Goal: Feedback & Contribution: Contribute content

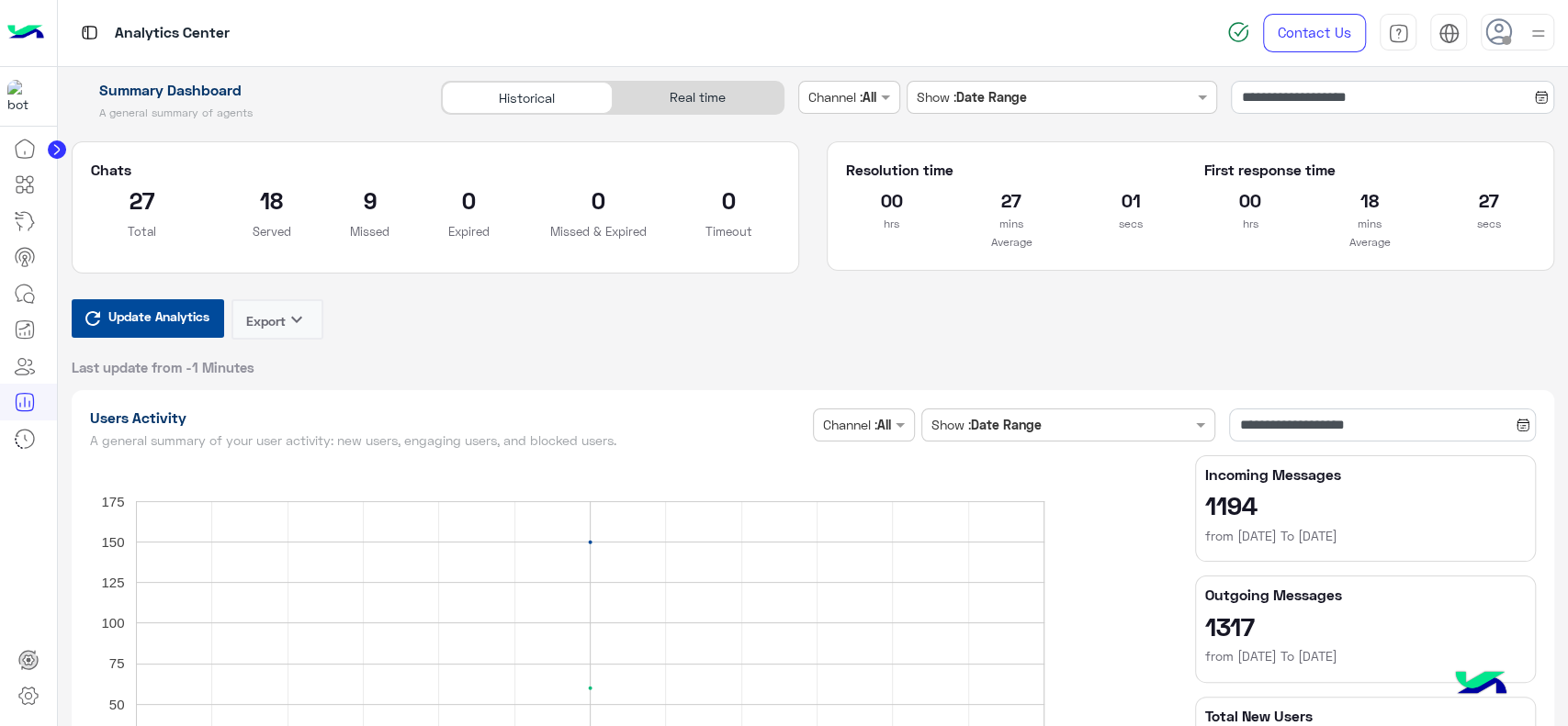
click at [156, 315] on span "Update Analytics" at bounding box center [159, 316] width 111 height 24
click at [1334, 99] on input "**********" at bounding box center [1392, 96] width 323 height 33
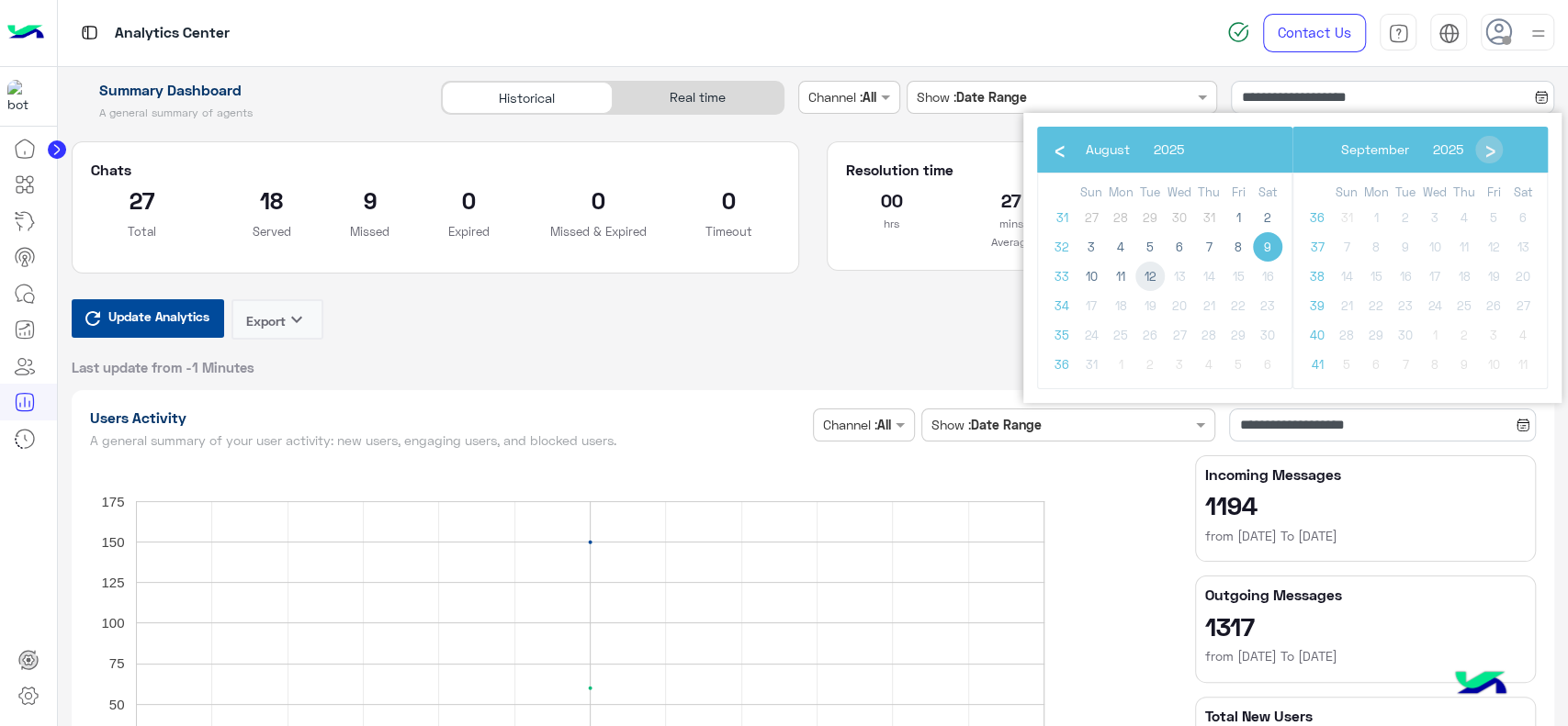
click at [1143, 277] on span "12" at bounding box center [1149, 275] width 29 height 29
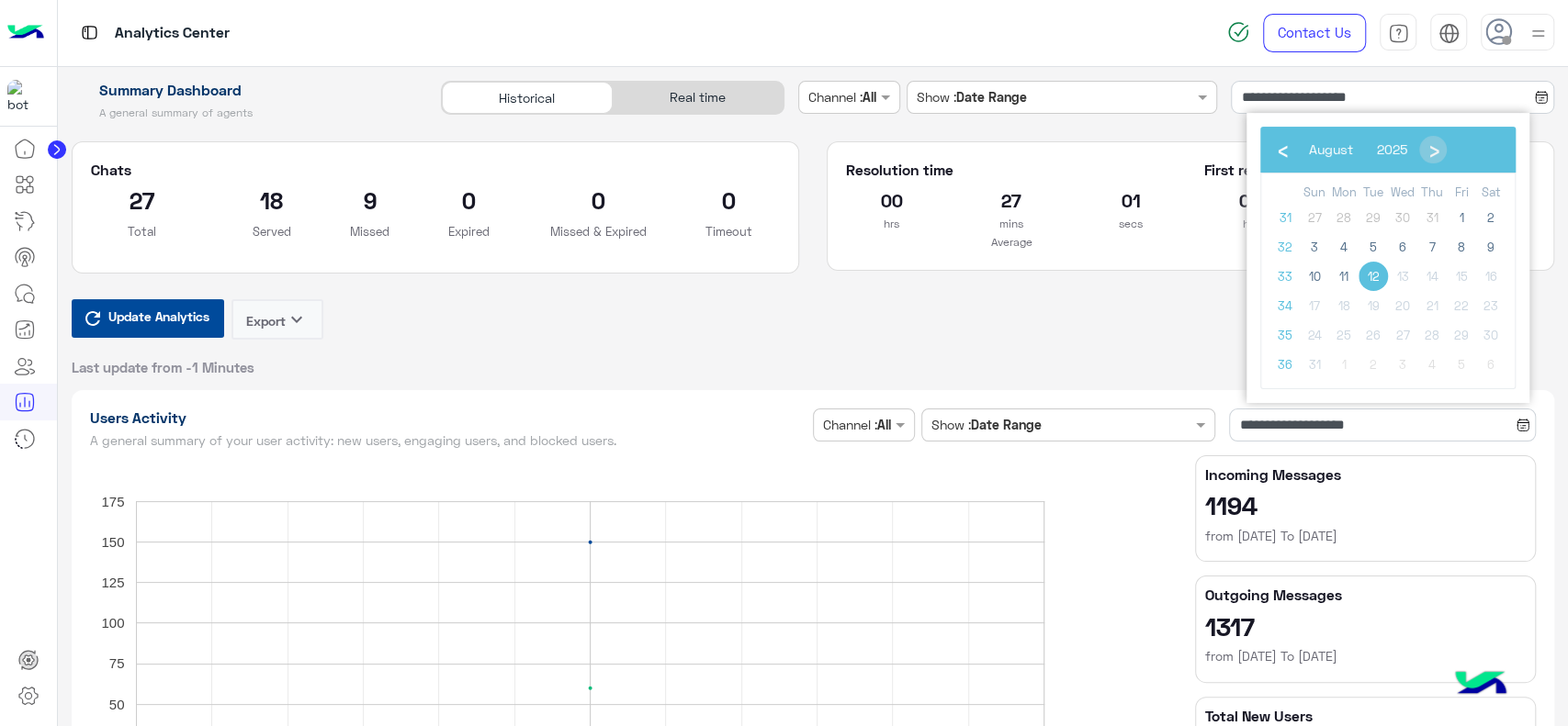
click at [1371, 274] on span "12" at bounding box center [1372, 275] width 29 height 29
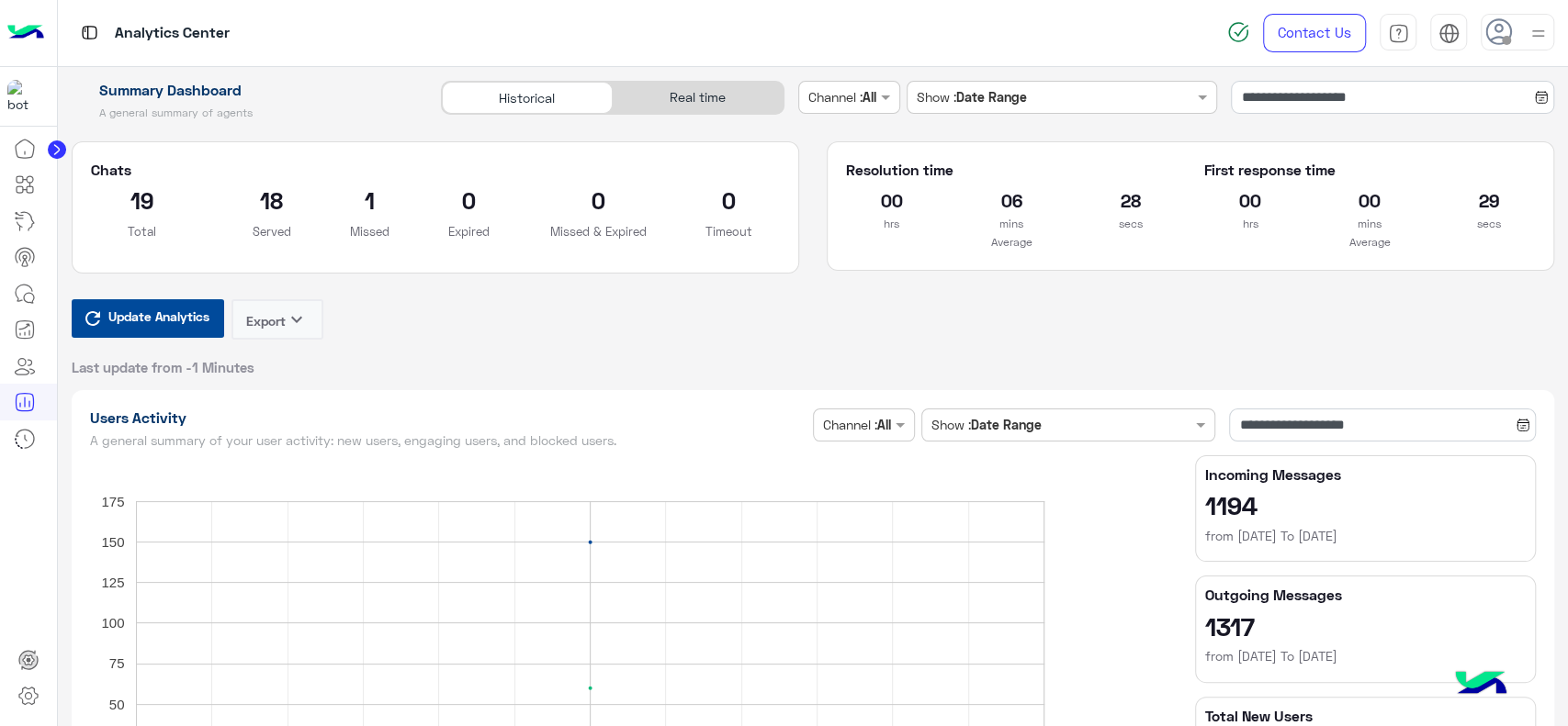
click at [1051, 327] on div "Update Analytics Export keyboard_arrow_down Last update from -1 Minutes" at bounding box center [813, 337] width 1484 height 77
click at [1264, 102] on input "**********" at bounding box center [1392, 96] width 323 height 33
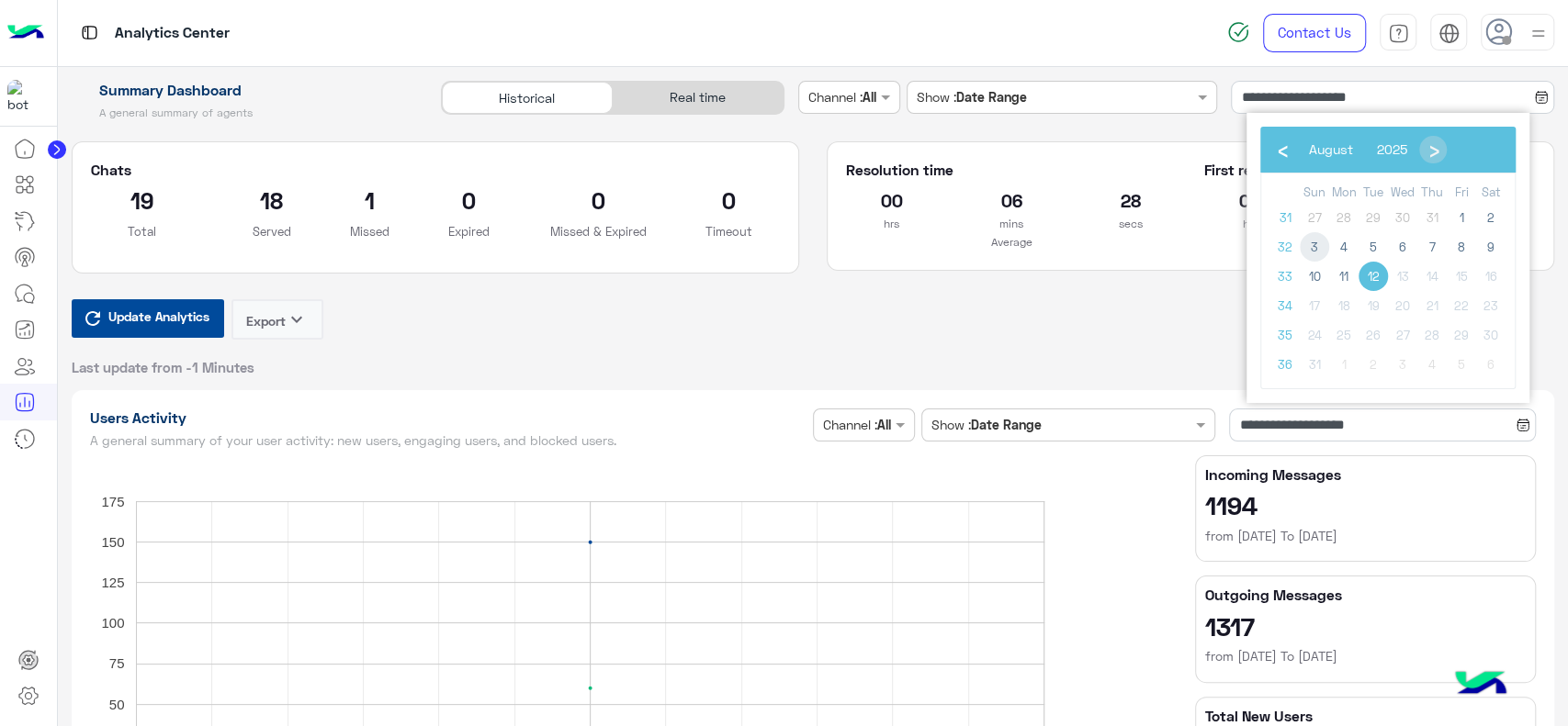
click at [1316, 245] on span "3" at bounding box center [1314, 246] width 29 height 29
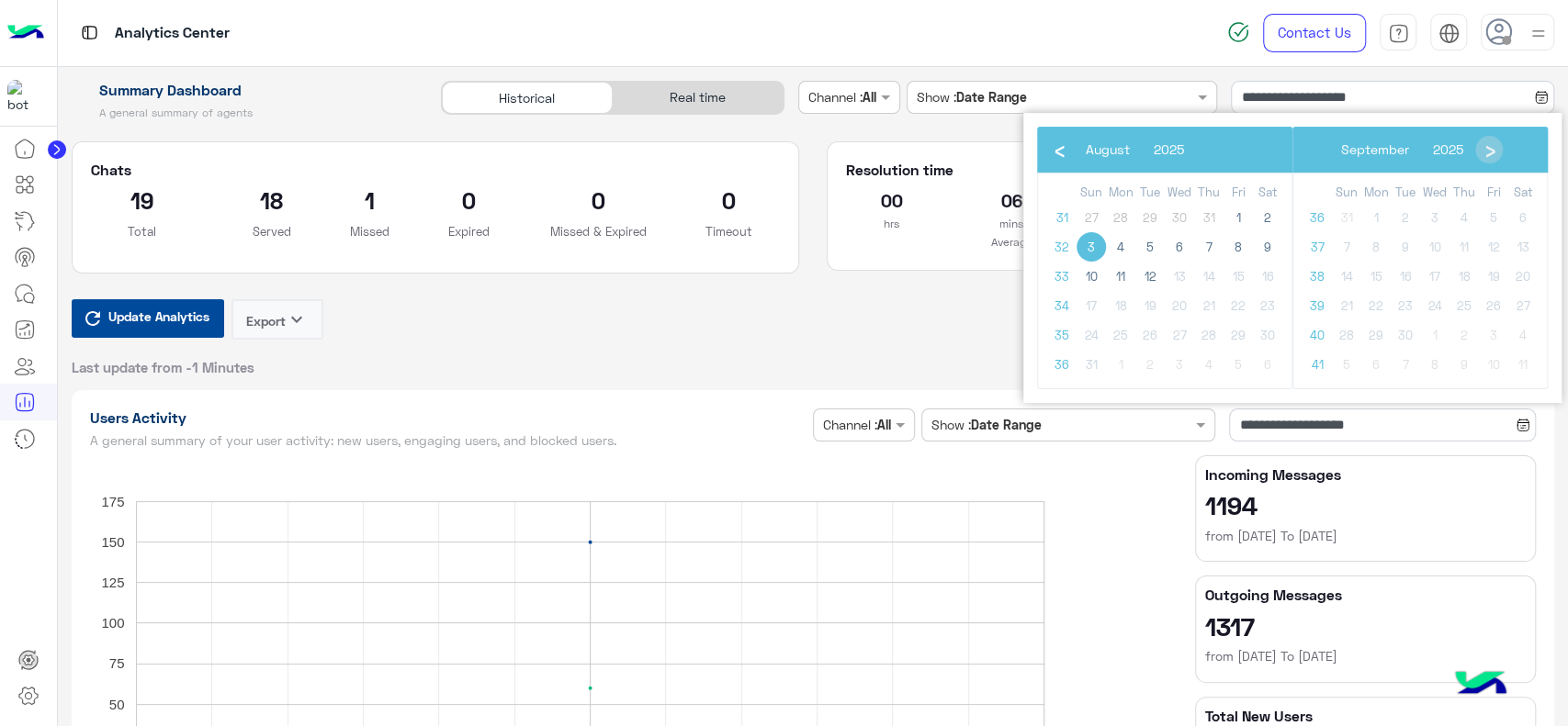
click at [1091, 246] on span "3" at bounding box center [1091, 246] width 29 height 29
type input "**********"
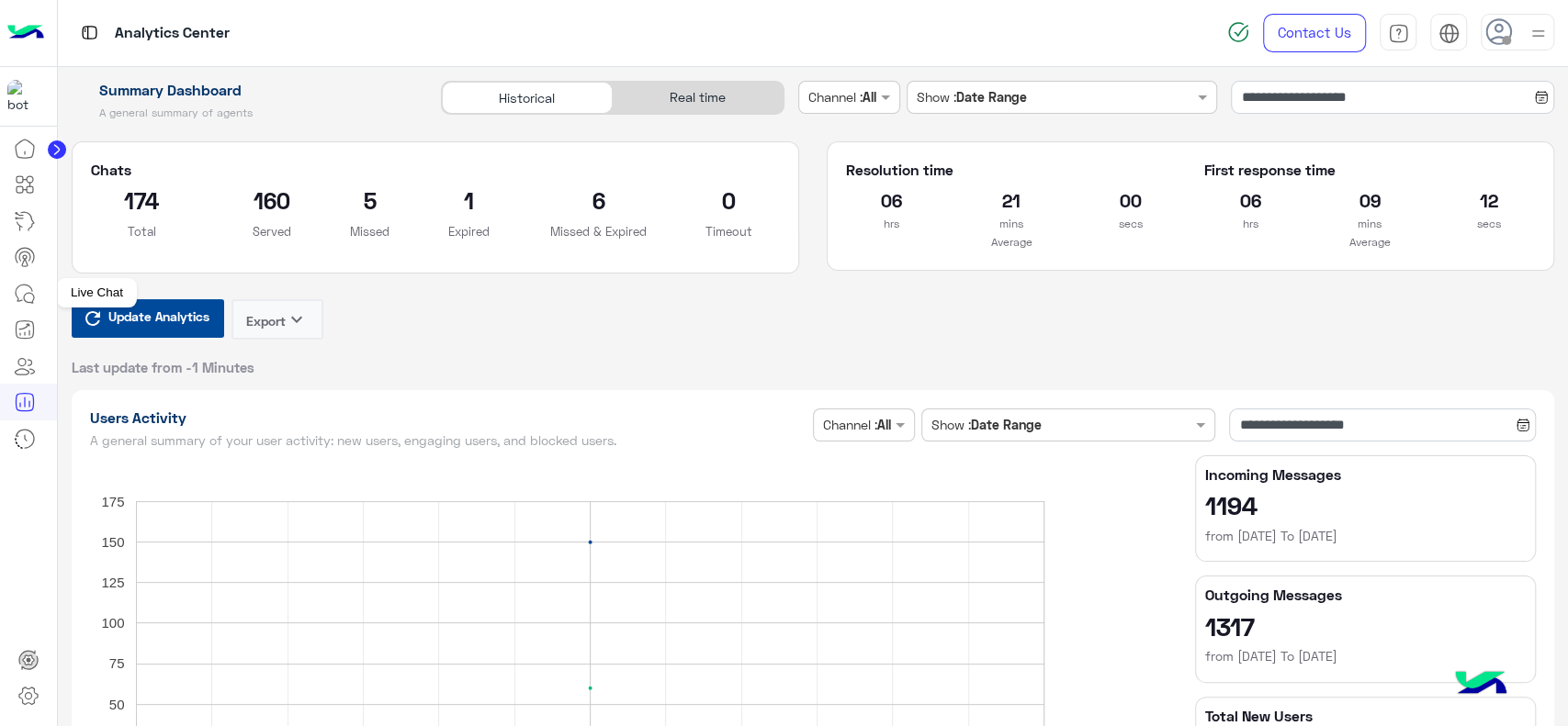
click at [22, 301] on icon at bounding box center [25, 294] width 22 height 22
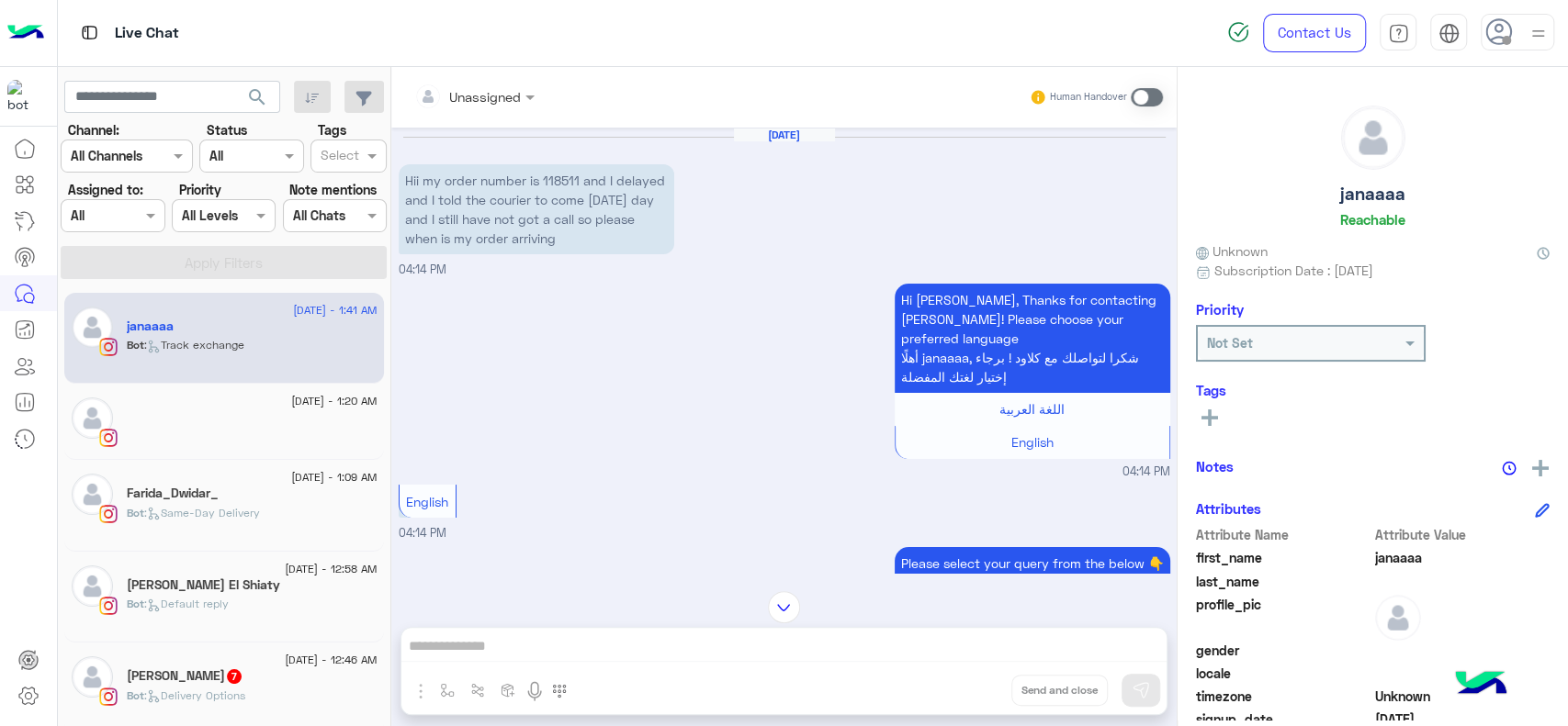
click at [261, 428] on div at bounding box center [252, 429] width 251 height 32
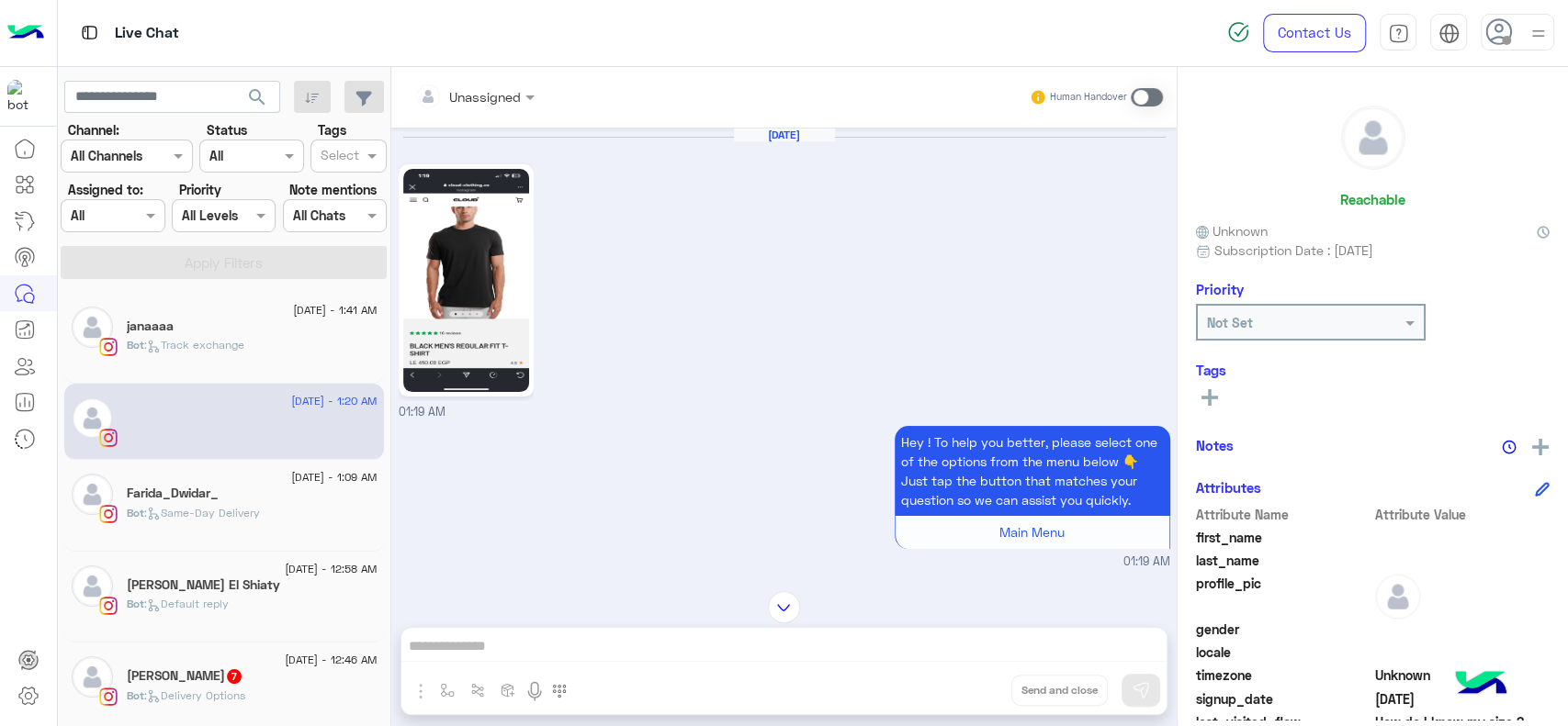
click at [286, 502] on div "Farida_Dwidar_" at bounding box center [252, 495] width 251 height 20
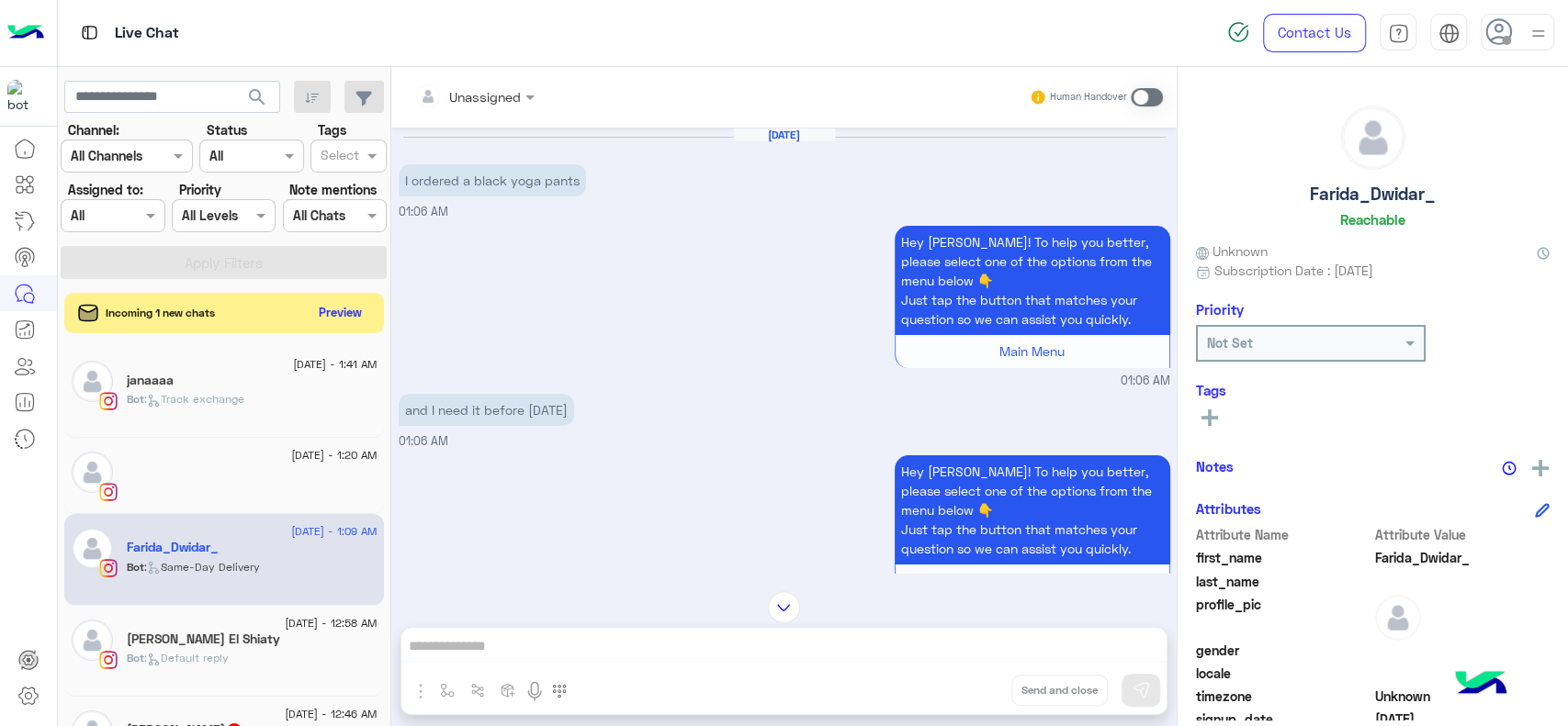
click at [303, 638] on div "[PERSON_NAME] El Shiaty" at bounding box center [252, 641] width 251 height 20
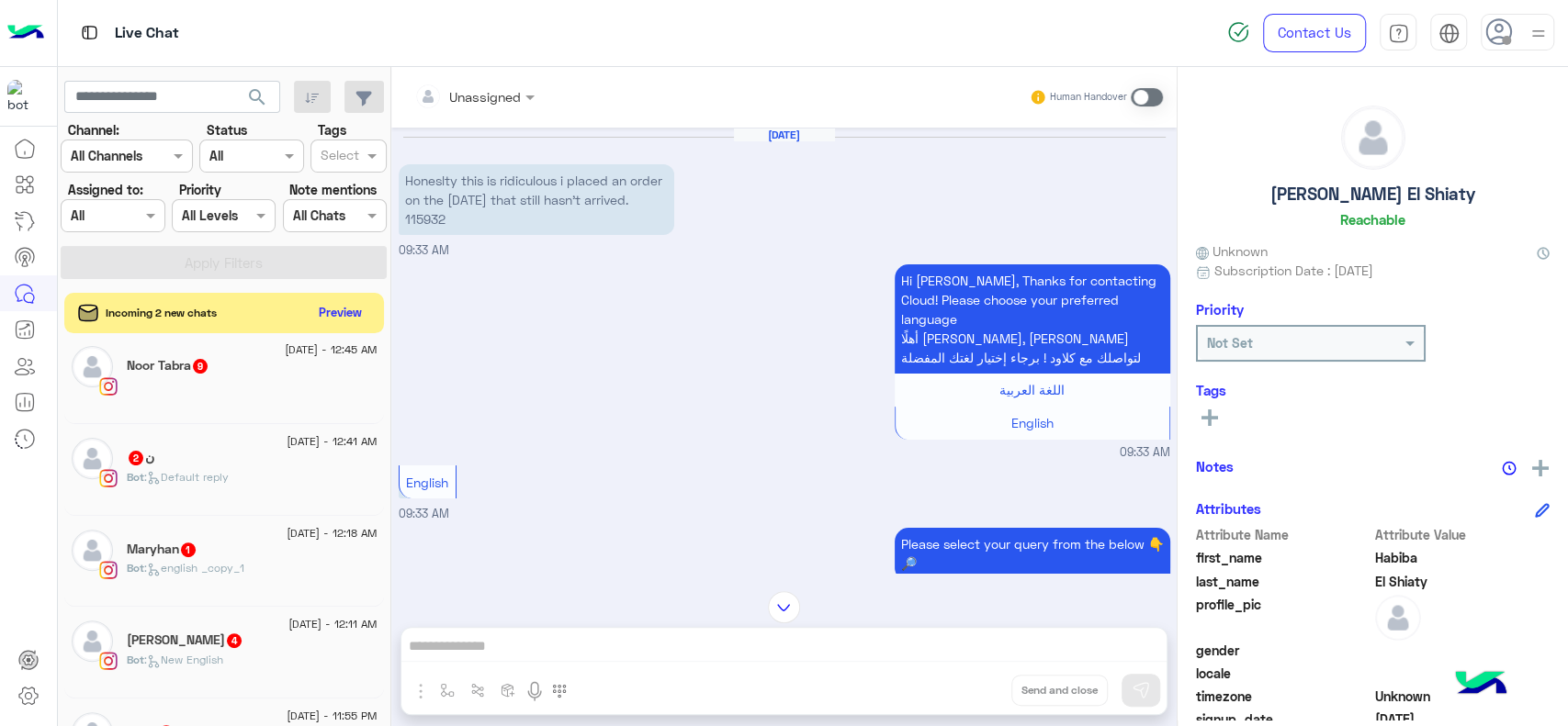
scroll to position [457, 0]
click at [237, 481] on div "Bot : Default reply" at bounding box center [252, 484] width 251 height 32
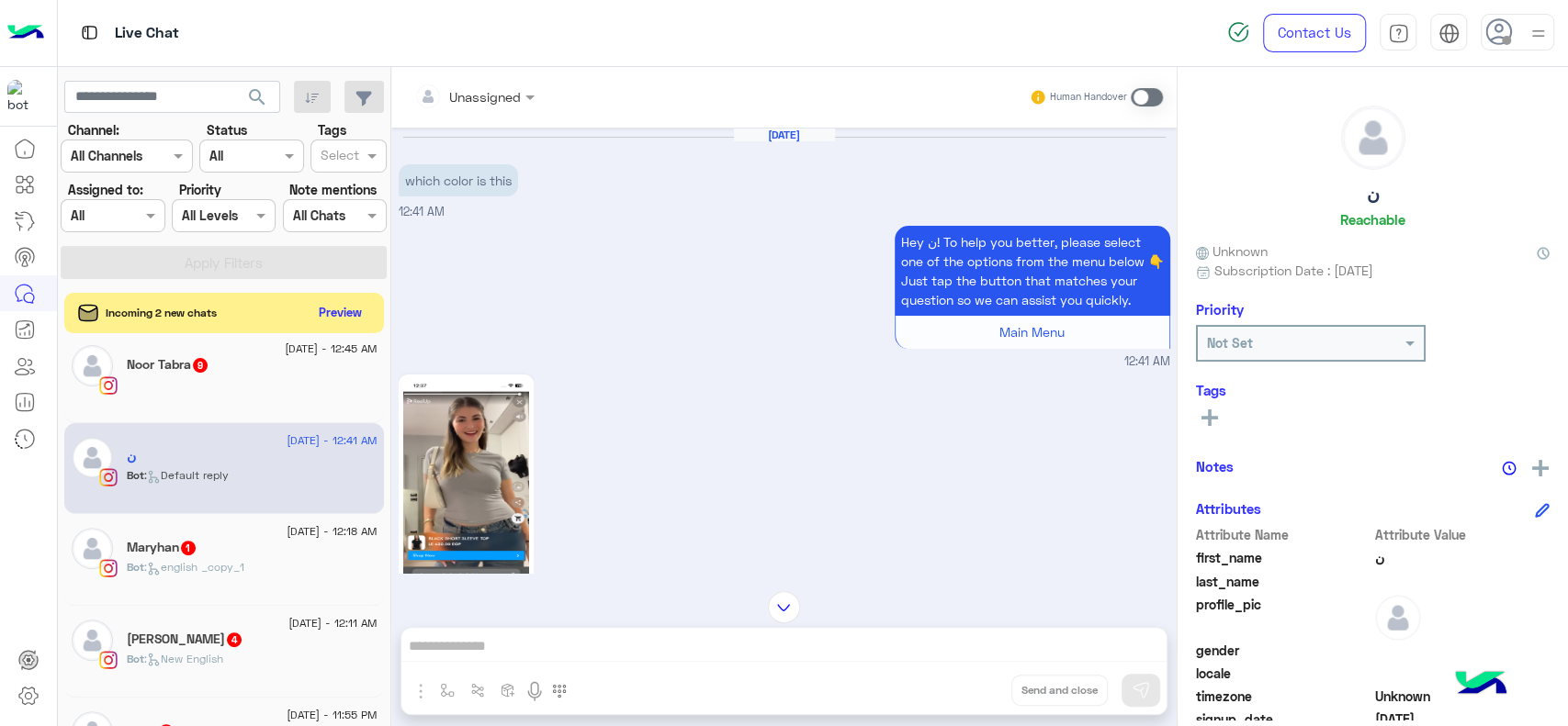
scroll to position [209, 0]
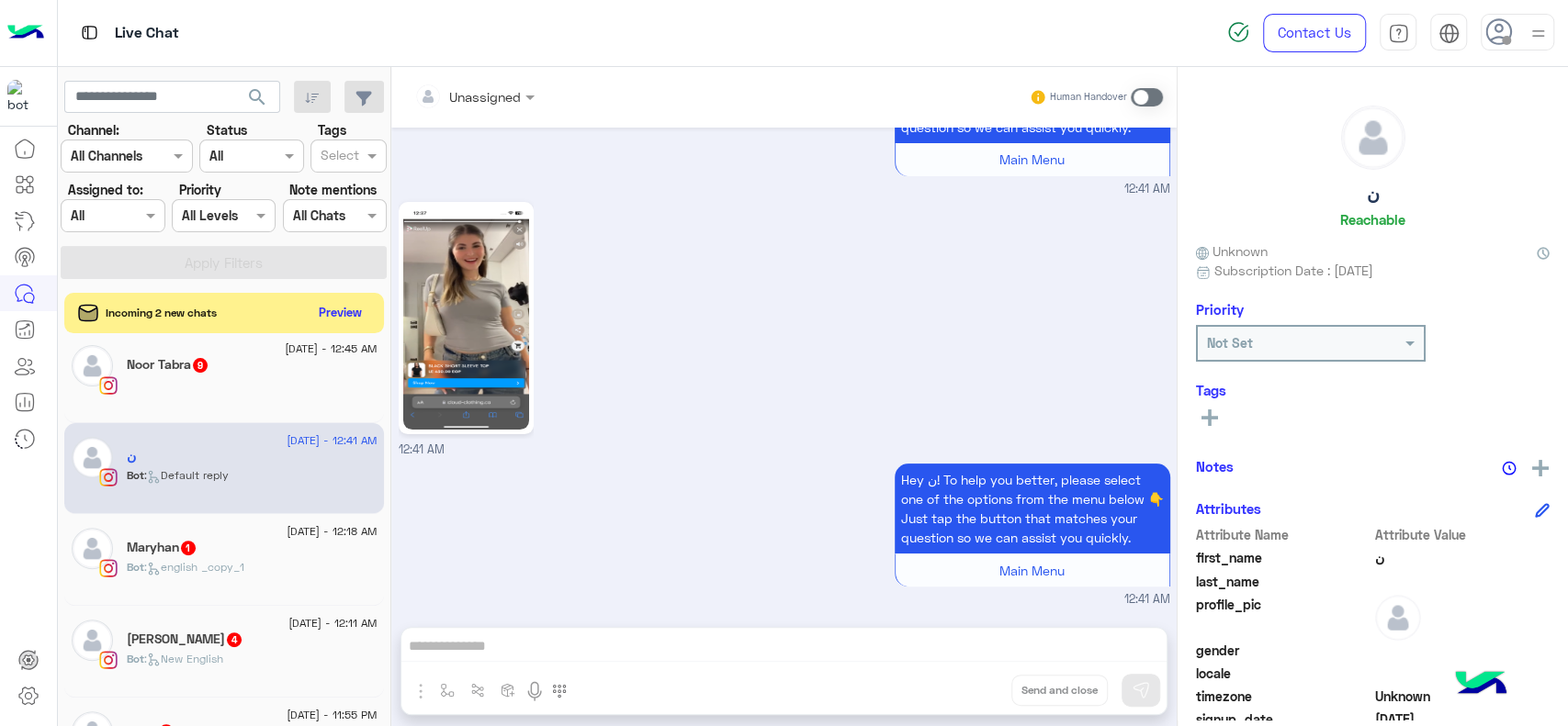
click at [303, 541] on div "Maryhan 1" at bounding box center [252, 549] width 251 height 20
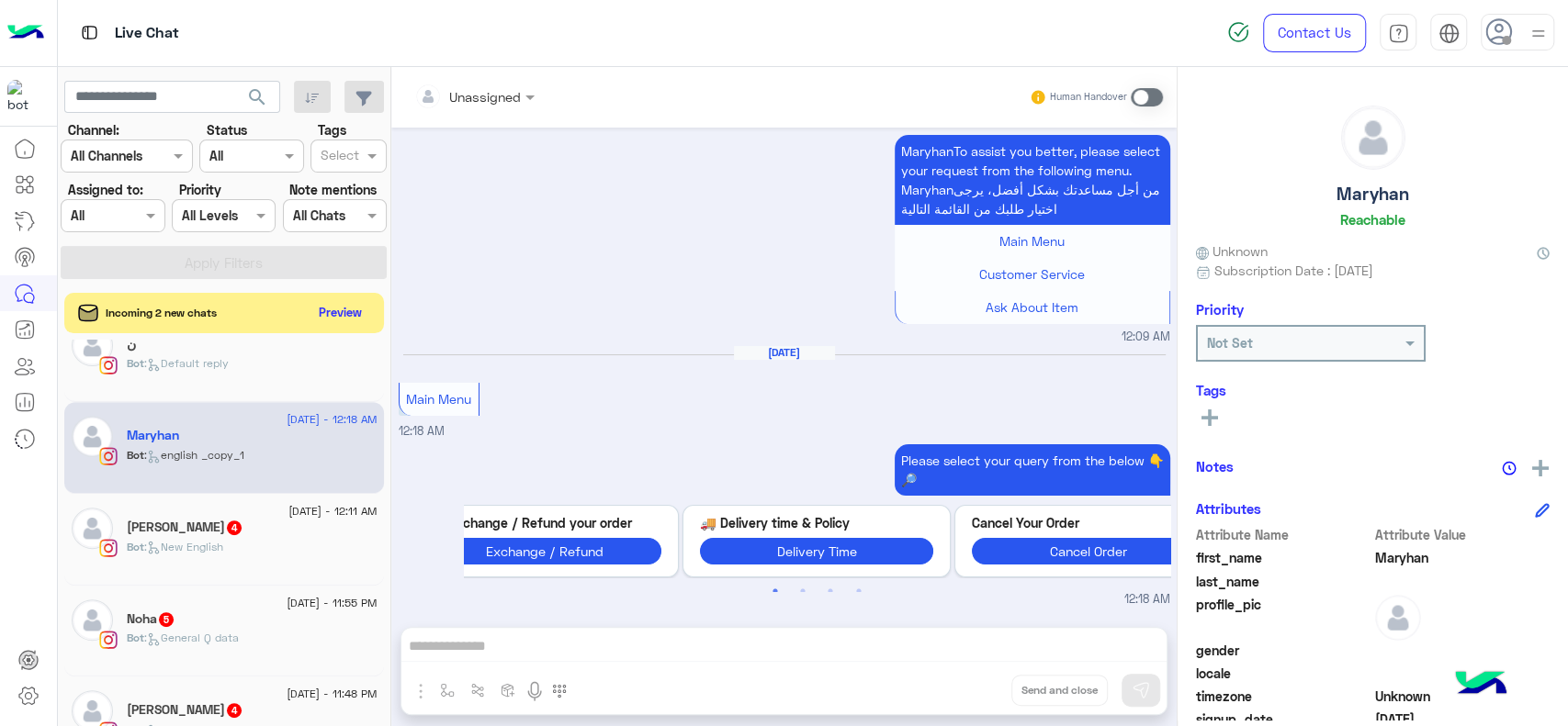
scroll to position [570, 0]
click at [274, 537] on div "[PERSON_NAME] 4" at bounding box center [252, 528] width 251 height 20
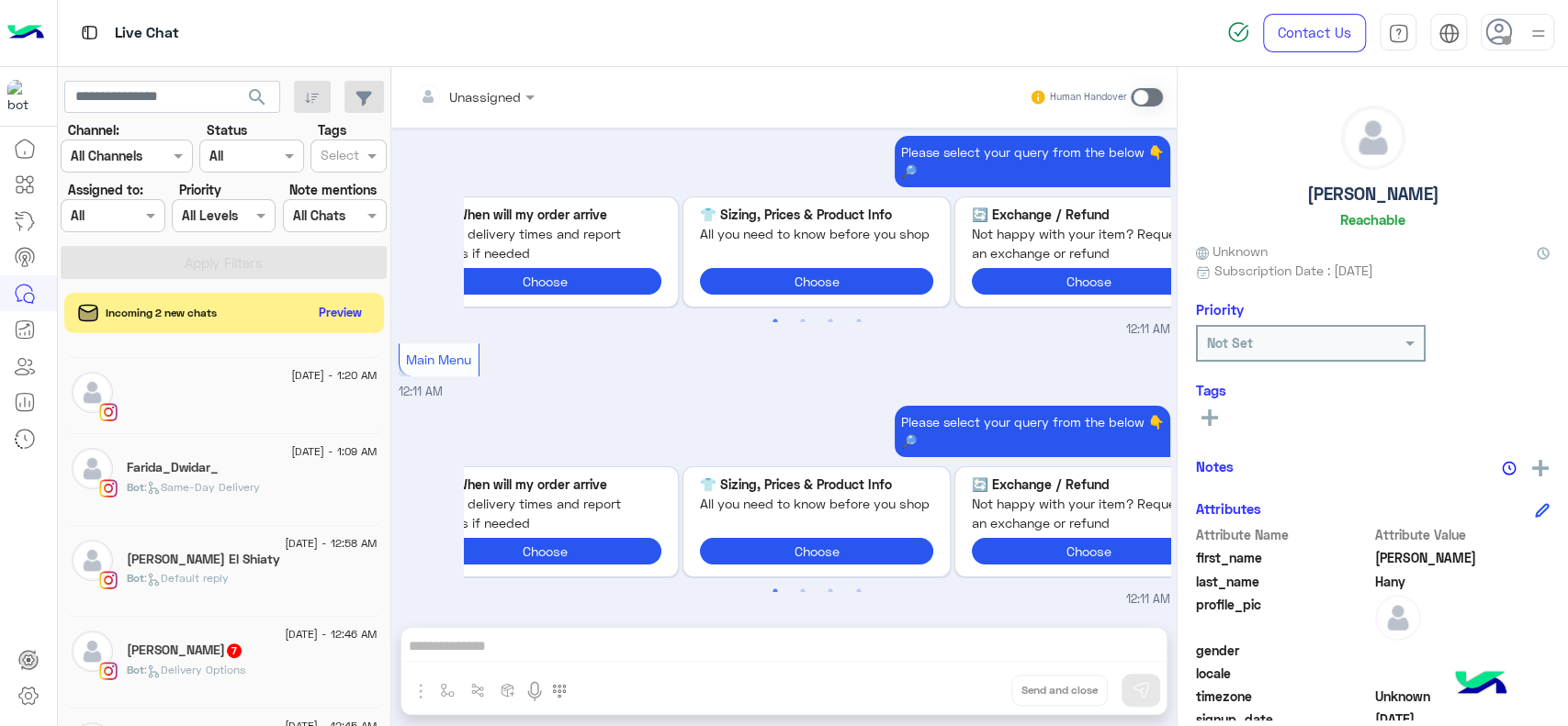
scroll to position [75, 0]
click at [333, 317] on button "Preview" at bounding box center [341, 311] width 57 height 24
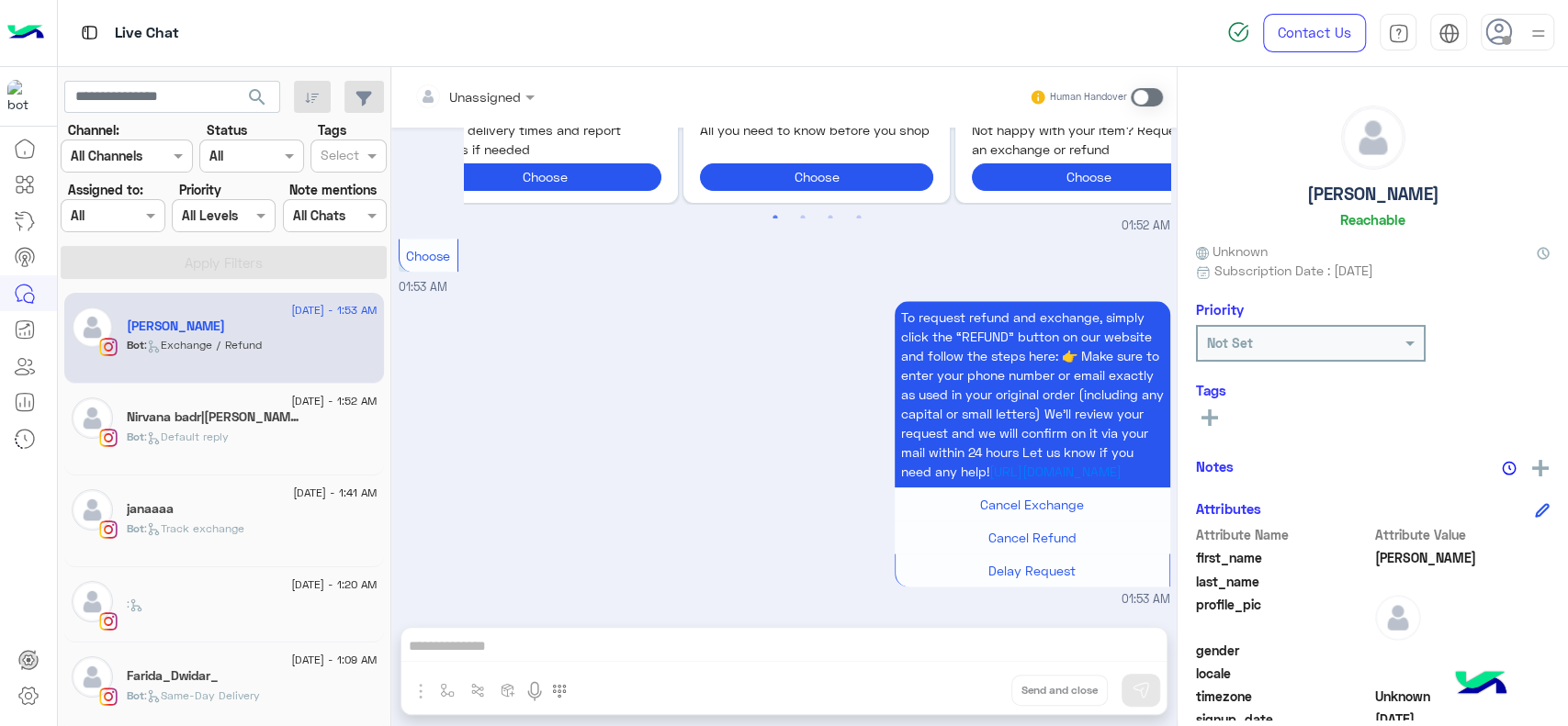
click at [304, 415] on span "1" at bounding box center [311, 418] width 15 height 15
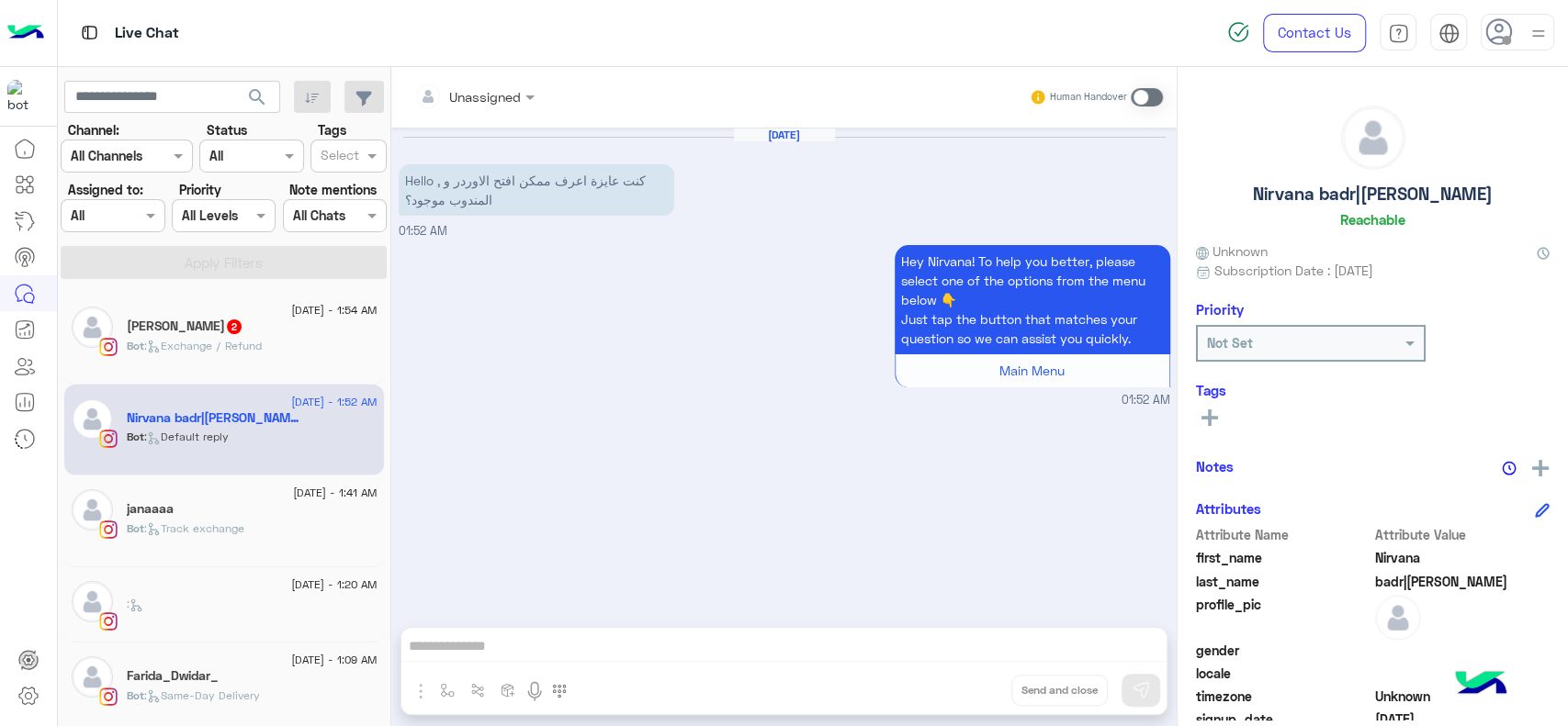
click at [234, 340] on span ": Exchange / Refund" at bounding box center [202, 346] width 117 height 14
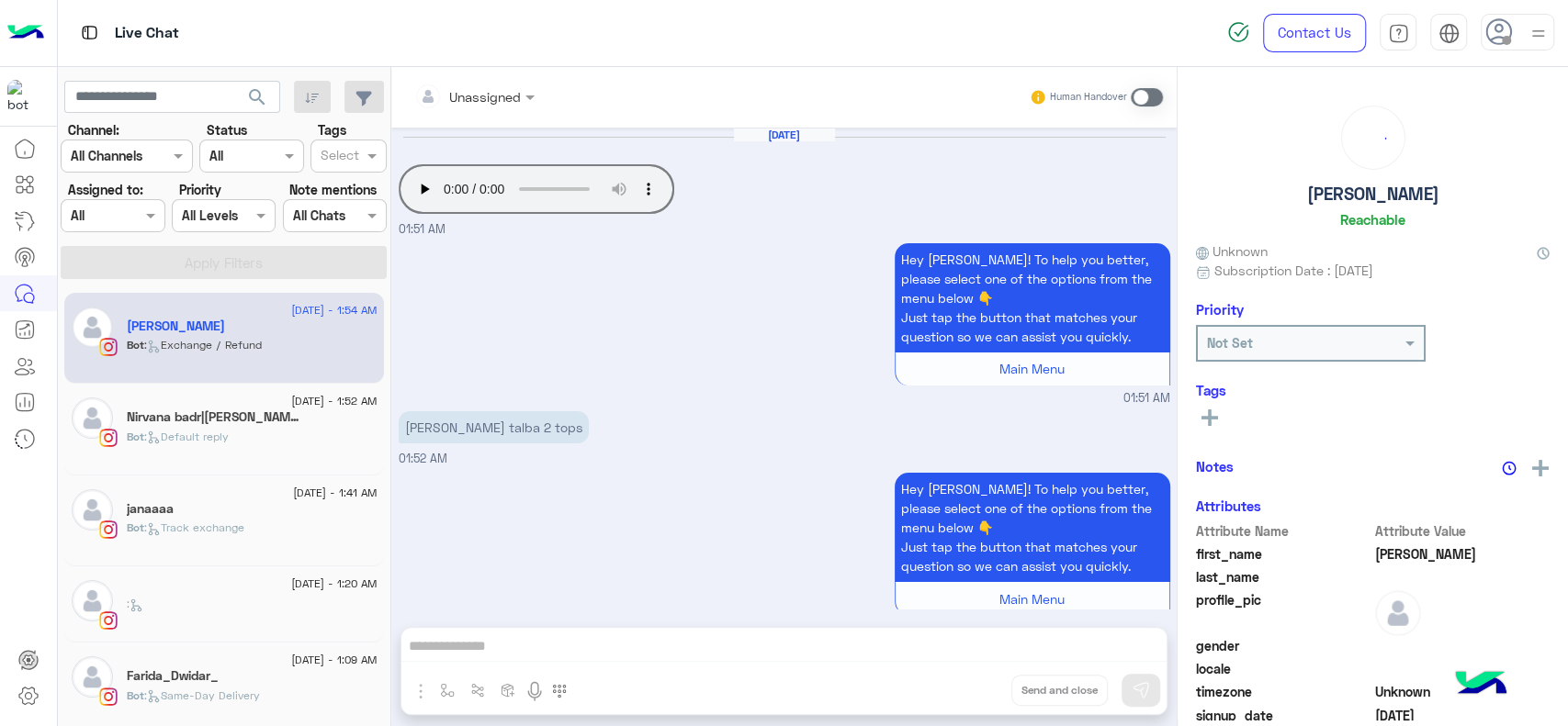
scroll to position [2053, 0]
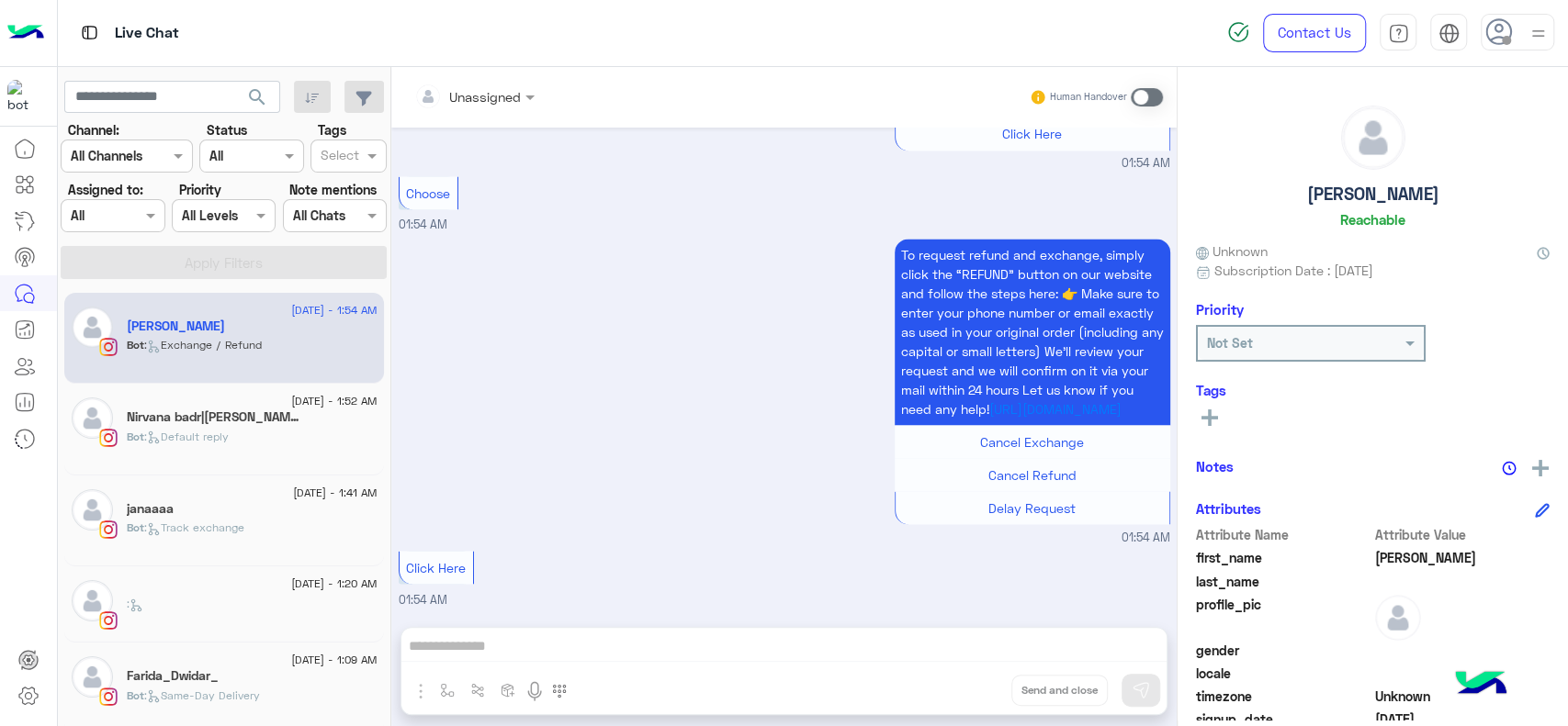
click at [243, 443] on div "Bot : Default reply" at bounding box center [252, 445] width 251 height 32
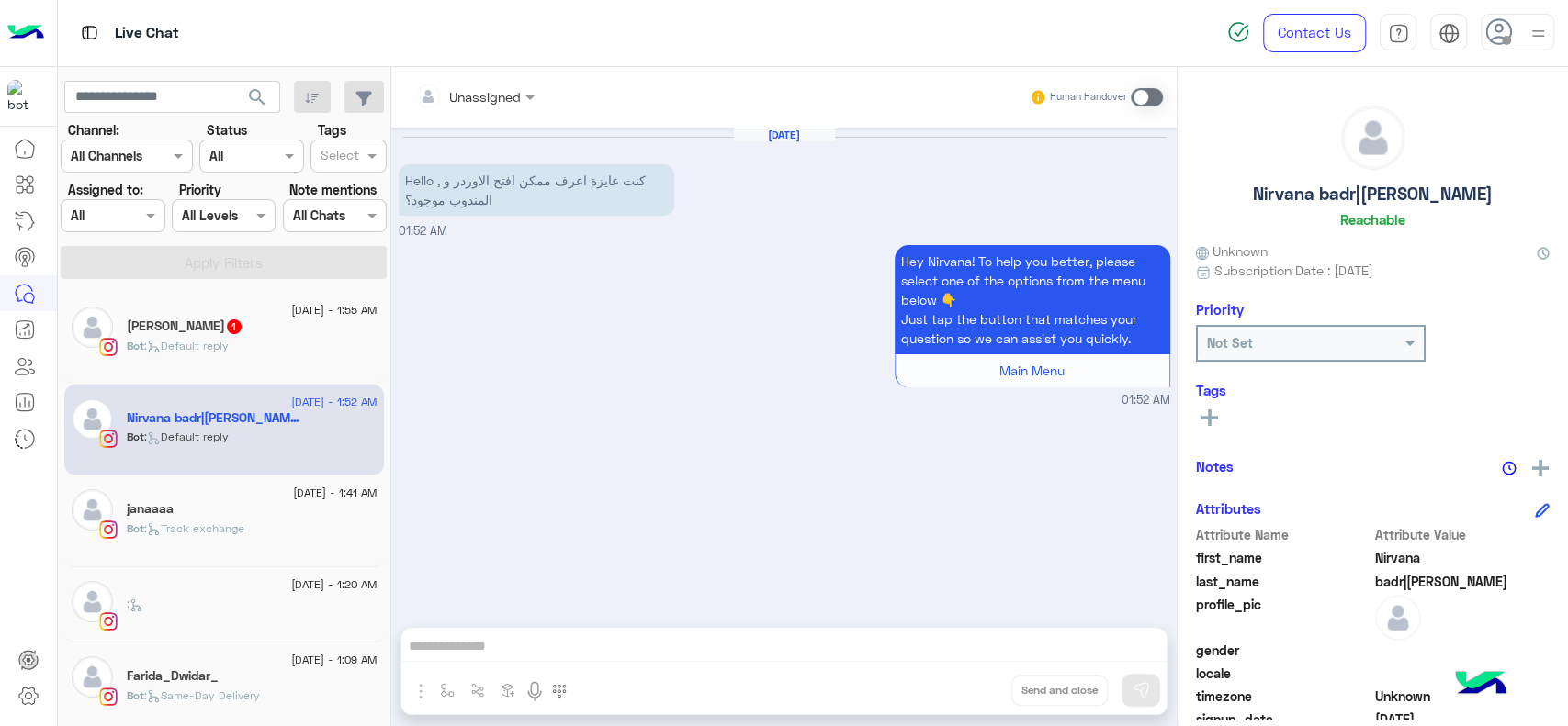
click at [275, 346] on div "Bot : Default reply" at bounding box center [252, 354] width 251 height 32
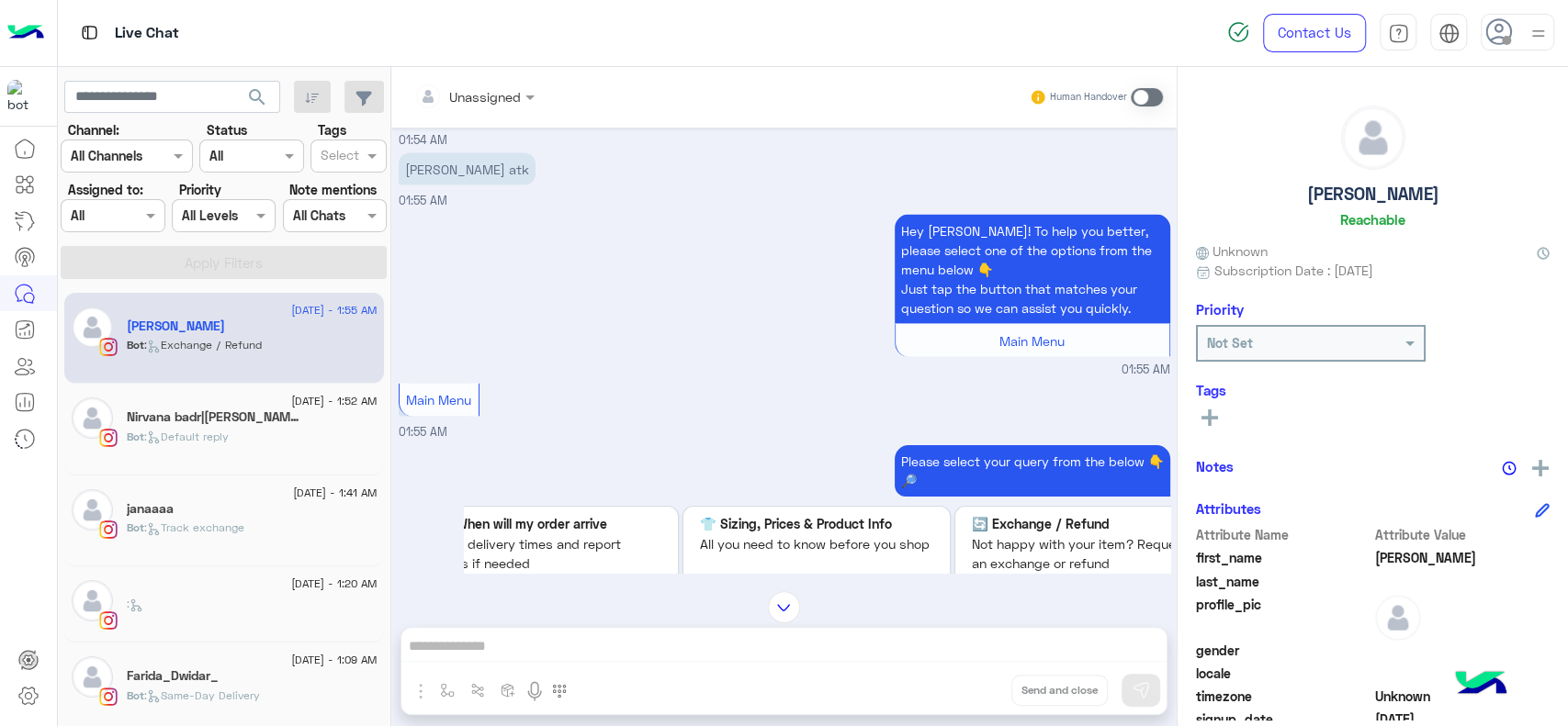
scroll to position [2481, 0]
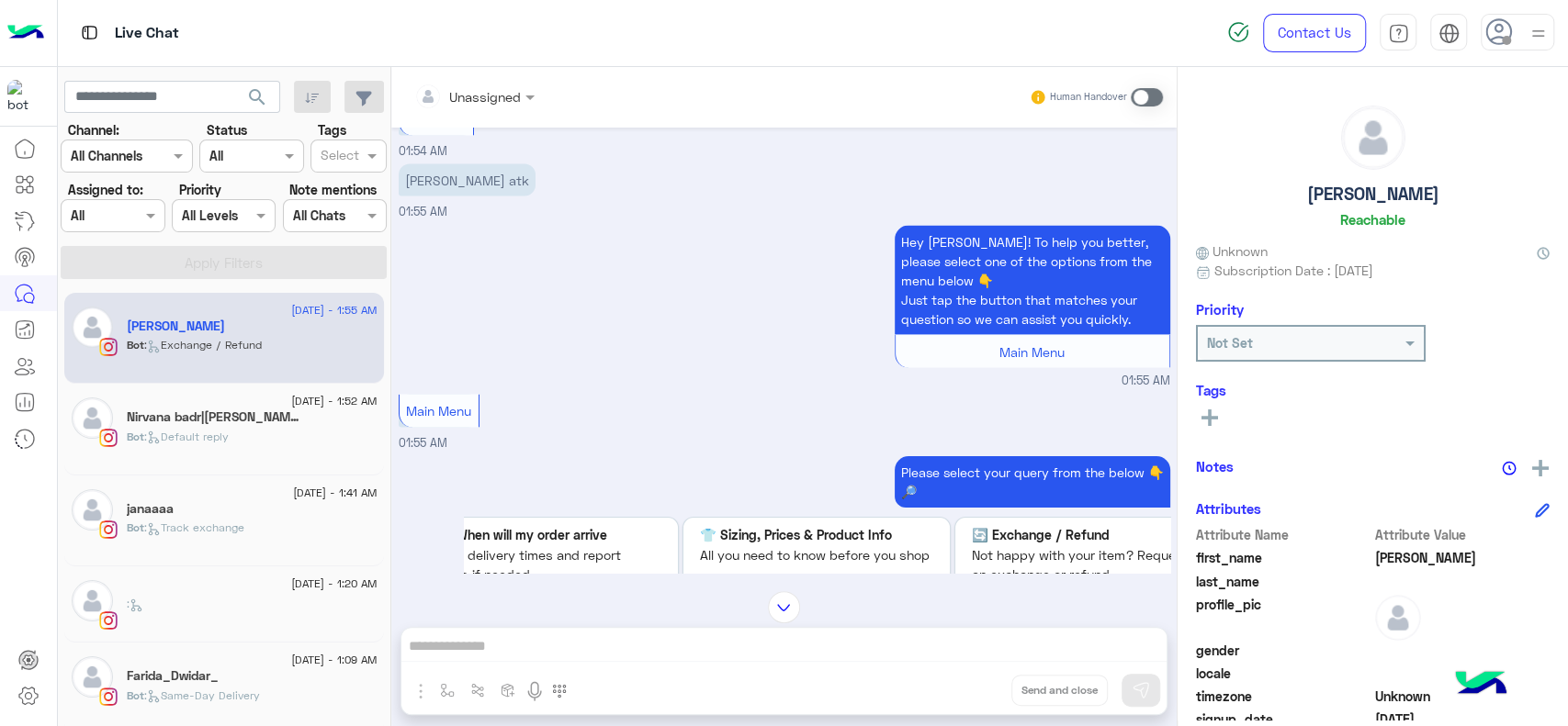
click at [306, 452] on div "Bot : Default reply" at bounding box center [252, 445] width 251 height 32
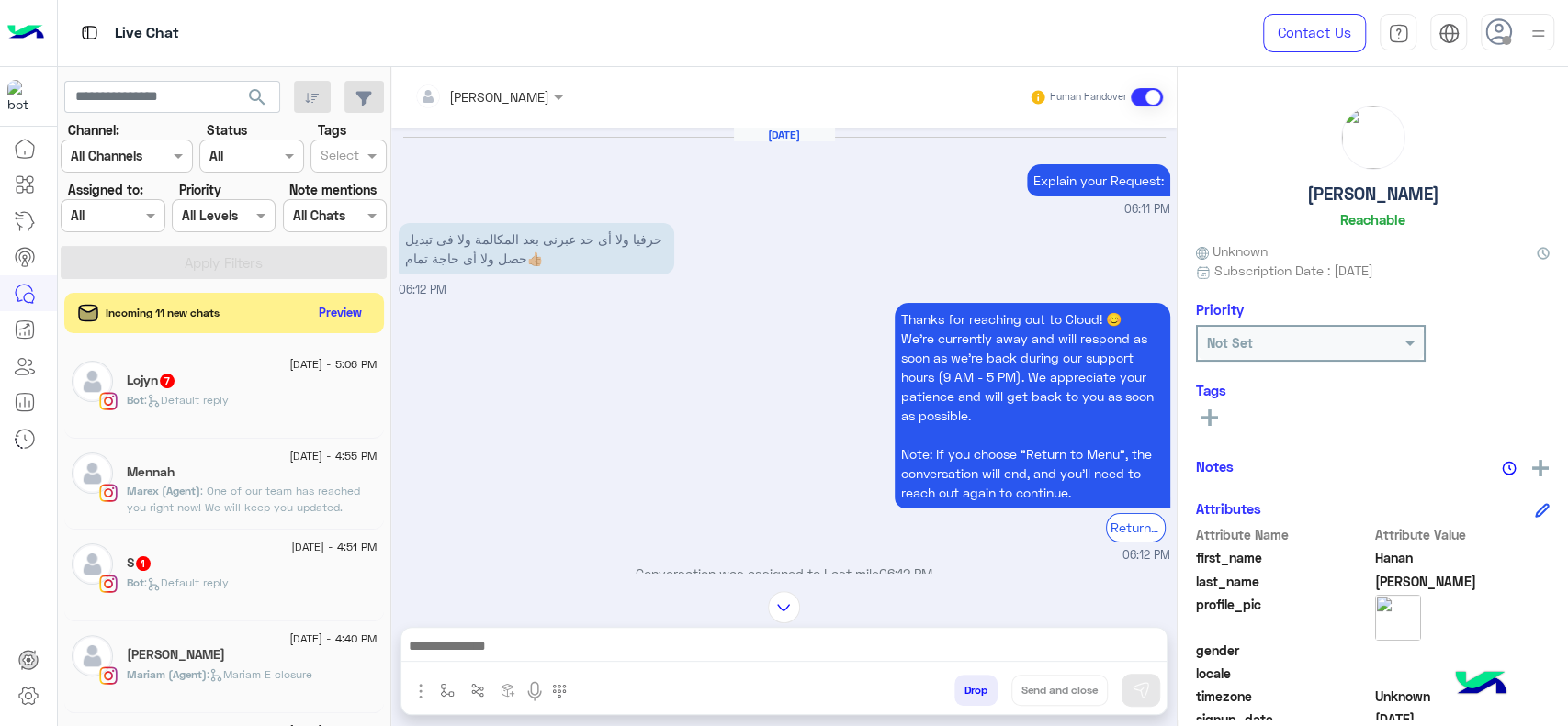
scroll to position [3278, 0]
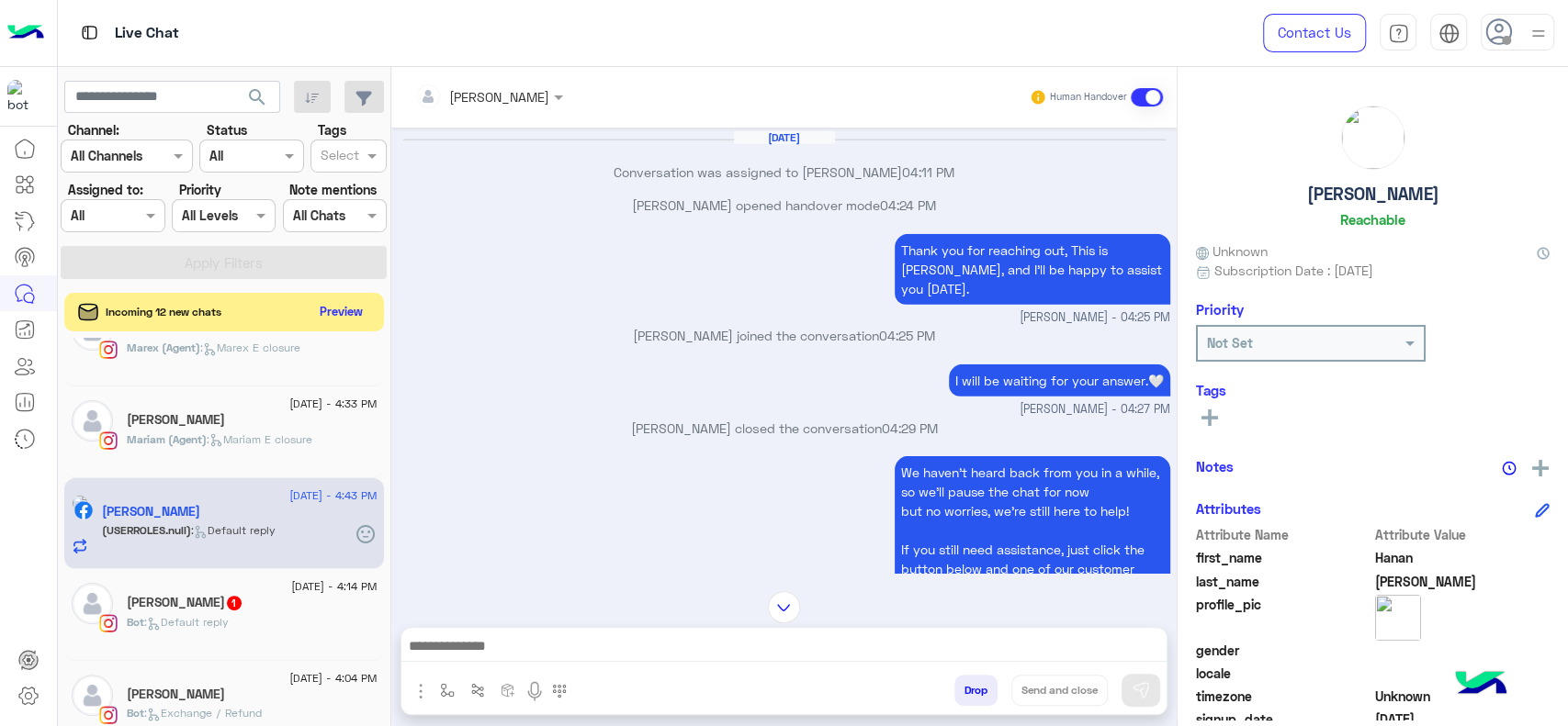
click at [353, 306] on button "Preview" at bounding box center [341, 311] width 57 height 24
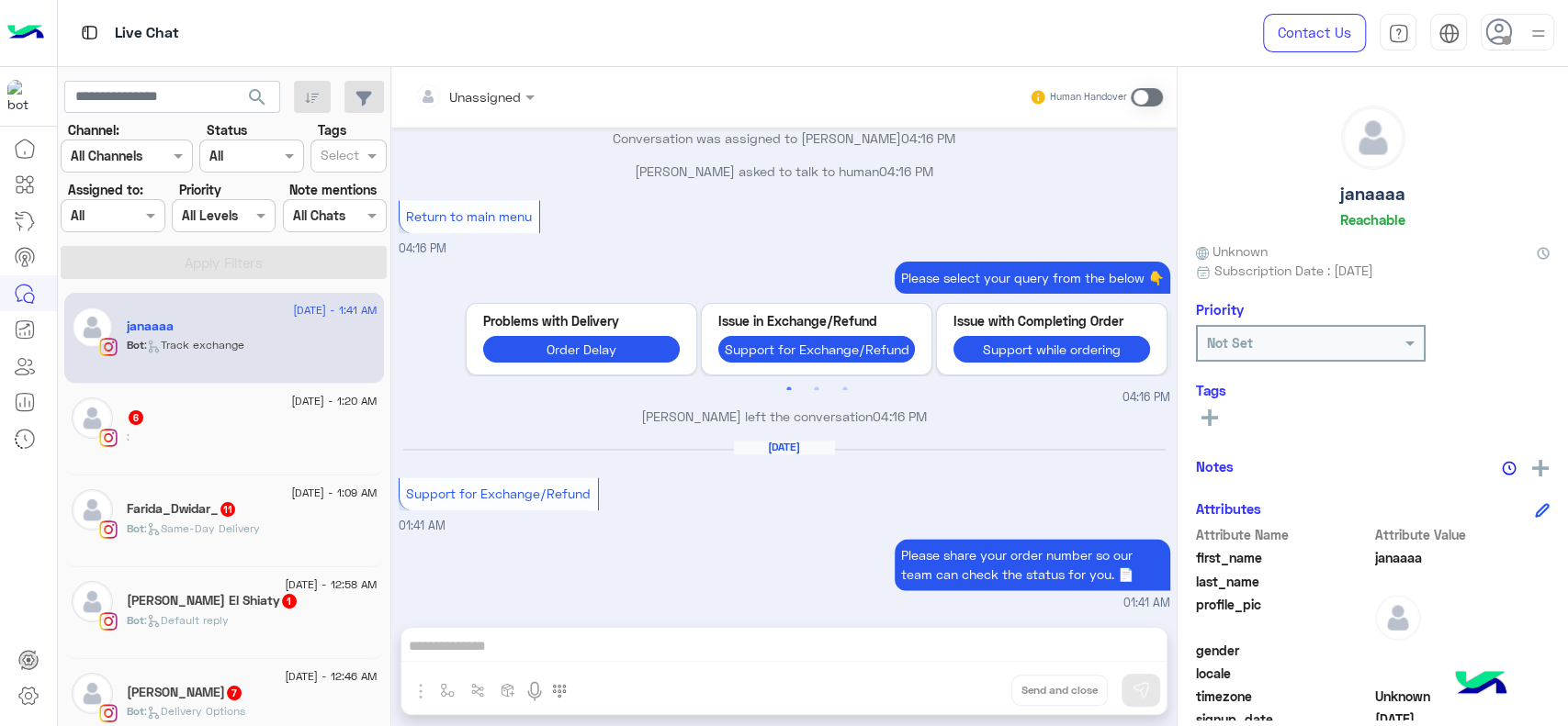
click at [286, 342] on div "Bot : Track exchange" at bounding box center [252, 353] width 251 height 32
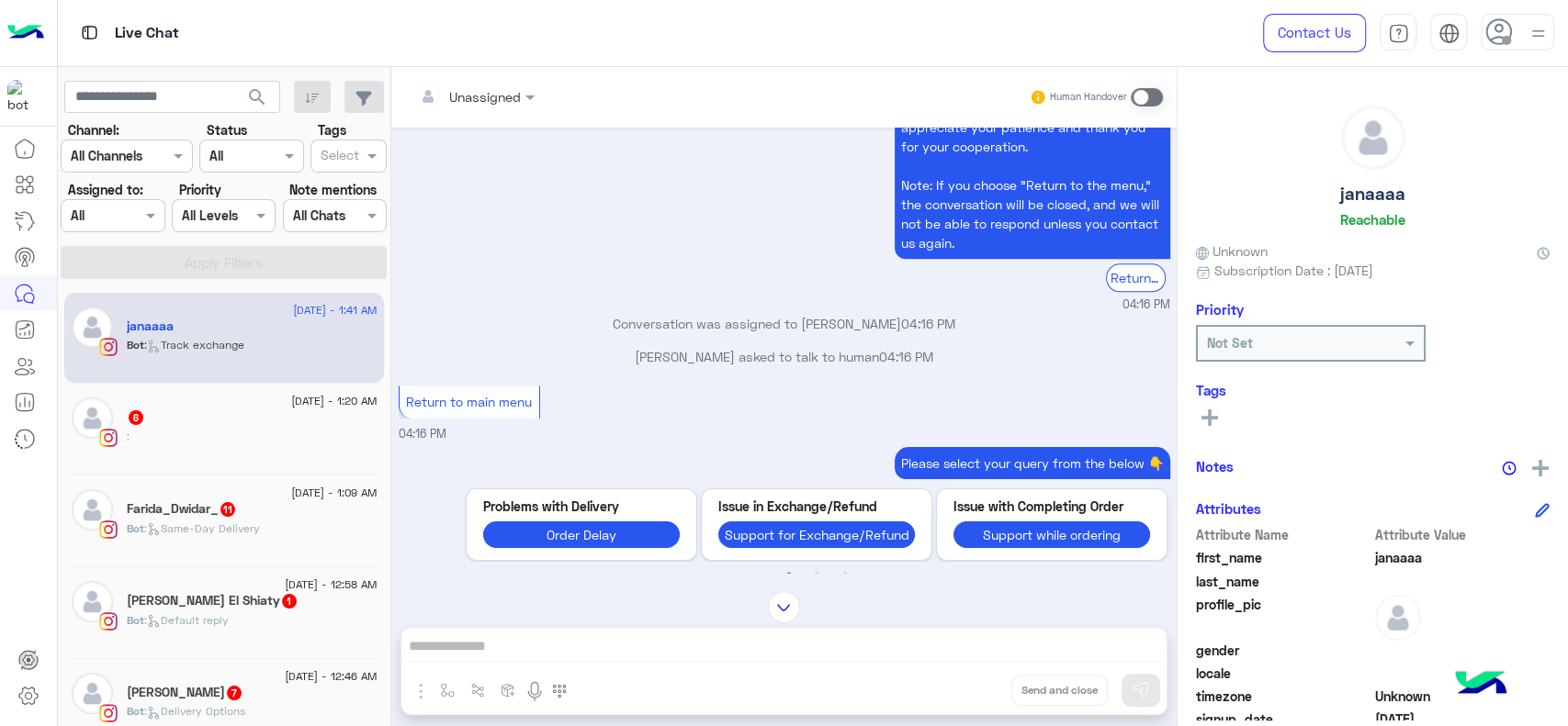
scroll to position [1546, 0]
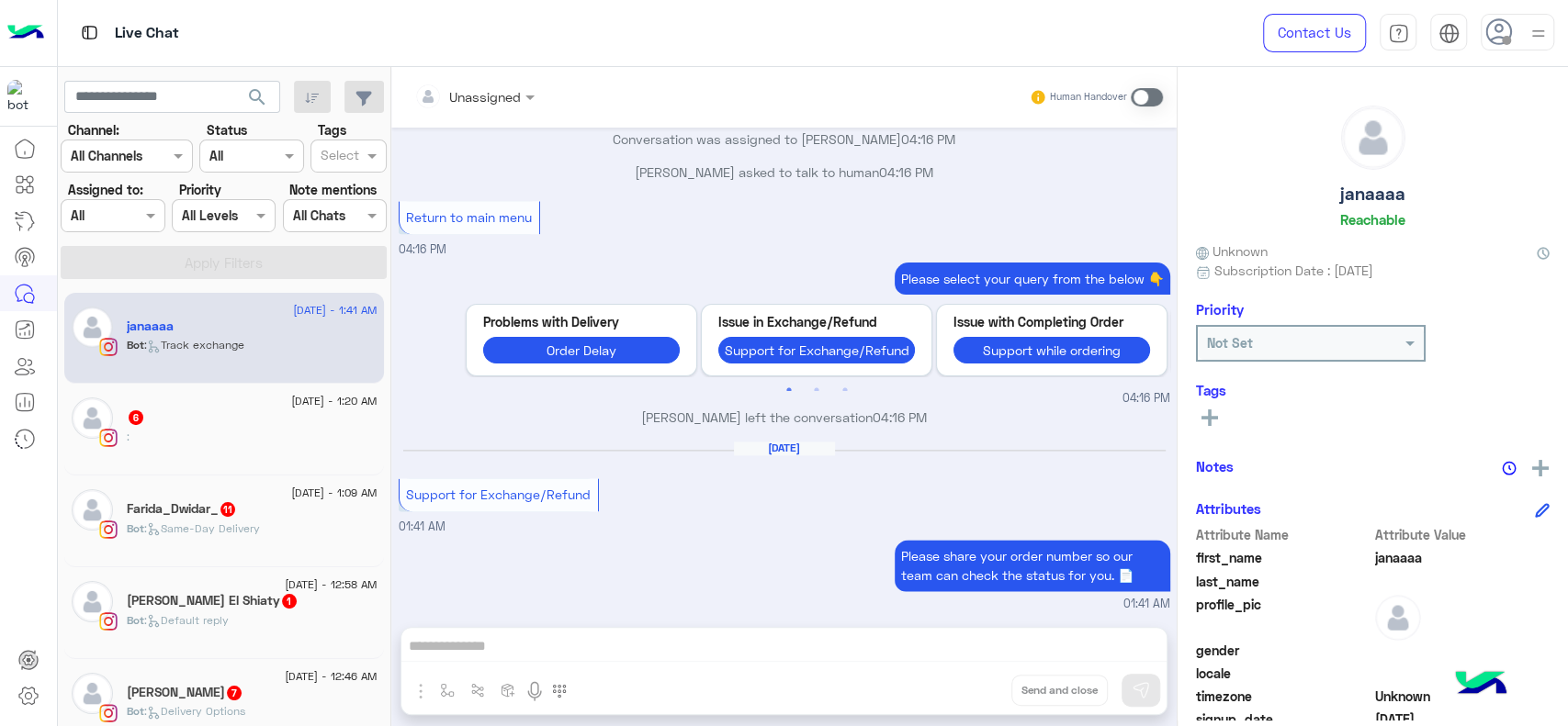
click at [299, 437] on div ":" at bounding box center [252, 445] width 251 height 32
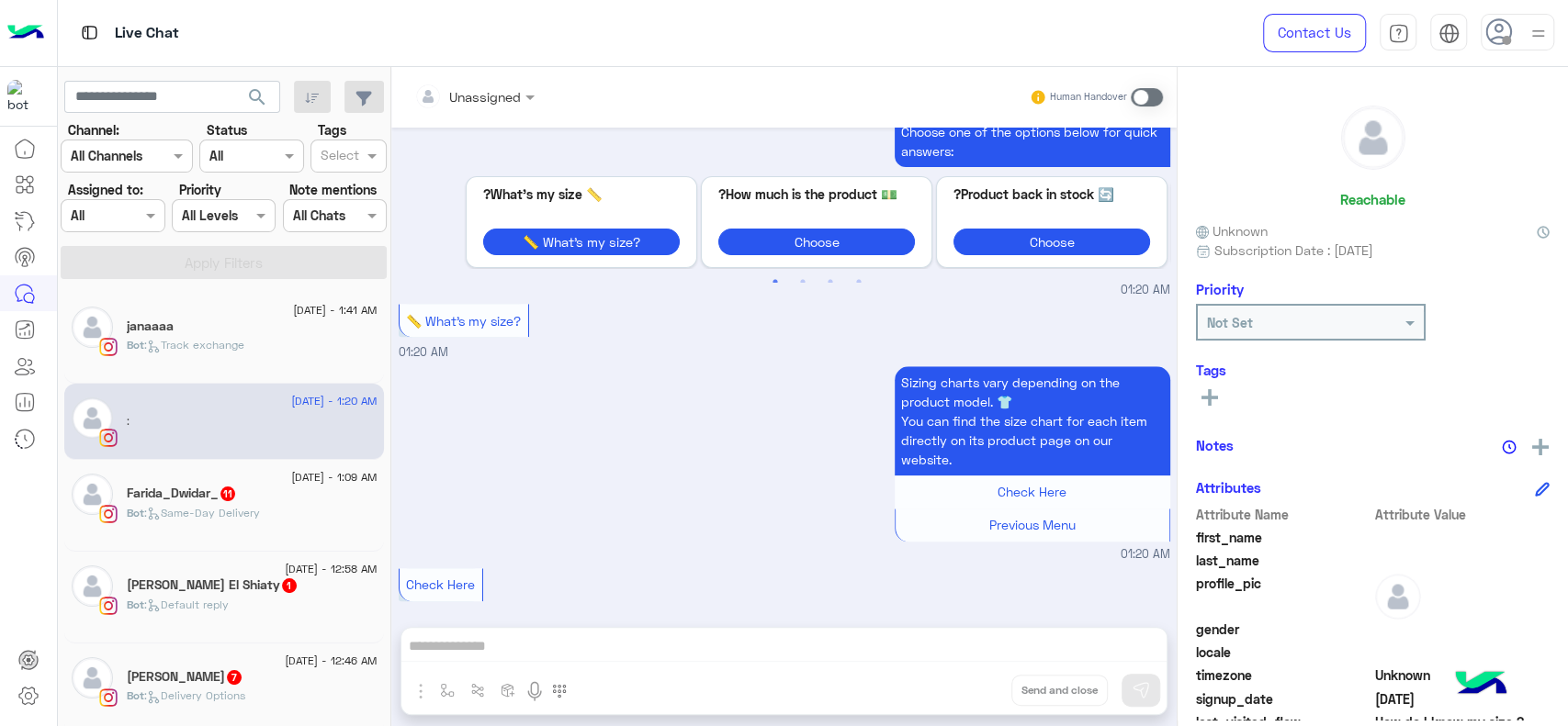
scroll to position [1073, 0]
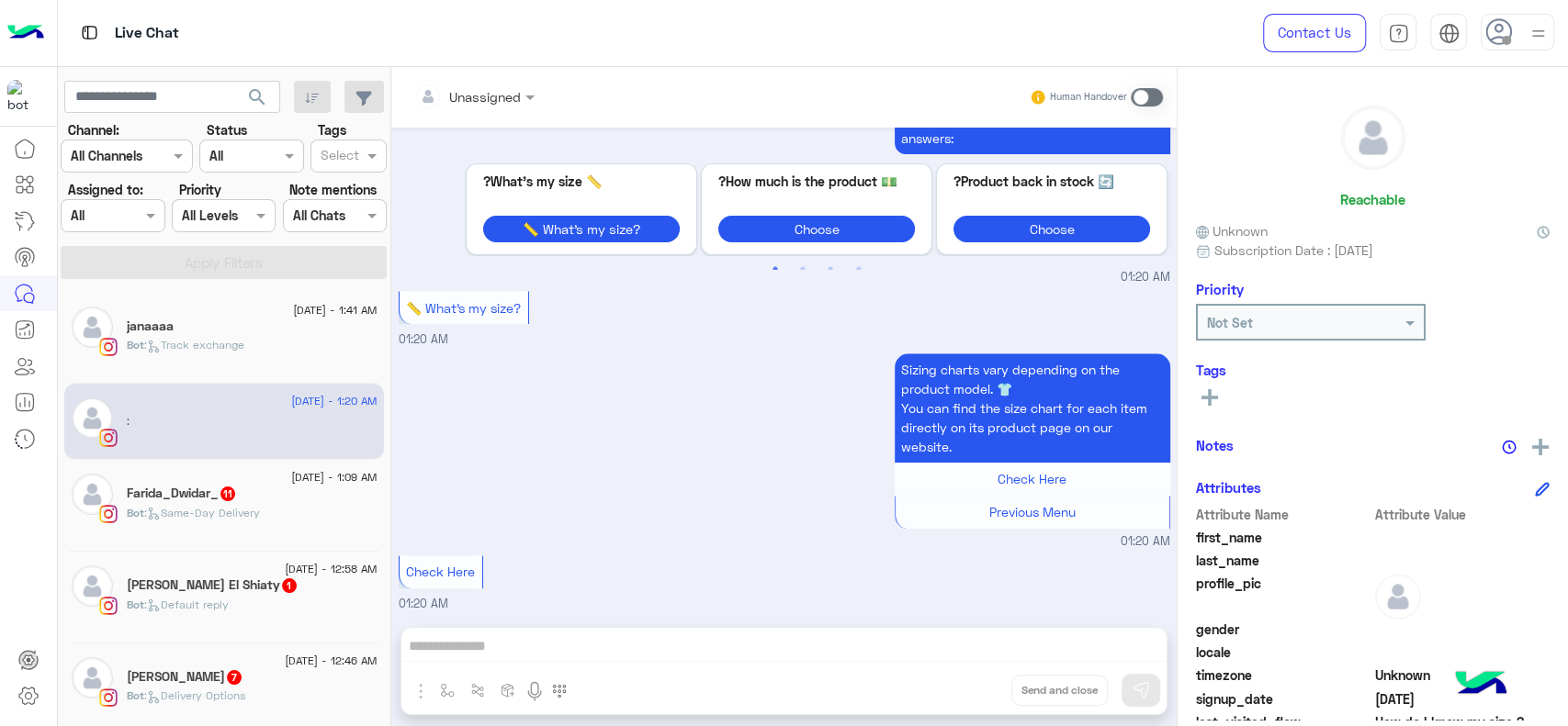
click at [306, 489] on div "Farida_Dwidar_ 11" at bounding box center [252, 495] width 251 height 20
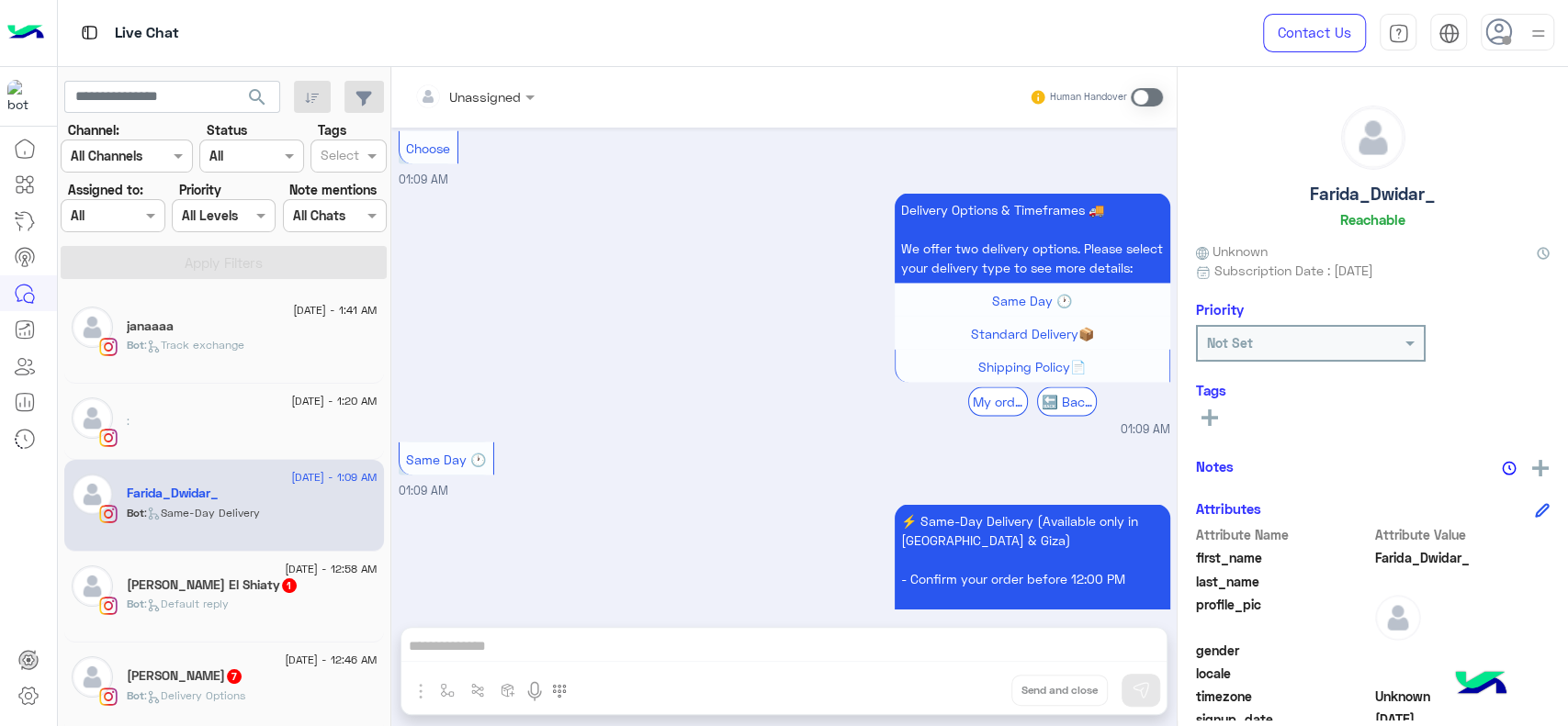
scroll to position [2763, 0]
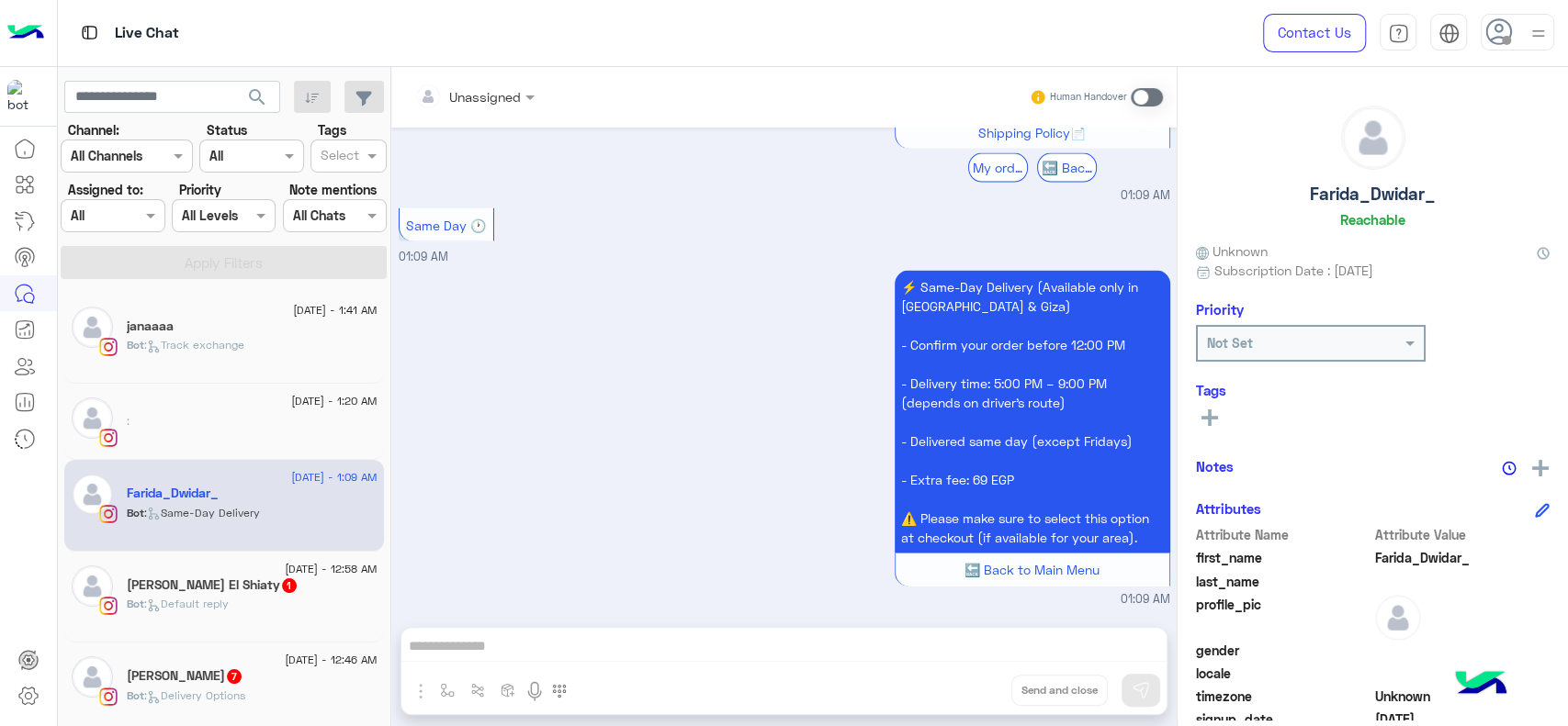
click at [325, 586] on div "Habiba El Shiaty 1" at bounding box center [252, 586] width 251 height 20
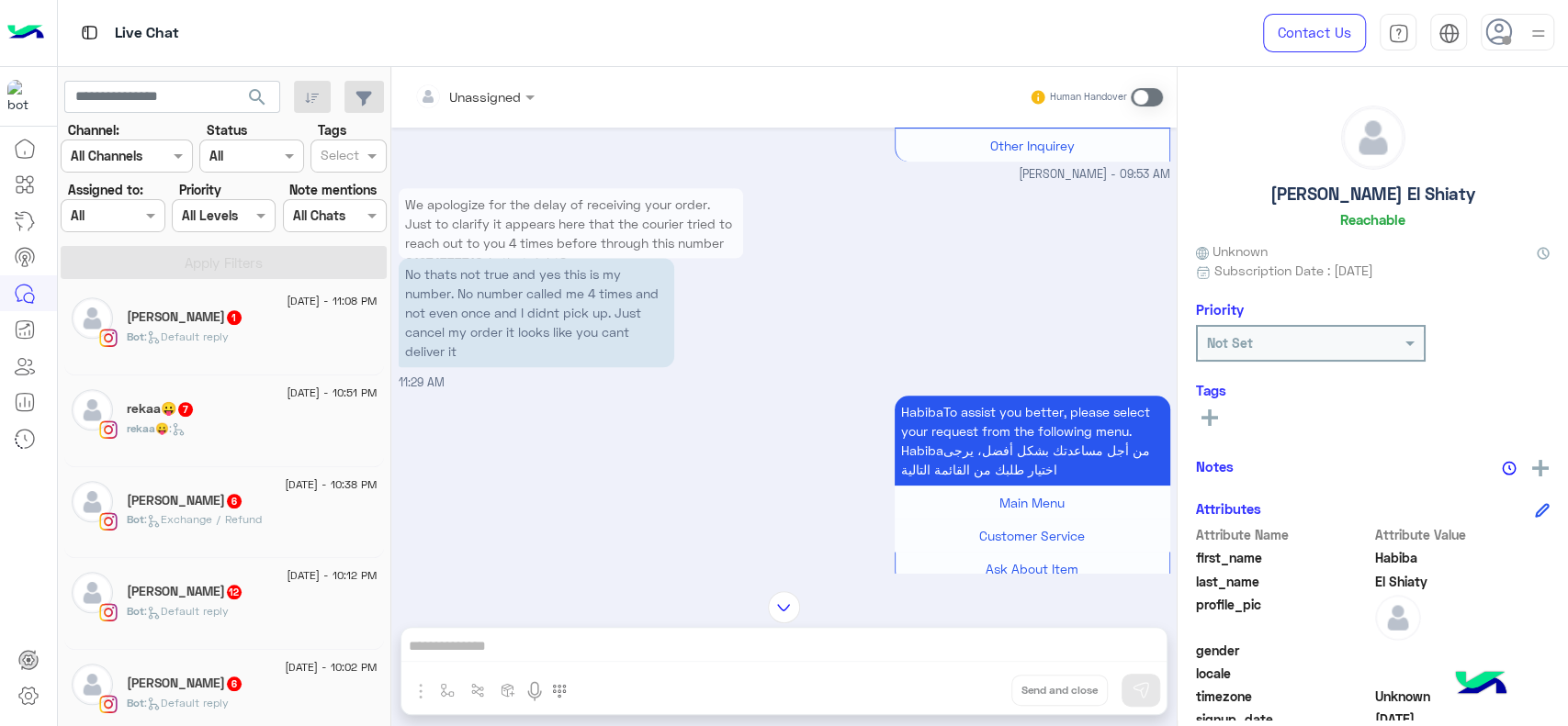
scroll to position [1145, 0]
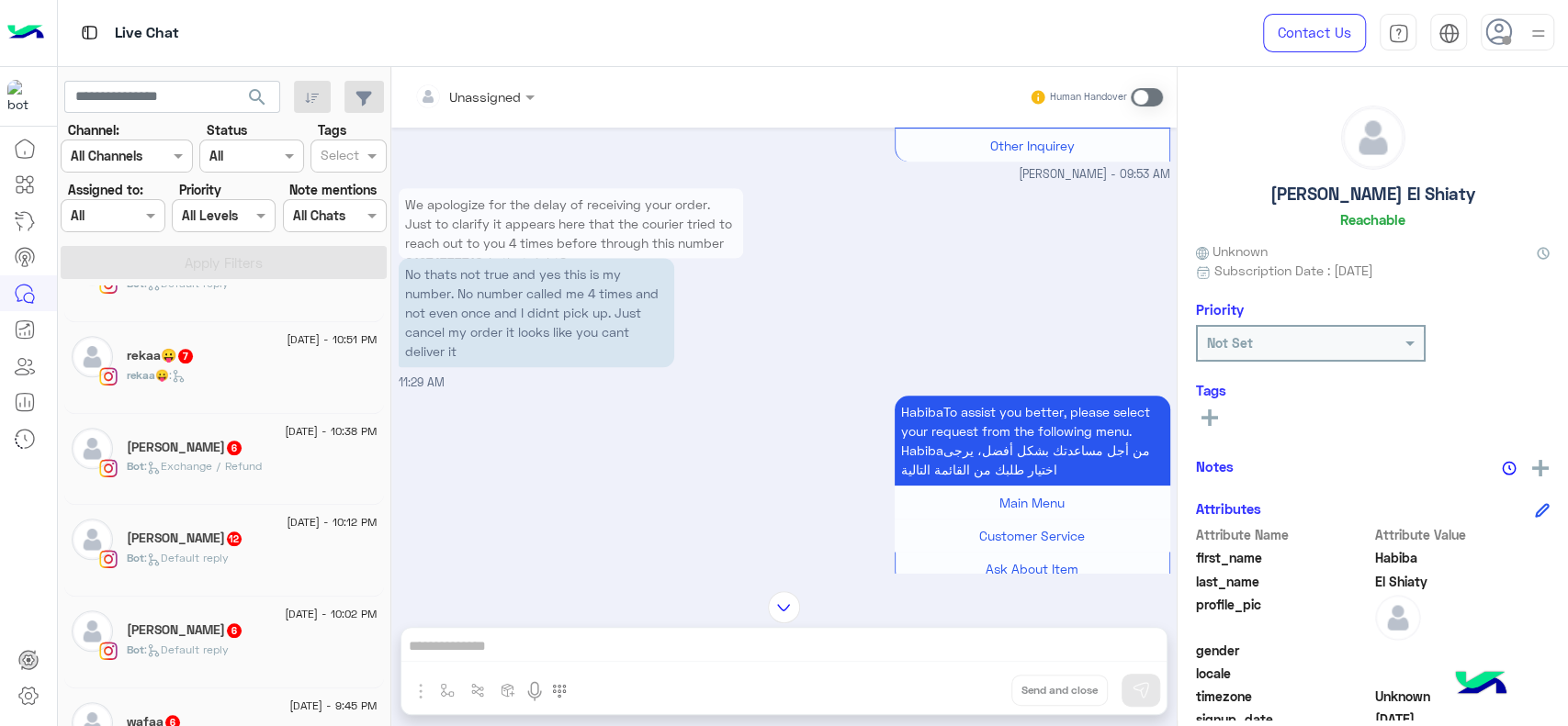
click at [274, 557] on div "Bot : Default reply" at bounding box center [252, 566] width 251 height 32
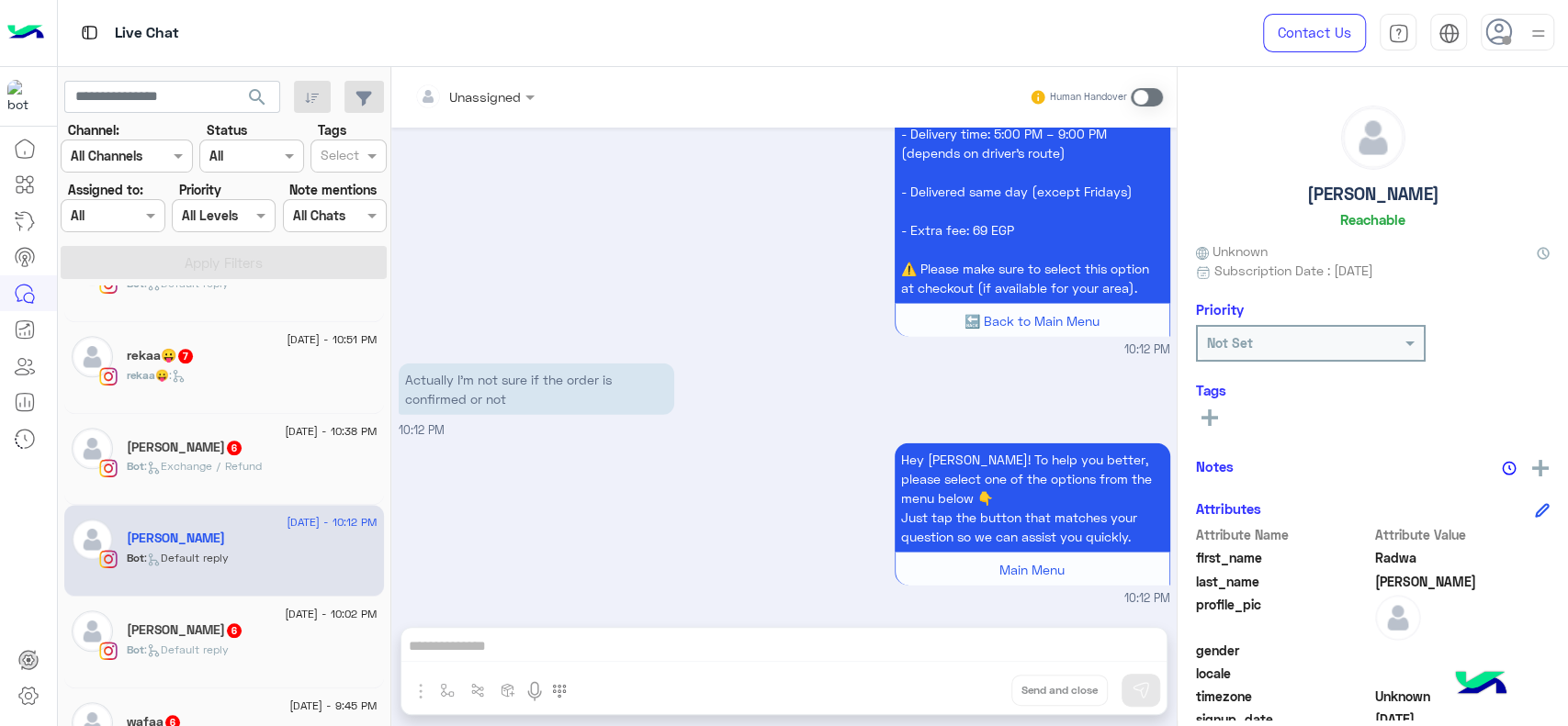
scroll to position [2859, 0]
click at [1143, 99] on span at bounding box center [1146, 97] width 32 height 19
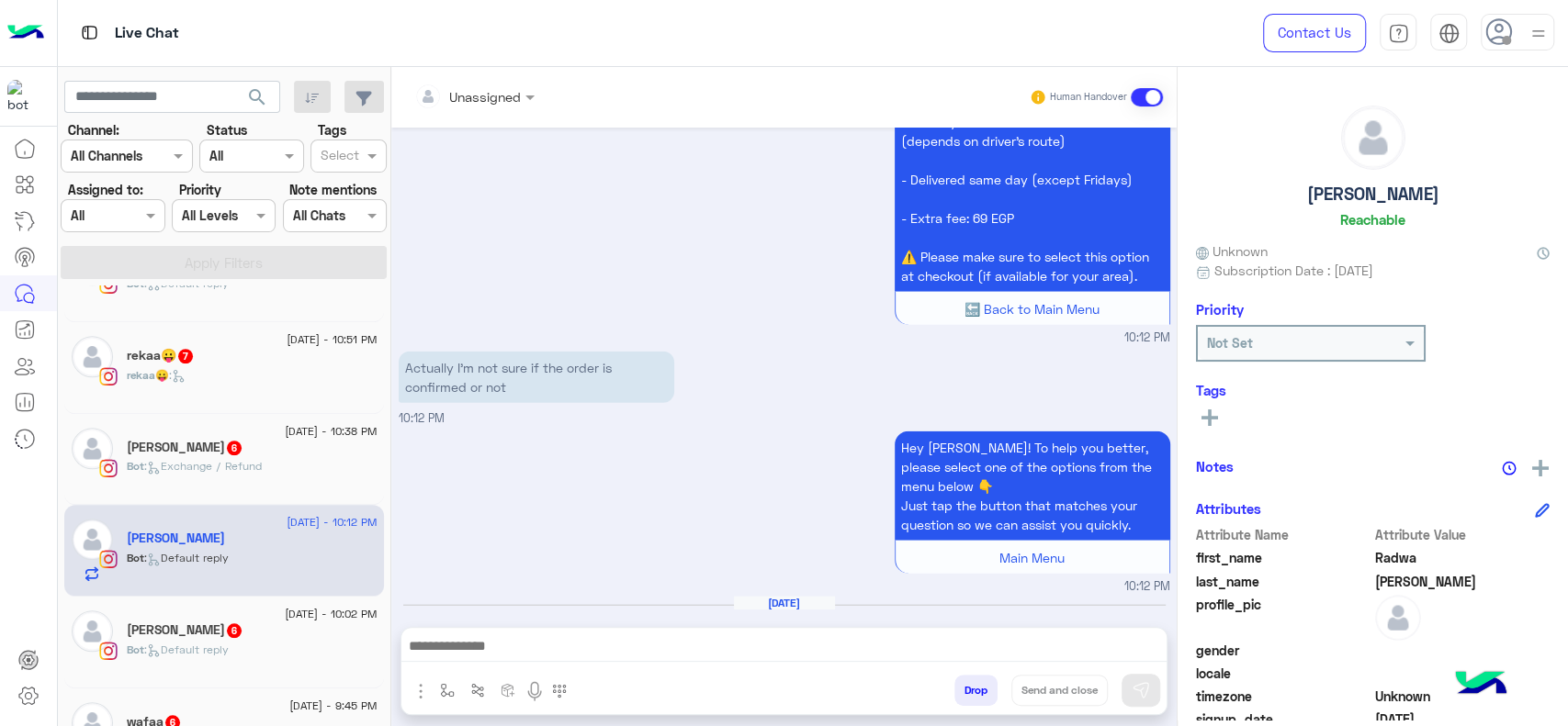
scroll to position [2925, 0]
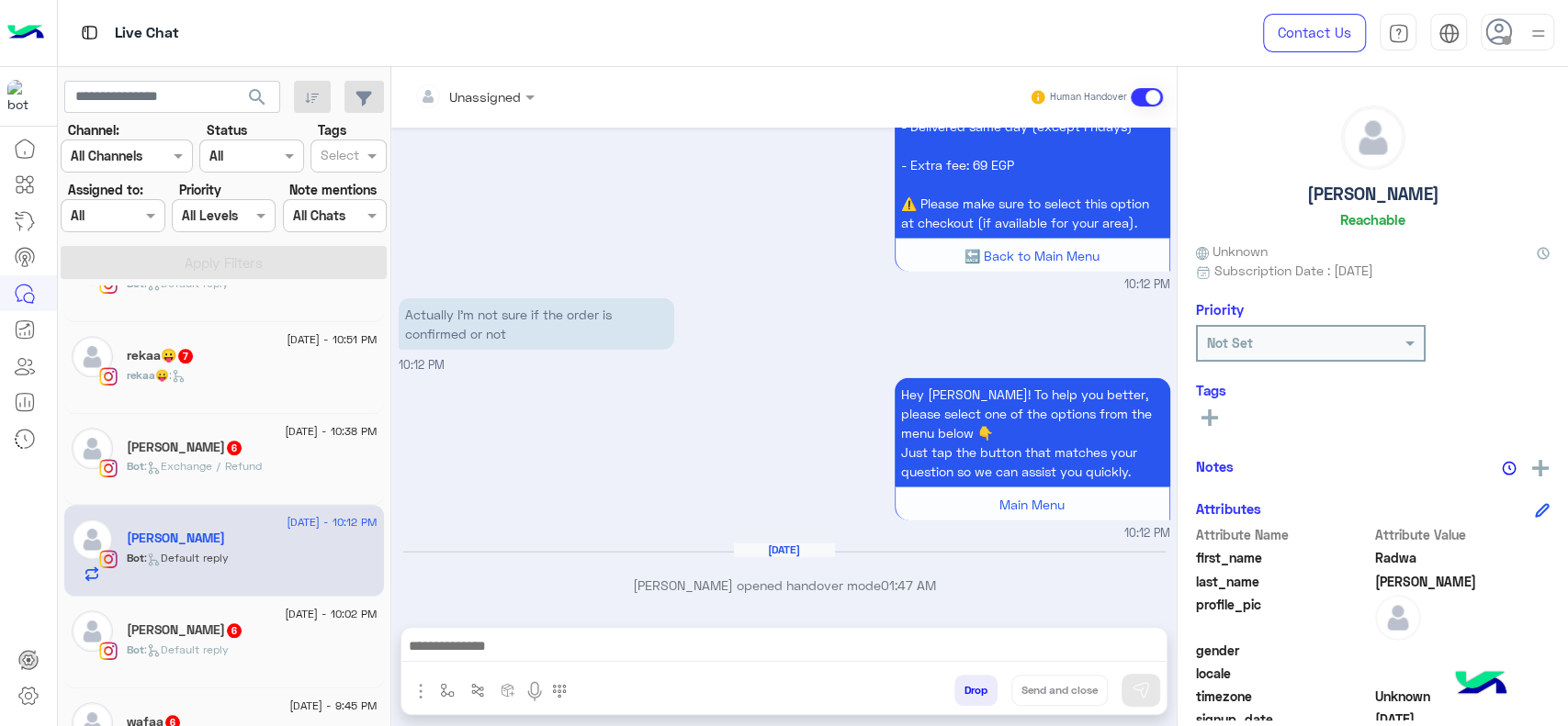
click at [425, 692] on img "button" at bounding box center [421, 691] width 22 height 22
click at [452, 693] on img "button" at bounding box center [447, 690] width 15 height 15
click at [513, 656] on input "text" at bounding box center [480, 650] width 75 height 22
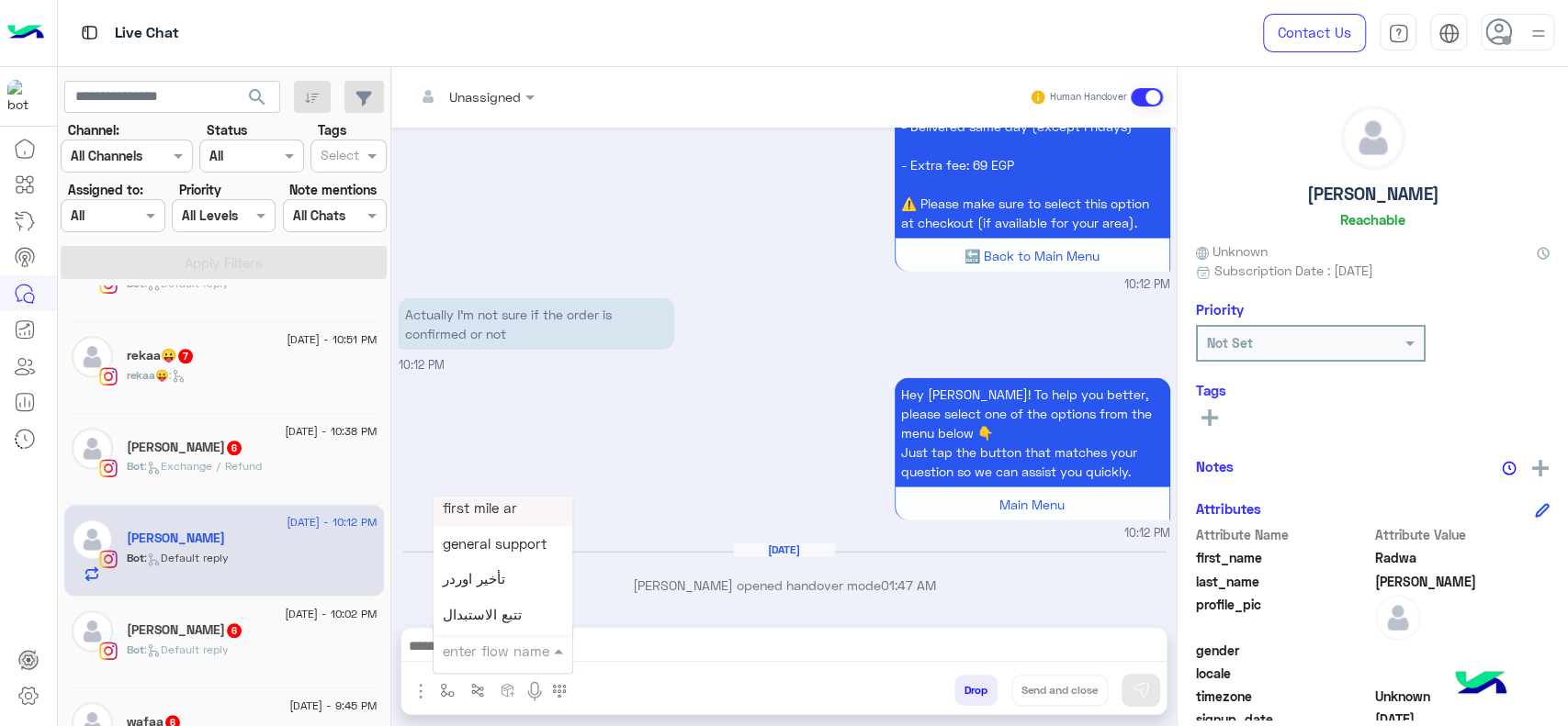
scroll to position [683, 0]
click at [647, 413] on div "Hey Radwa! To help you better, please select one of the options from the menu b…" at bounding box center [784, 458] width 771 height 169
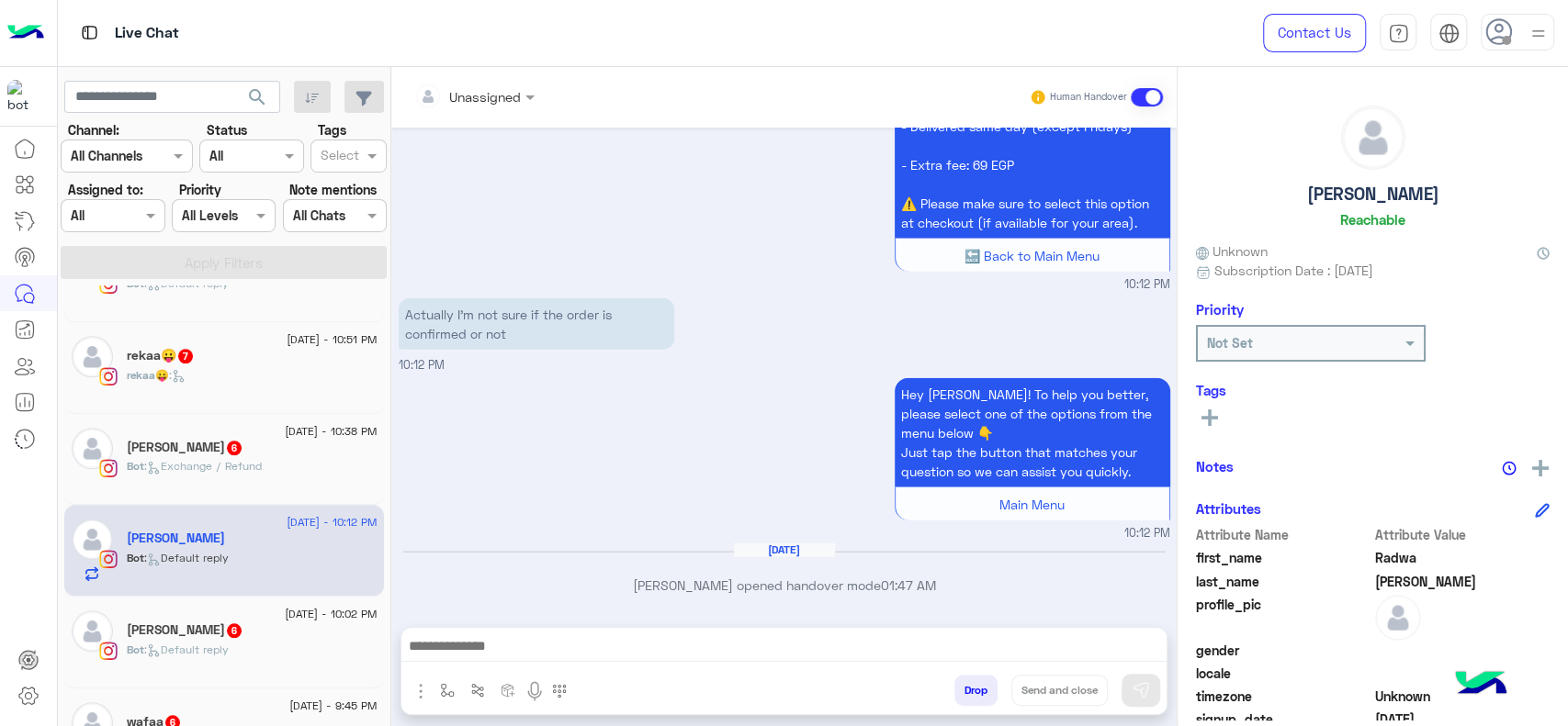
click at [1154, 107] on div "Human Handover" at bounding box center [1097, 96] width 135 height 33
click at [1148, 100] on span at bounding box center [1146, 97] width 32 height 19
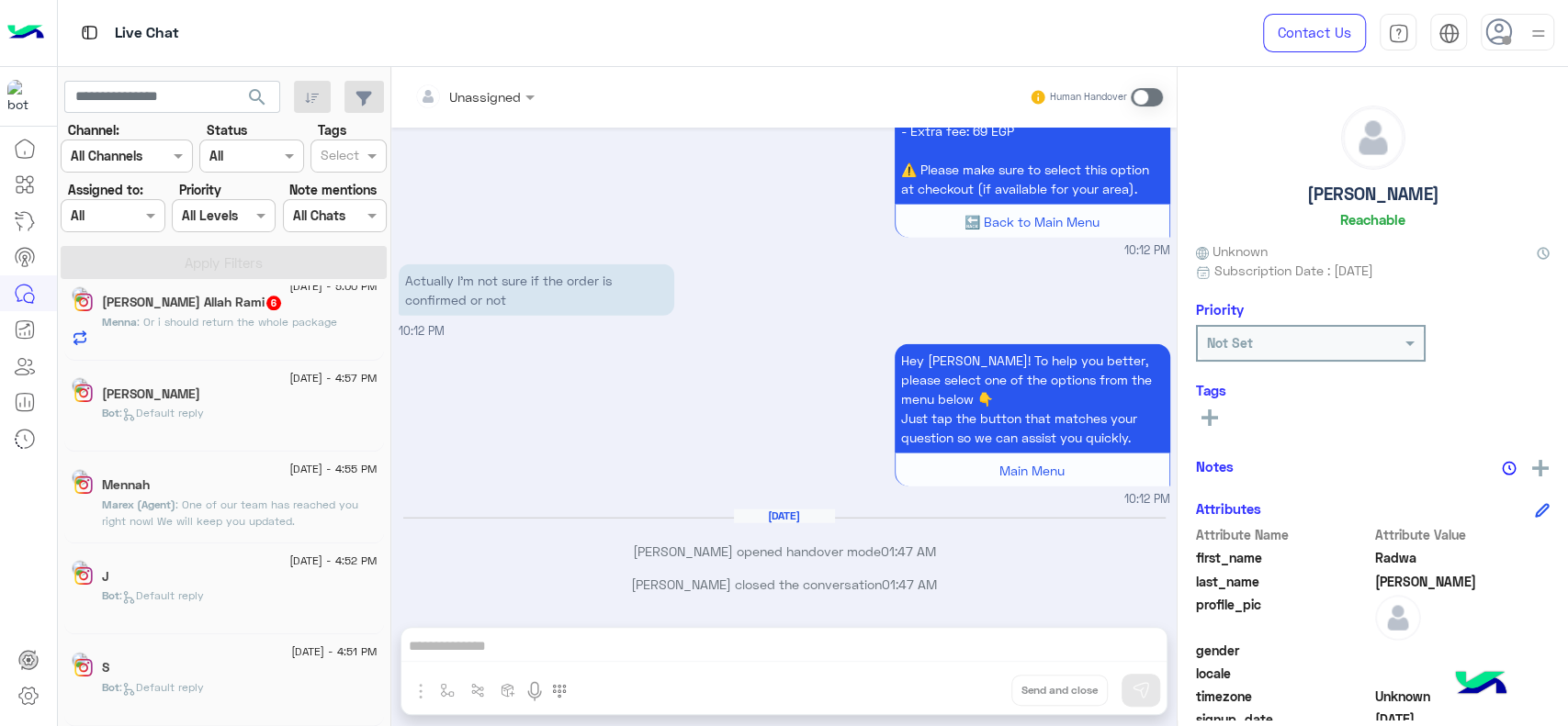
scroll to position [8, 0]
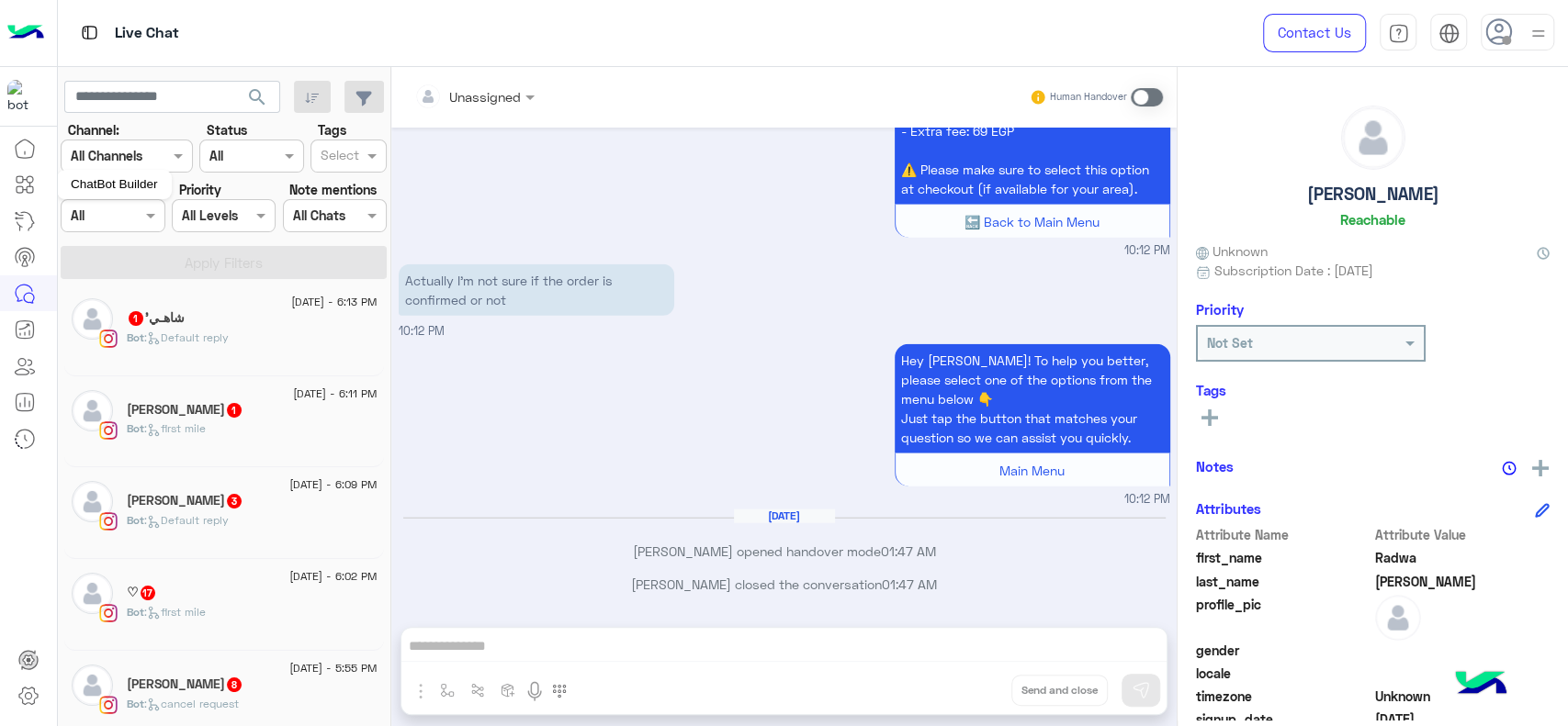
click at [27, 189] on icon at bounding box center [25, 185] width 22 height 22
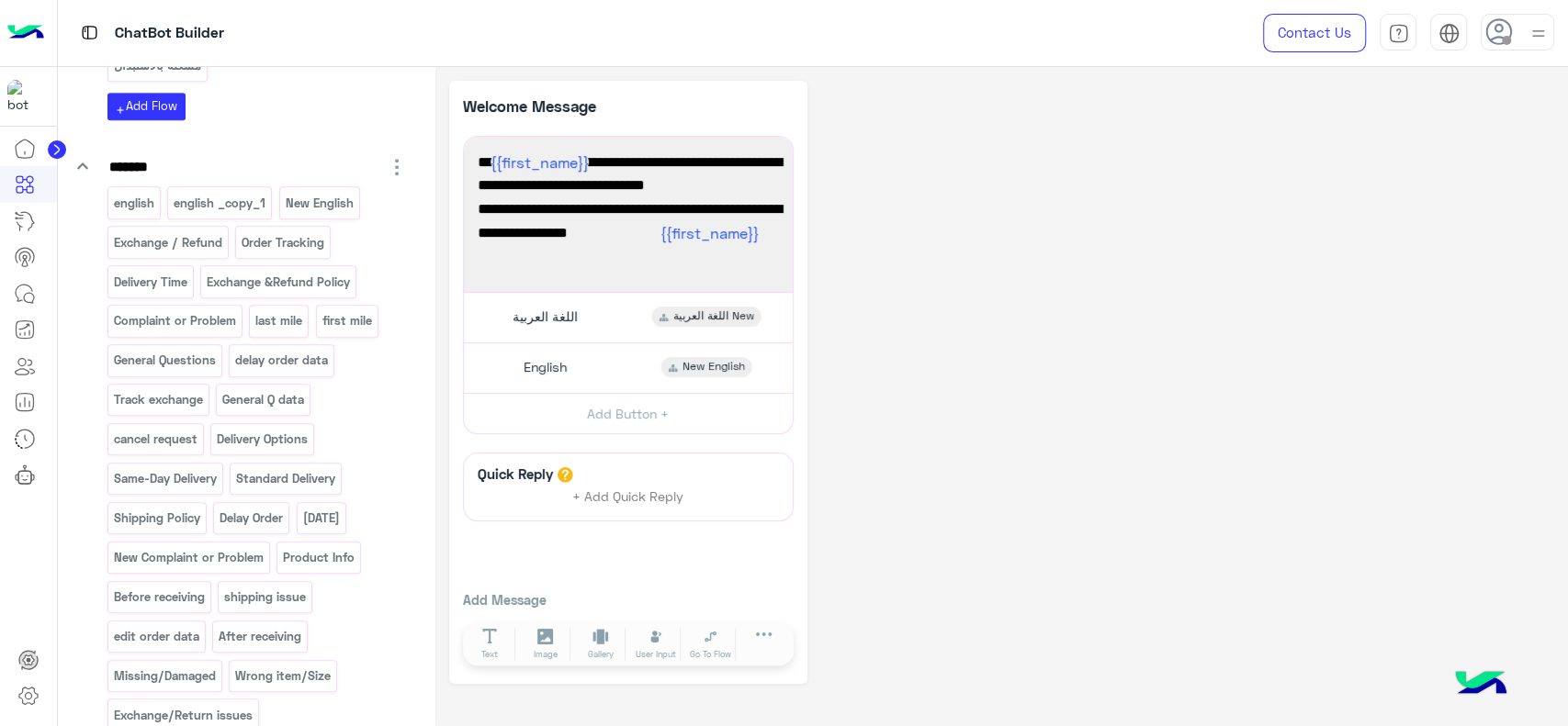
scroll to position [830, 0]
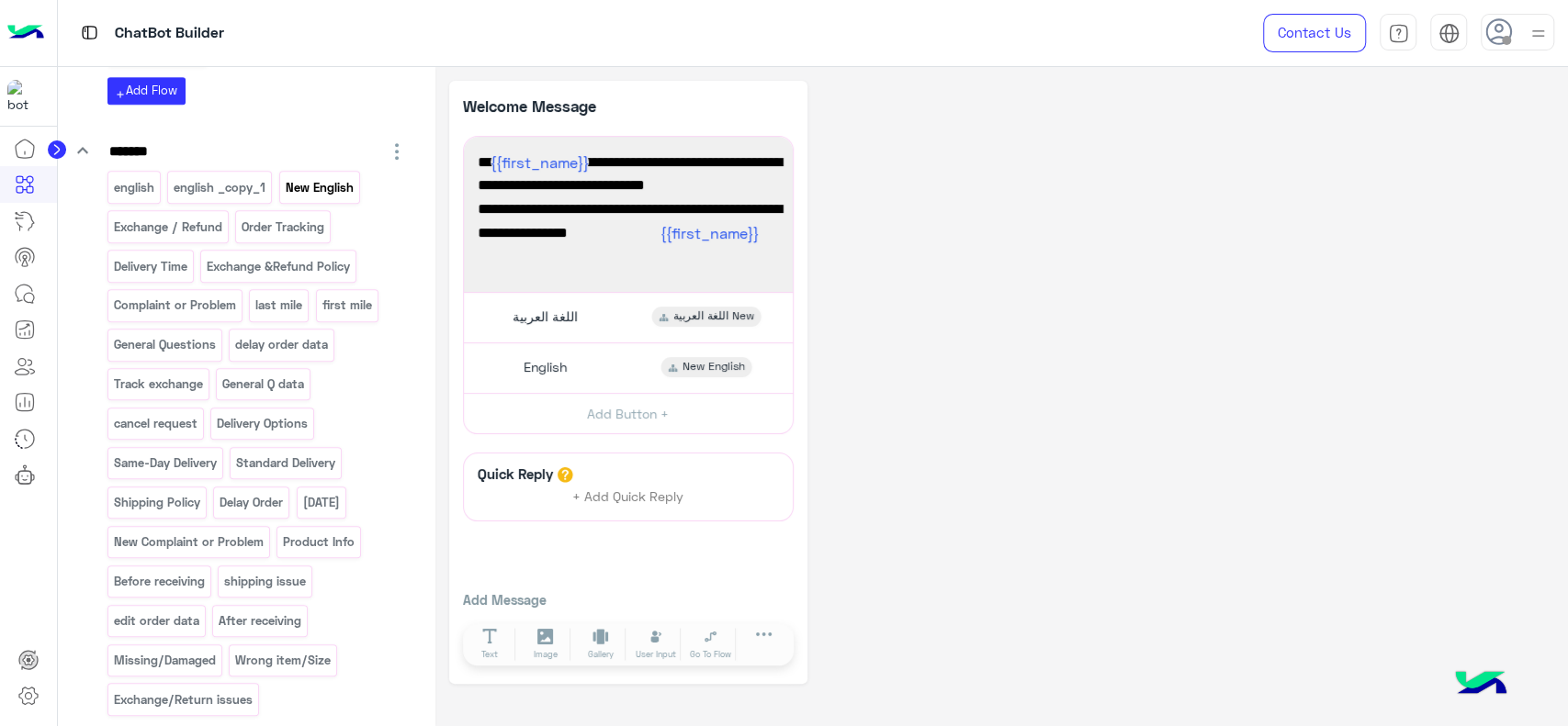
click at [306, 188] on p "New English" at bounding box center [319, 187] width 70 height 22
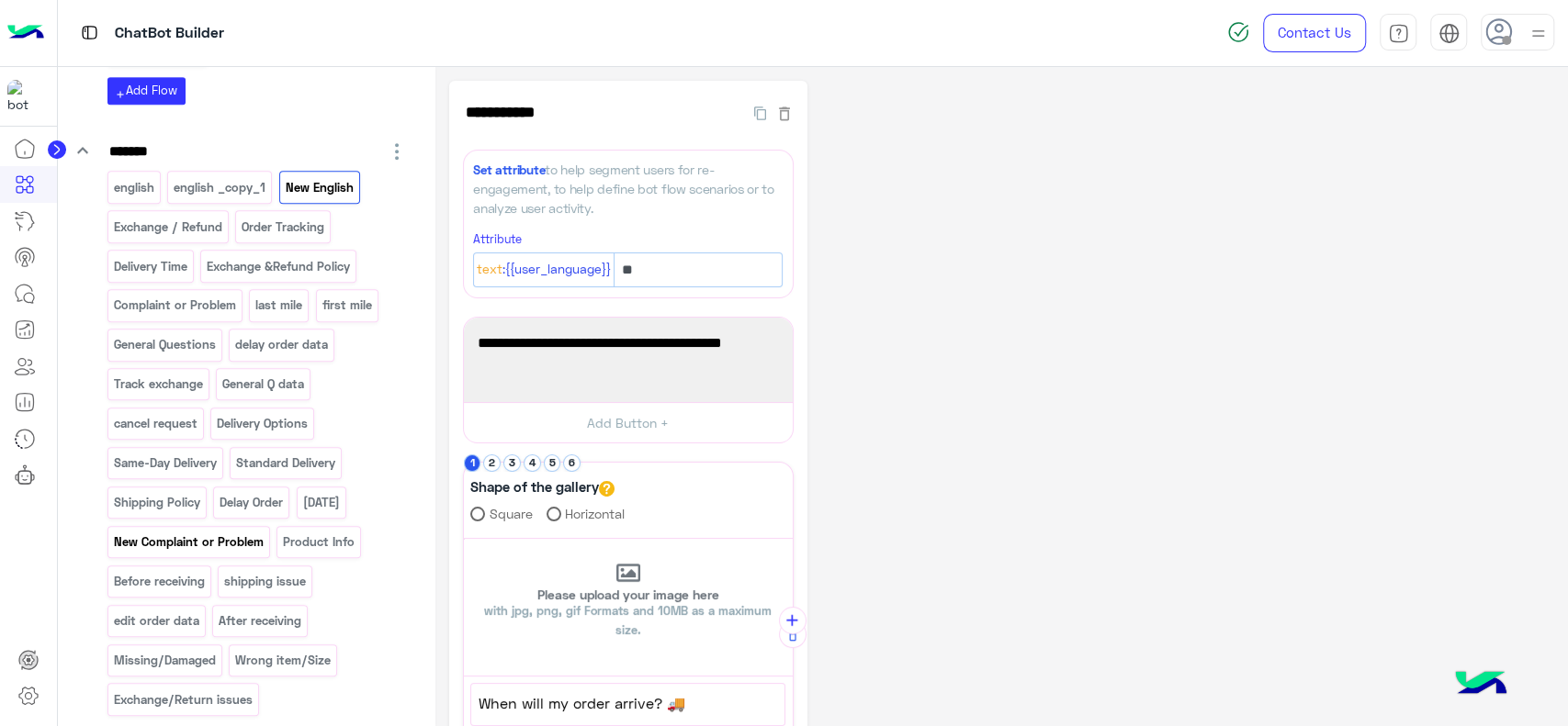
click at [226, 550] on div "New Complaint or Problem" at bounding box center [188, 542] width 162 height 32
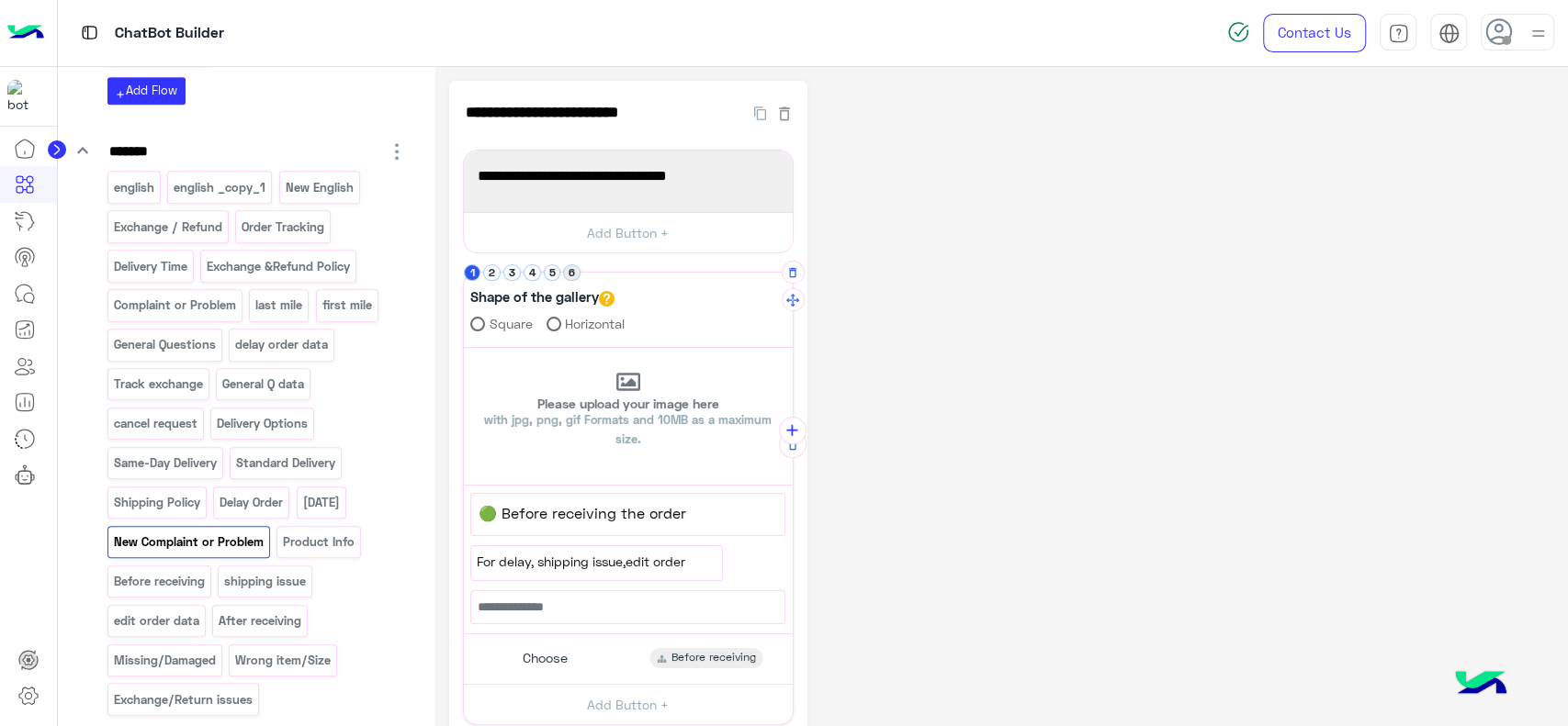
click at [573, 275] on button "6" at bounding box center [572, 273] width 18 height 18
click at [546, 274] on button "5" at bounding box center [552, 273] width 18 height 18
drag, startPoint x: 536, startPoint y: 263, endPoint x: 531, endPoint y: 275, distance: 13.0
click at [531, 275] on li "4" at bounding box center [534, 273] width 21 height 18
click at [531, 275] on button "4" at bounding box center [532, 273] width 18 height 18
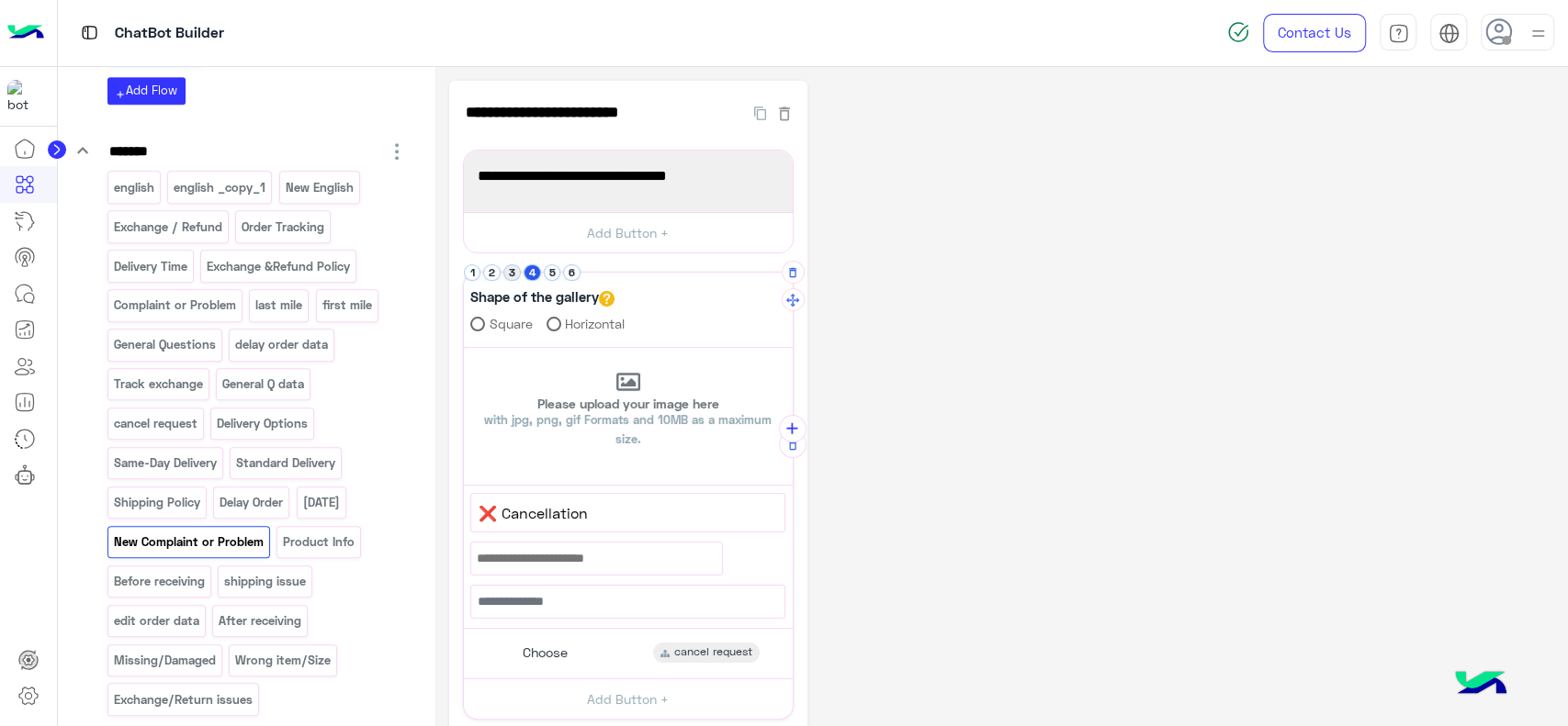
click at [515, 274] on button "3" at bounding box center [512, 273] width 18 height 18
click at [530, 274] on button "4" at bounding box center [532, 273] width 18 height 18
click at [553, 269] on button "5" at bounding box center [552, 273] width 18 height 18
click at [534, 566] on div at bounding box center [596, 557] width 250 height 31
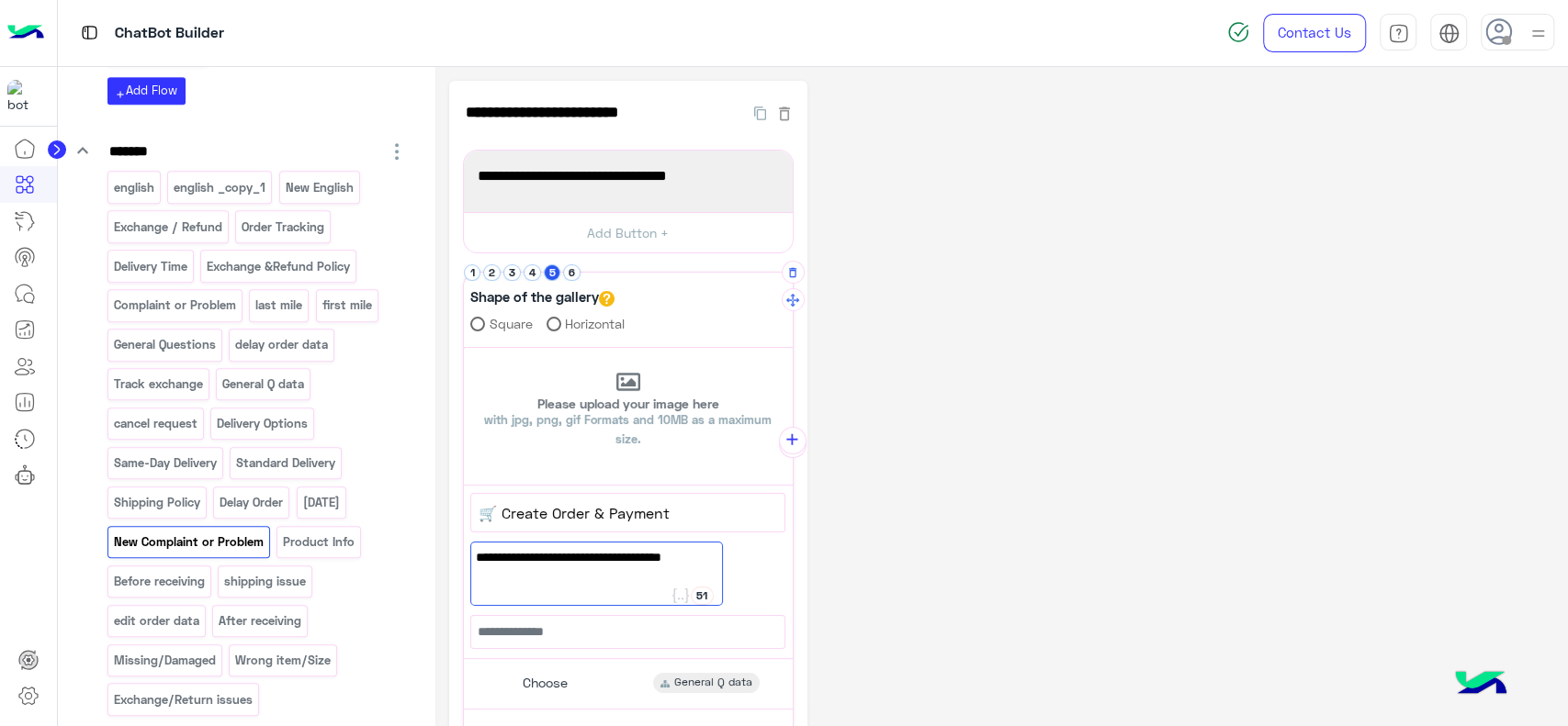
scroll to position [0, 0]
click at [485, 560] on span "Ifordernotconfirmedor you faced any issuein website" at bounding box center [596, 568] width 241 height 41
click at [518, 560] on span "If ordernotconfirmedor you faced any issuein website" at bounding box center [596, 568] width 241 height 41
click at [599, 561] on span "If order notconfirmedor you faced any issuein website" at bounding box center [596, 568] width 241 height 41
click at [605, 556] on span "If order notconfirmedor you faced any issuein website" at bounding box center [596, 568] width 241 height 41
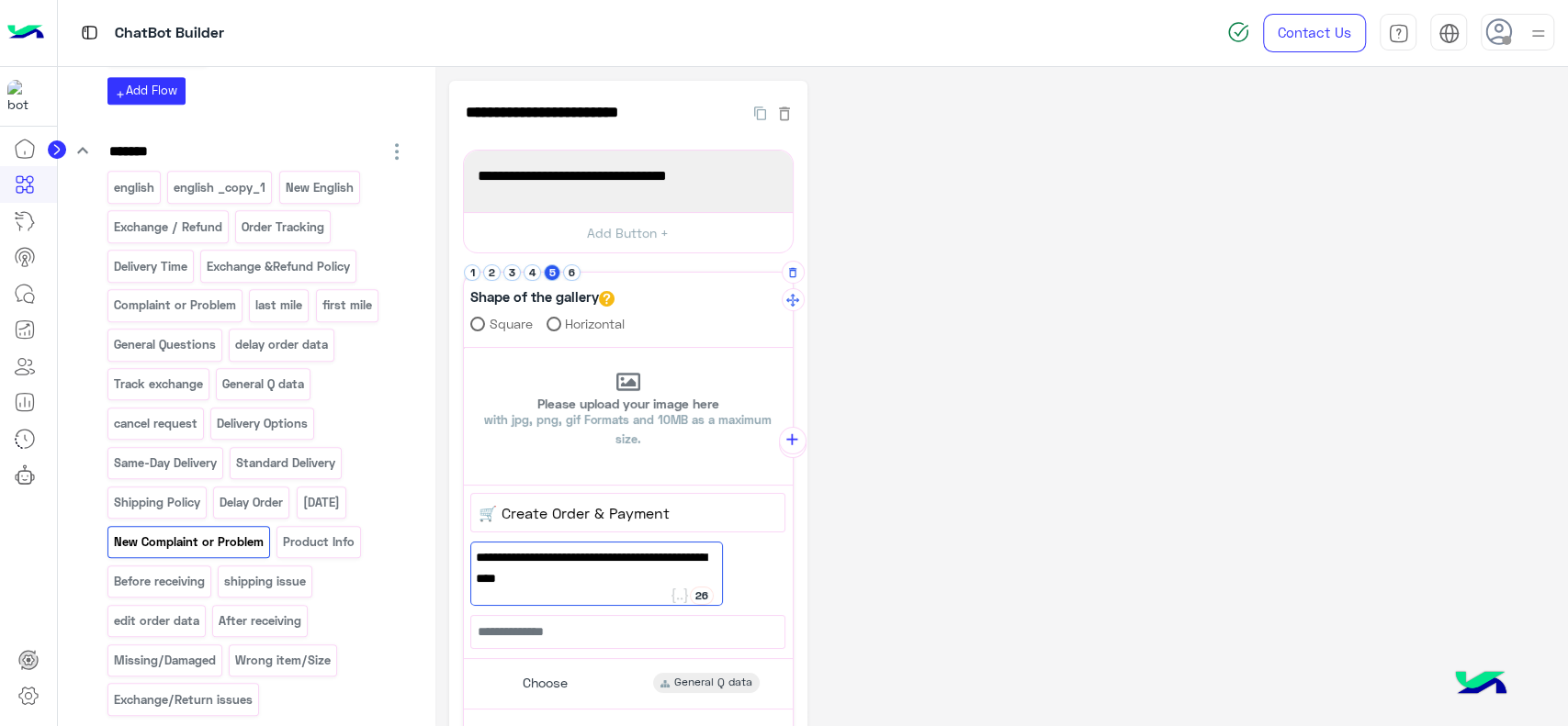
click at [504, 579] on span "If order notconfirmed or you faced any issuein website" at bounding box center [596, 568] width 241 height 41
type textarea "**********"
click at [574, 584] on span "If order notconfirmed or you faced any issue in website" at bounding box center [596, 568] width 241 height 41
click at [871, 517] on div "**********" at bounding box center [1001, 541] width 1105 height 920
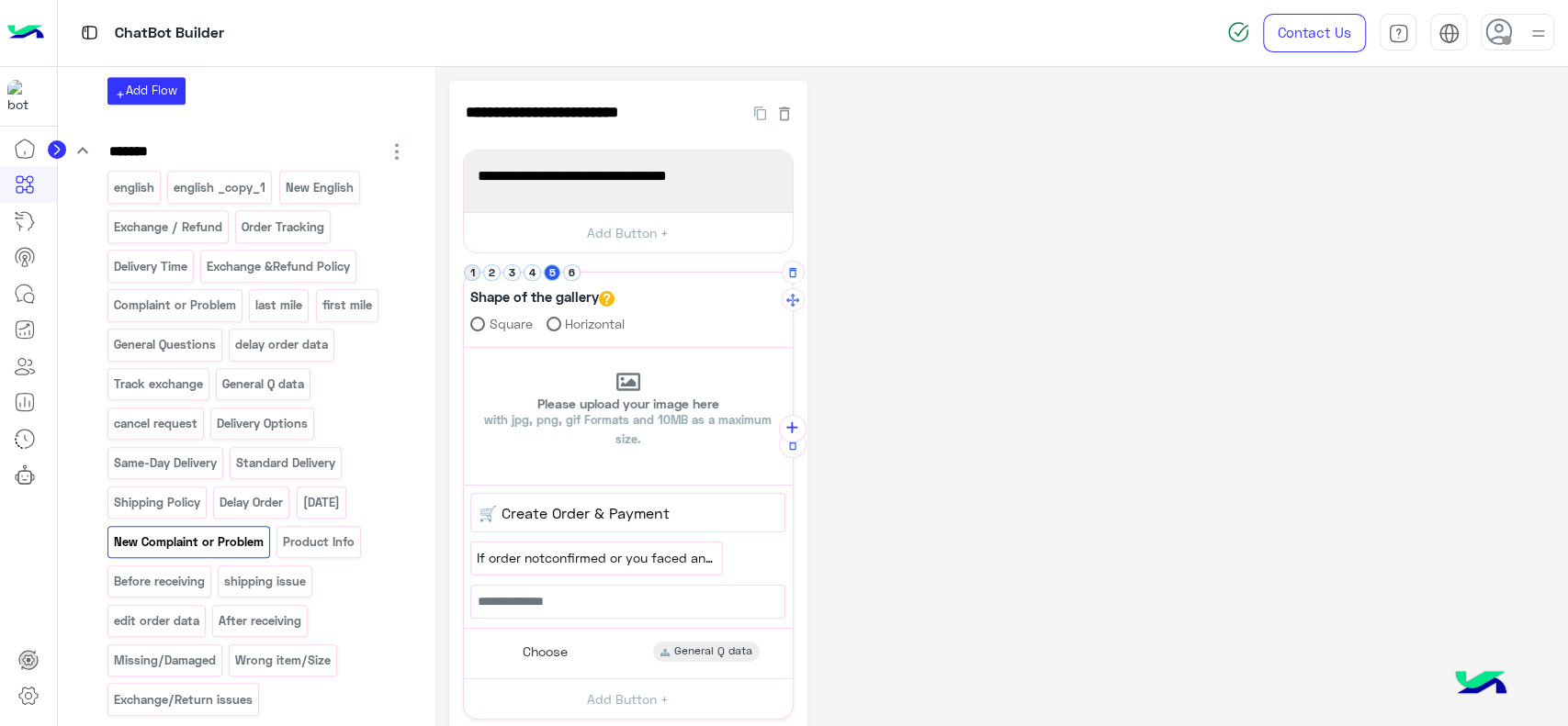
click at [475, 277] on button "1" at bounding box center [472, 273] width 18 height 18
click at [495, 268] on button "2" at bounding box center [491, 273] width 18 height 18
click at [510, 272] on button "3" at bounding box center [512, 273] width 18 height 18
click at [530, 277] on button "4" at bounding box center [532, 273] width 18 height 18
click at [552, 273] on button "5" at bounding box center [552, 273] width 18 height 18
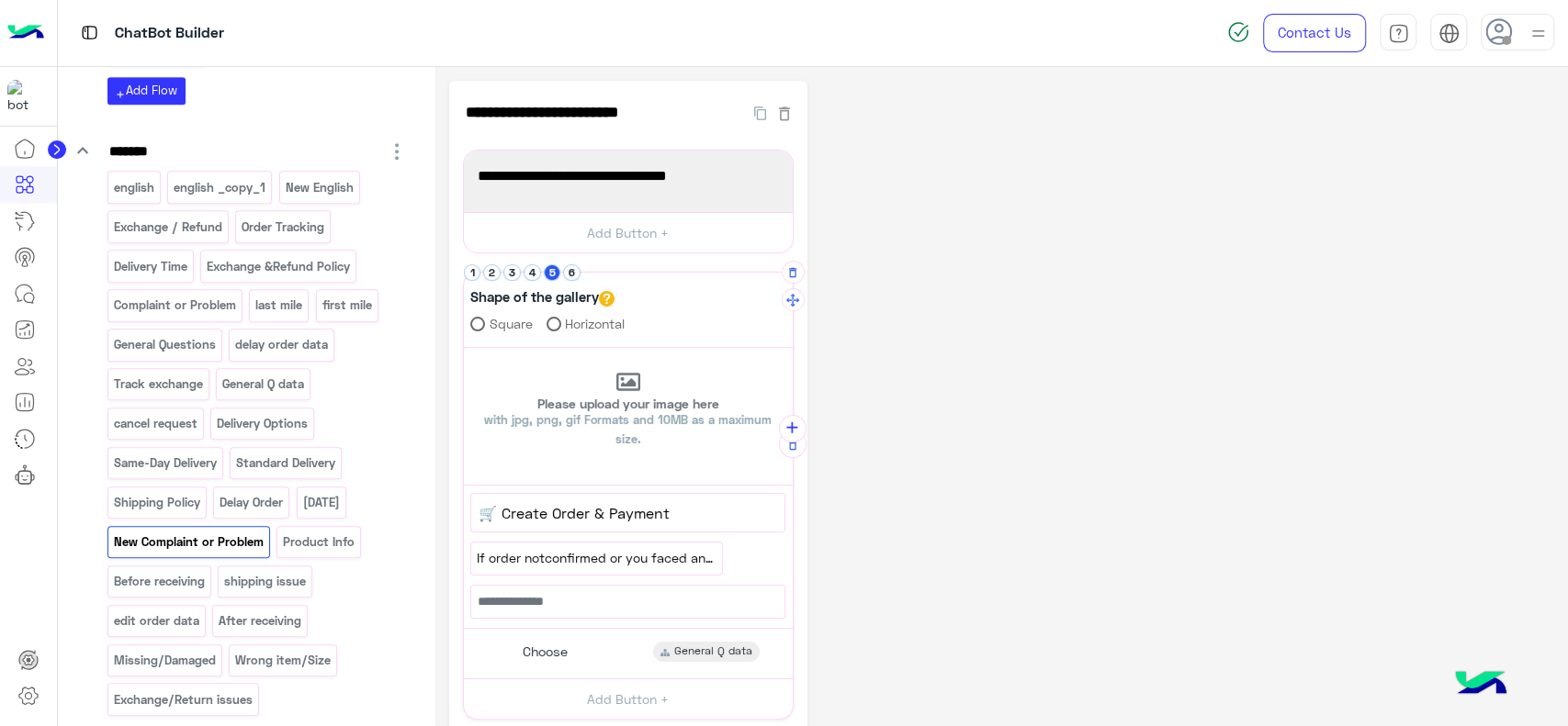
click at [552, 273] on button "5" at bounding box center [552, 273] width 18 height 18
click at [573, 273] on button "6" at bounding box center [572, 273] width 18 height 18
click at [541, 557] on div at bounding box center [596, 557] width 250 height 31
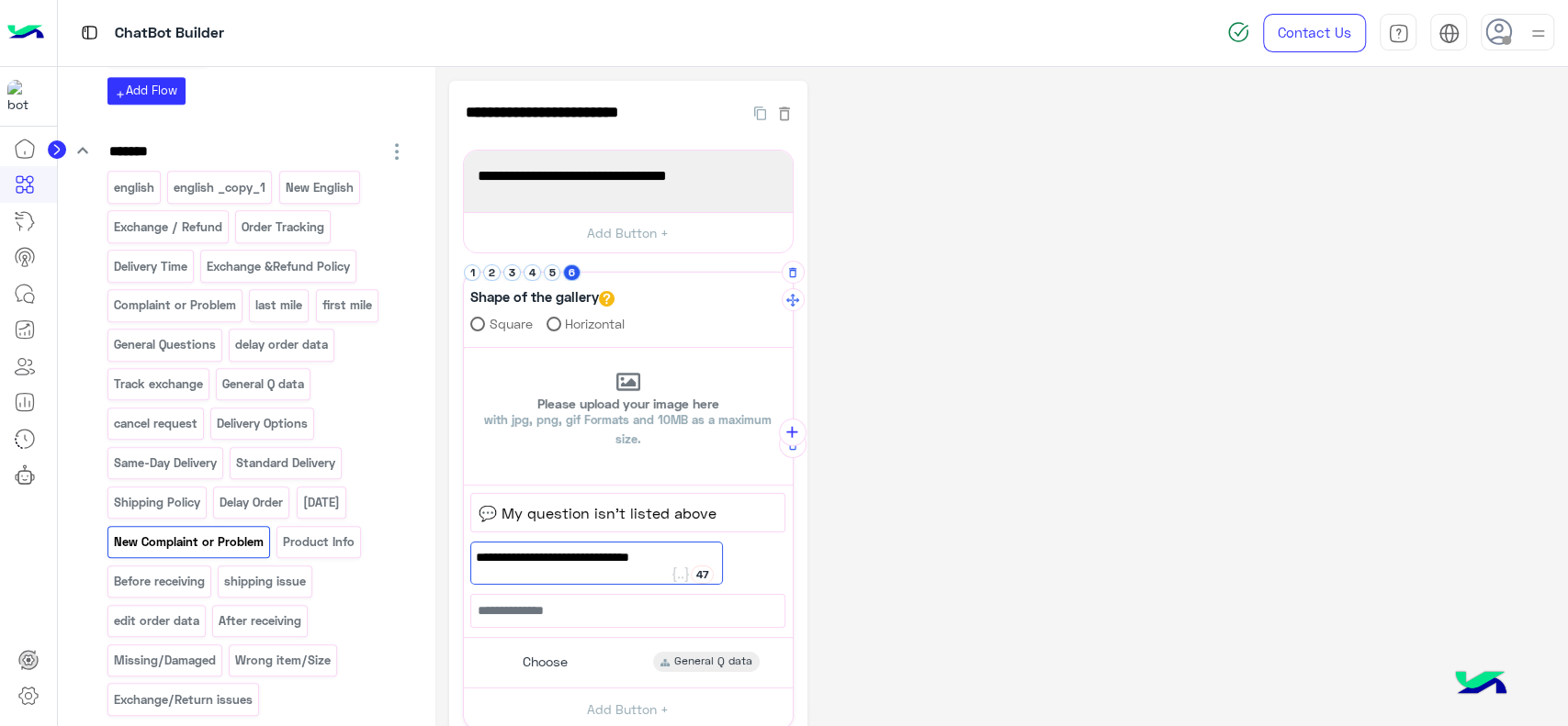
click at [508, 551] on span "If youhaverequestnotlistedin menu" at bounding box center [596, 557] width 241 height 21
click at [538, 557] on span "If you haverequestnotlistedin menu" at bounding box center [596, 557] width 241 height 21
click at [595, 558] on span "If you have requestnotlistedin menu" at bounding box center [596, 557] width 241 height 21
click at [616, 558] on span "If you have request notlistedin menu" at bounding box center [596, 557] width 241 height 21
click at [652, 556] on span "If you have request not listedin menu" at bounding box center [596, 557] width 241 height 21
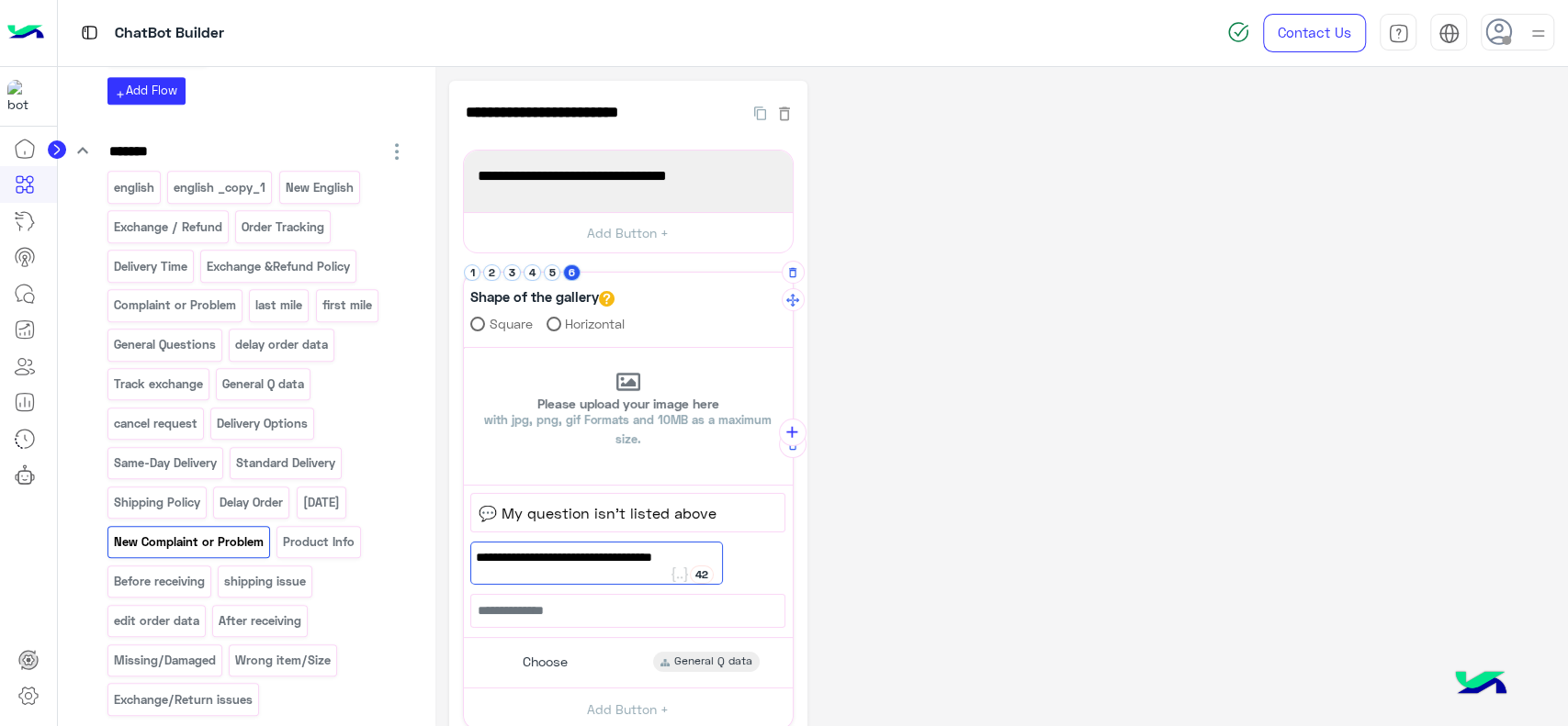
type textarea "**********"
click at [1056, 492] on div "**********" at bounding box center [1001, 529] width 1105 height 898
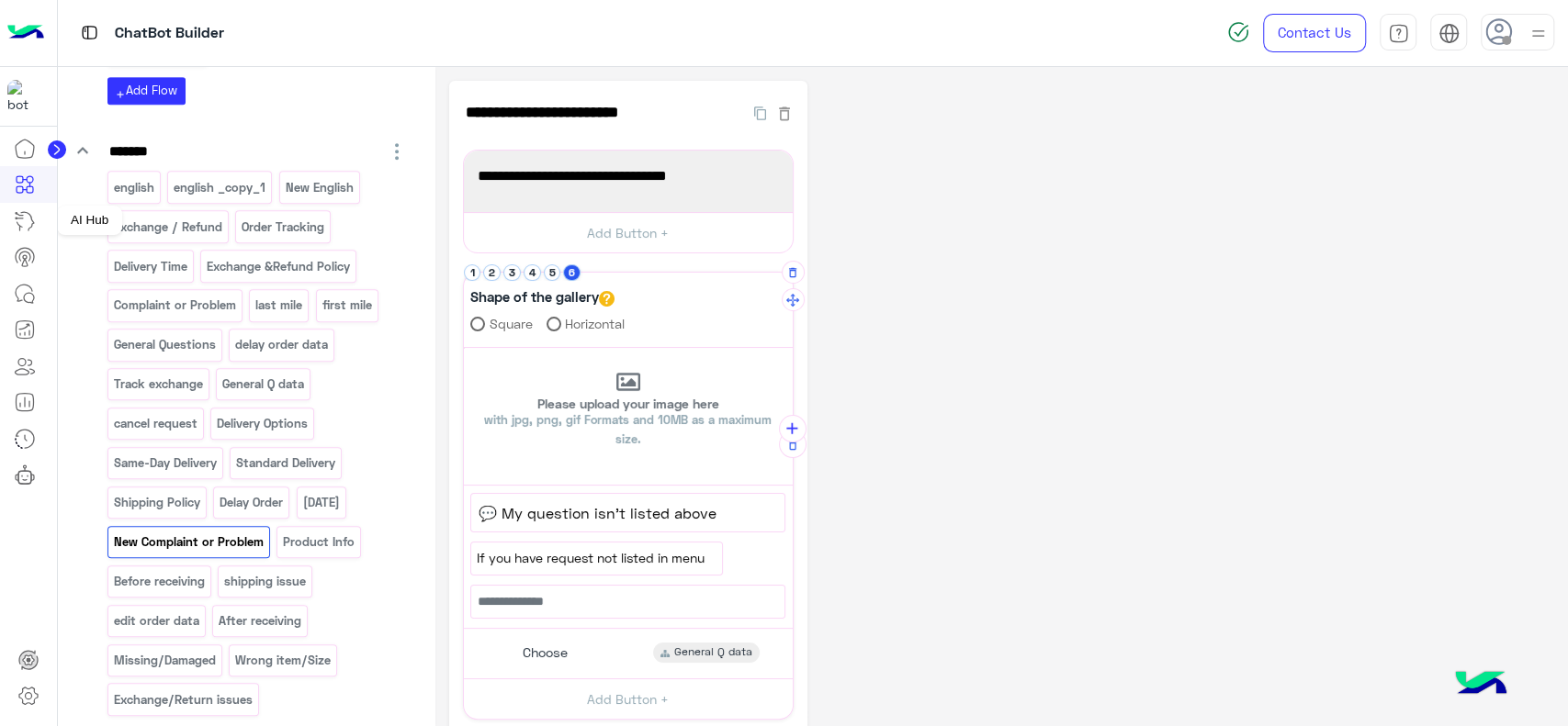
click at [35, 221] on icon at bounding box center [25, 221] width 22 height 22
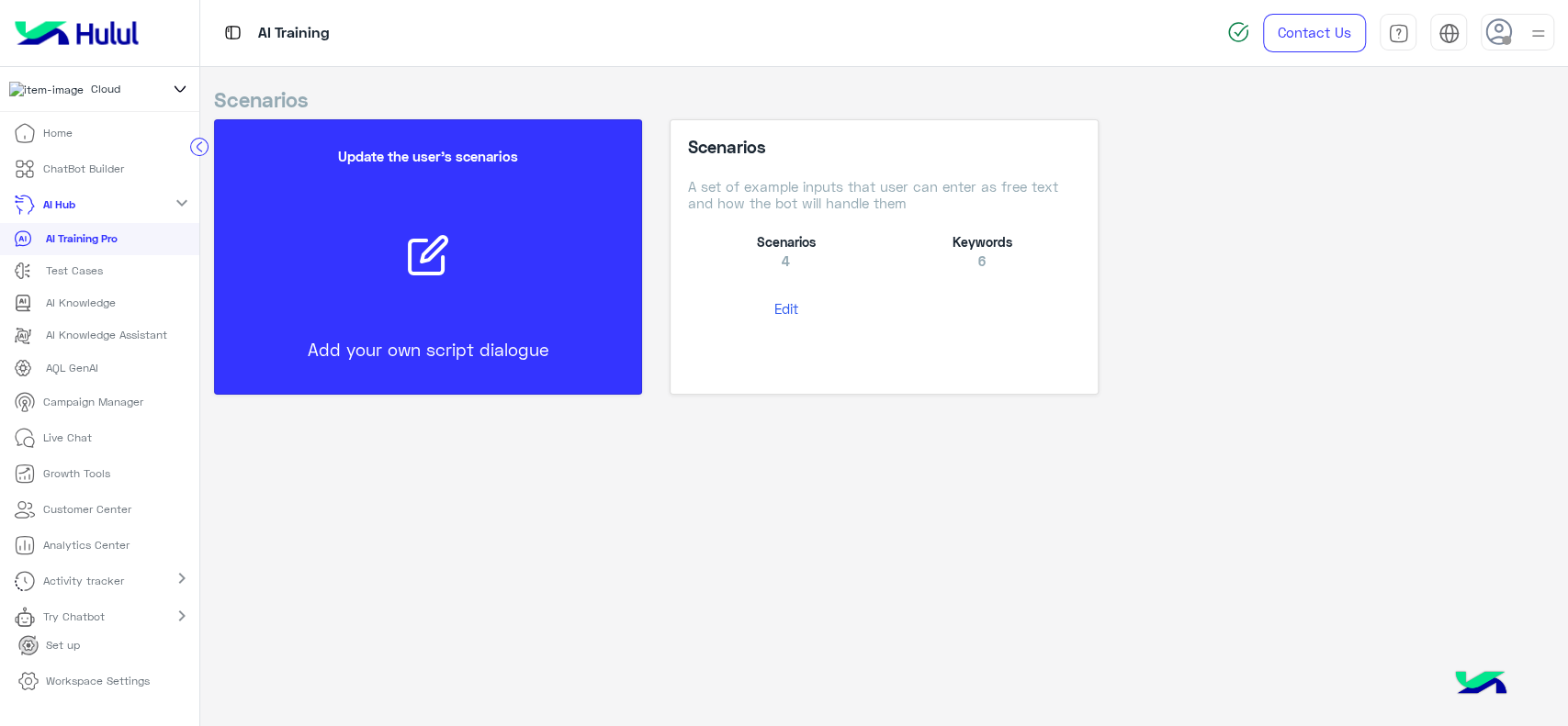
click at [817, 305] on button "Edit" at bounding box center [785, 309] width 196 height 34
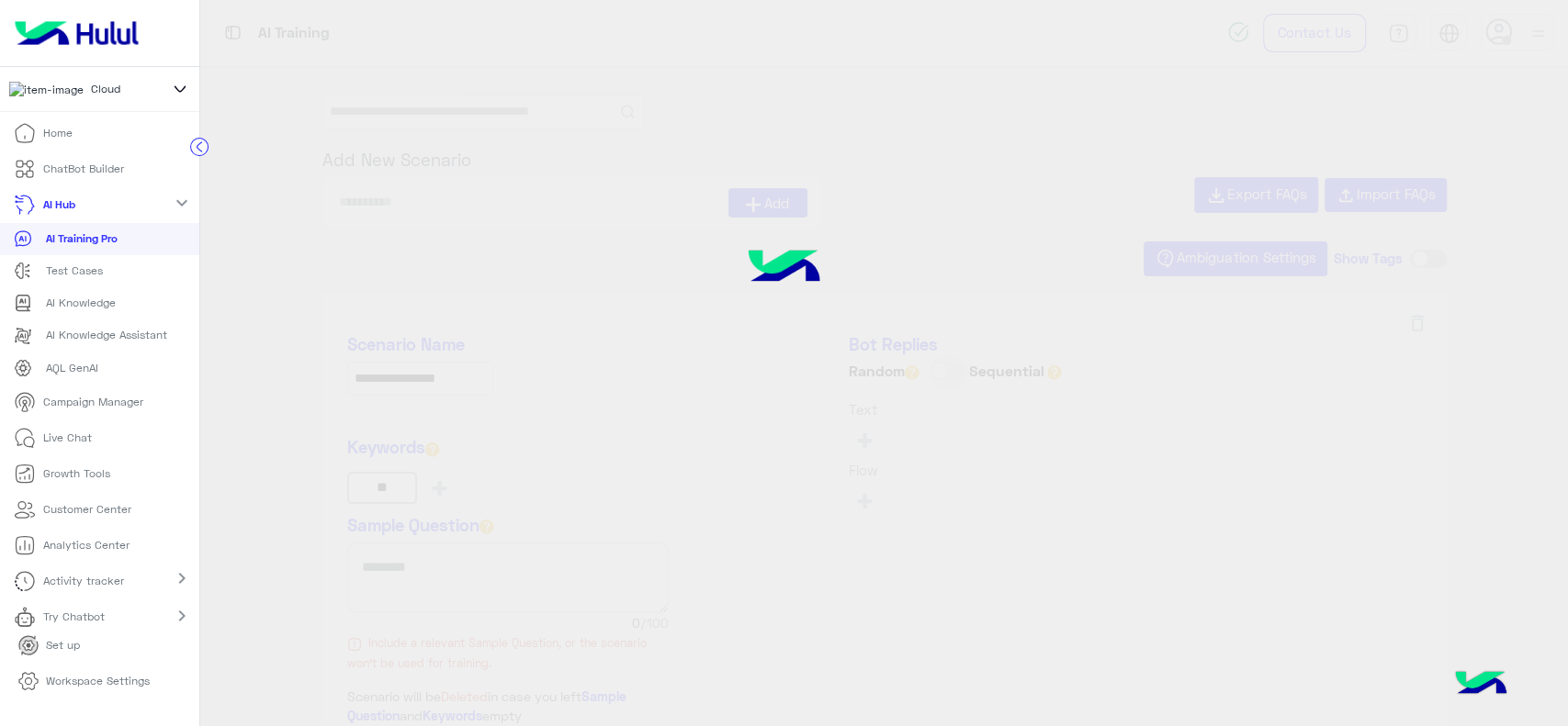
type input "**********"
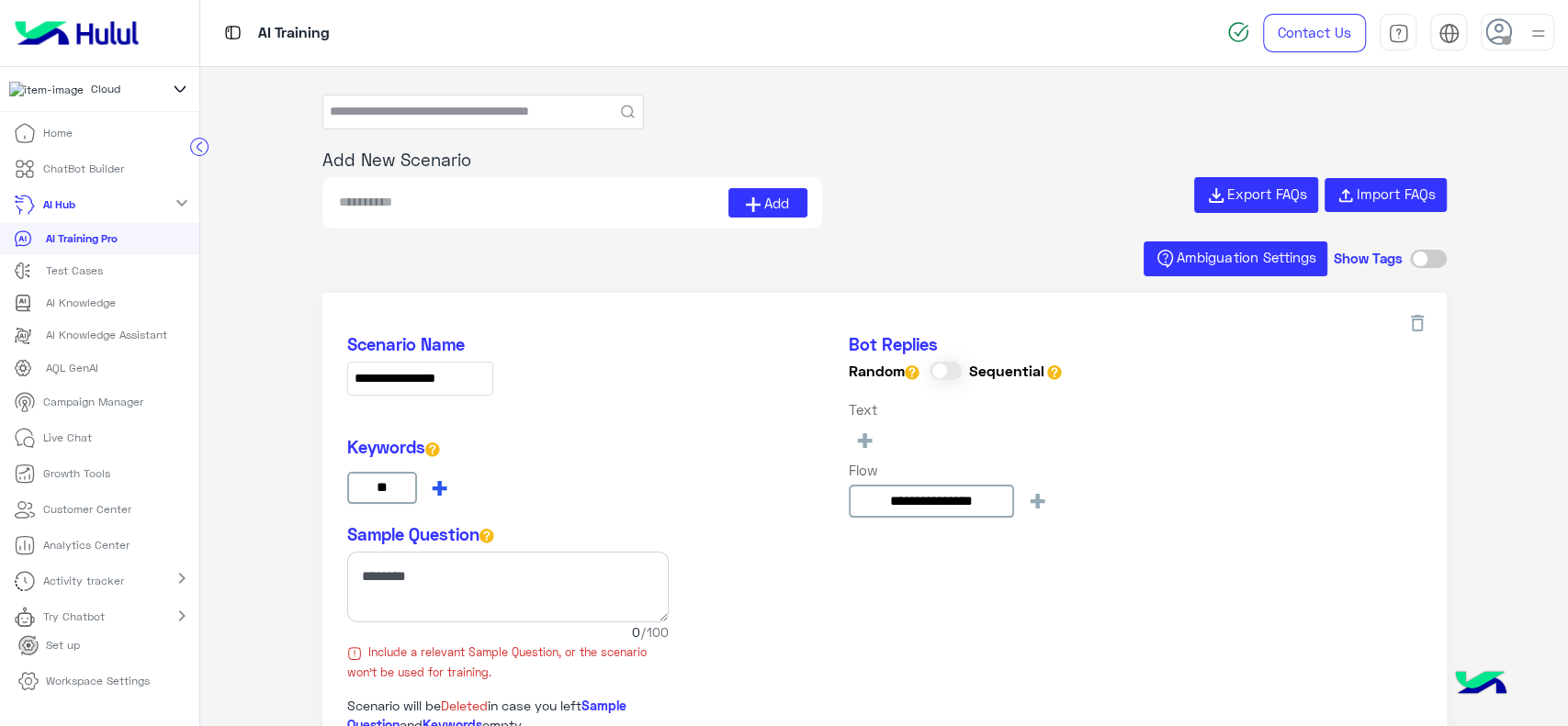
click at [439, 480] on span "+" at bounding box center [440, 487] width 22 height 30
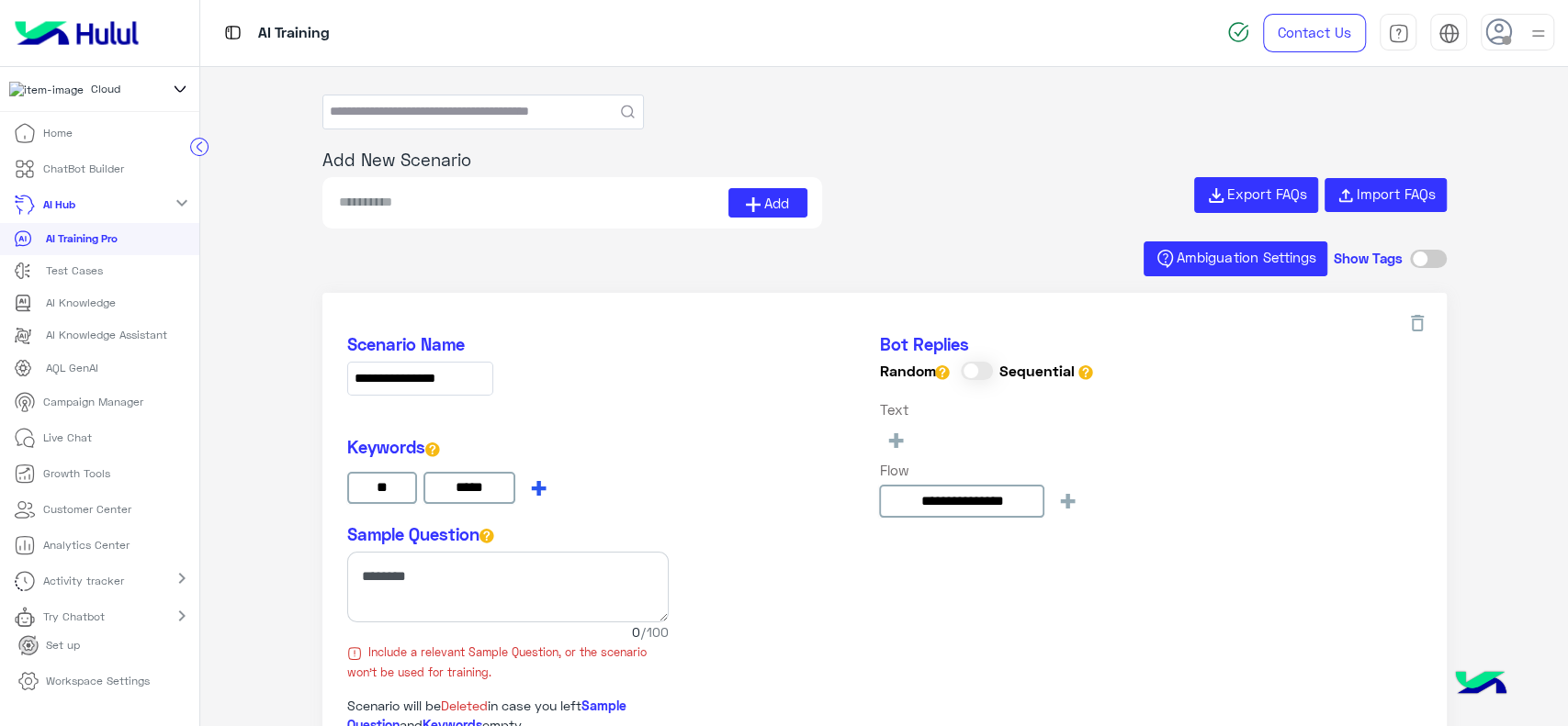
type input "*****"
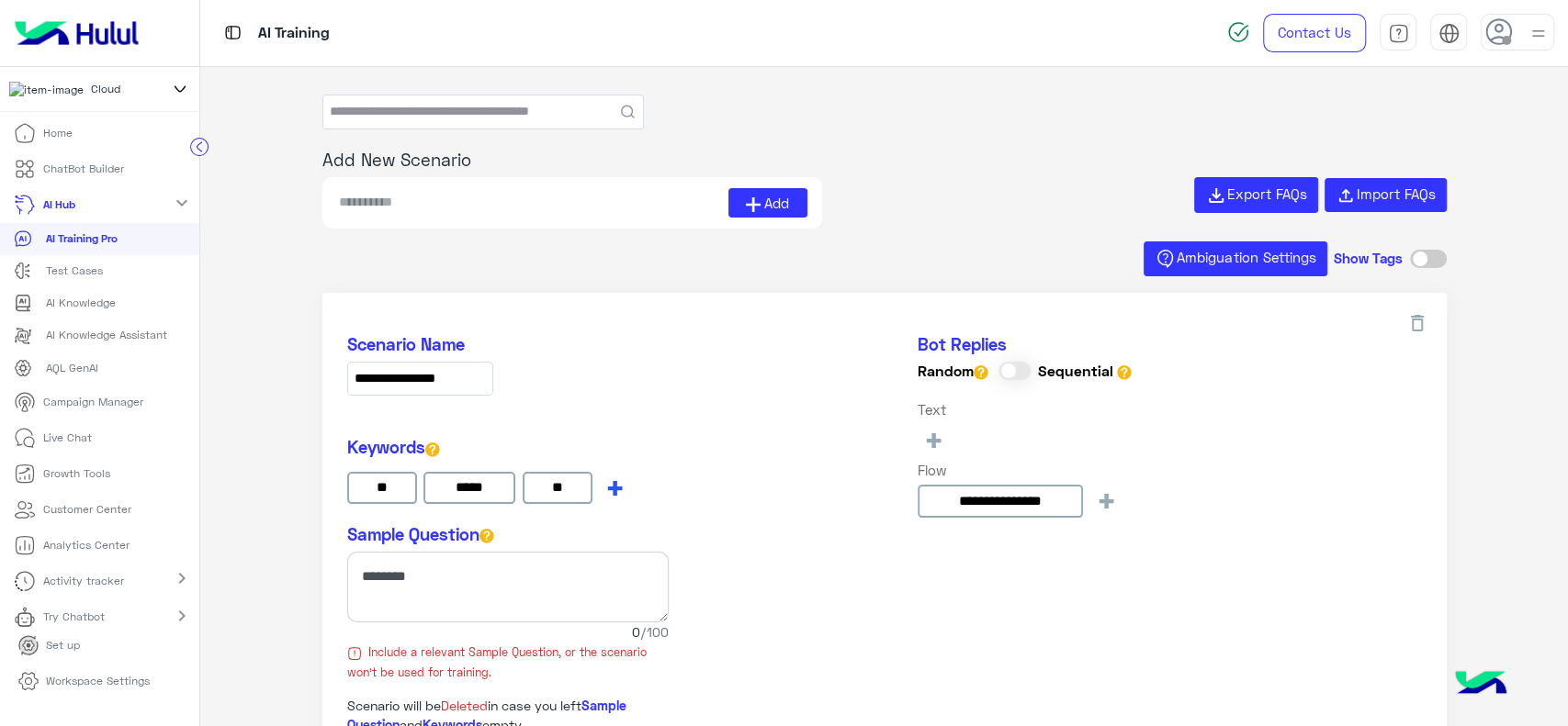
type input "*"
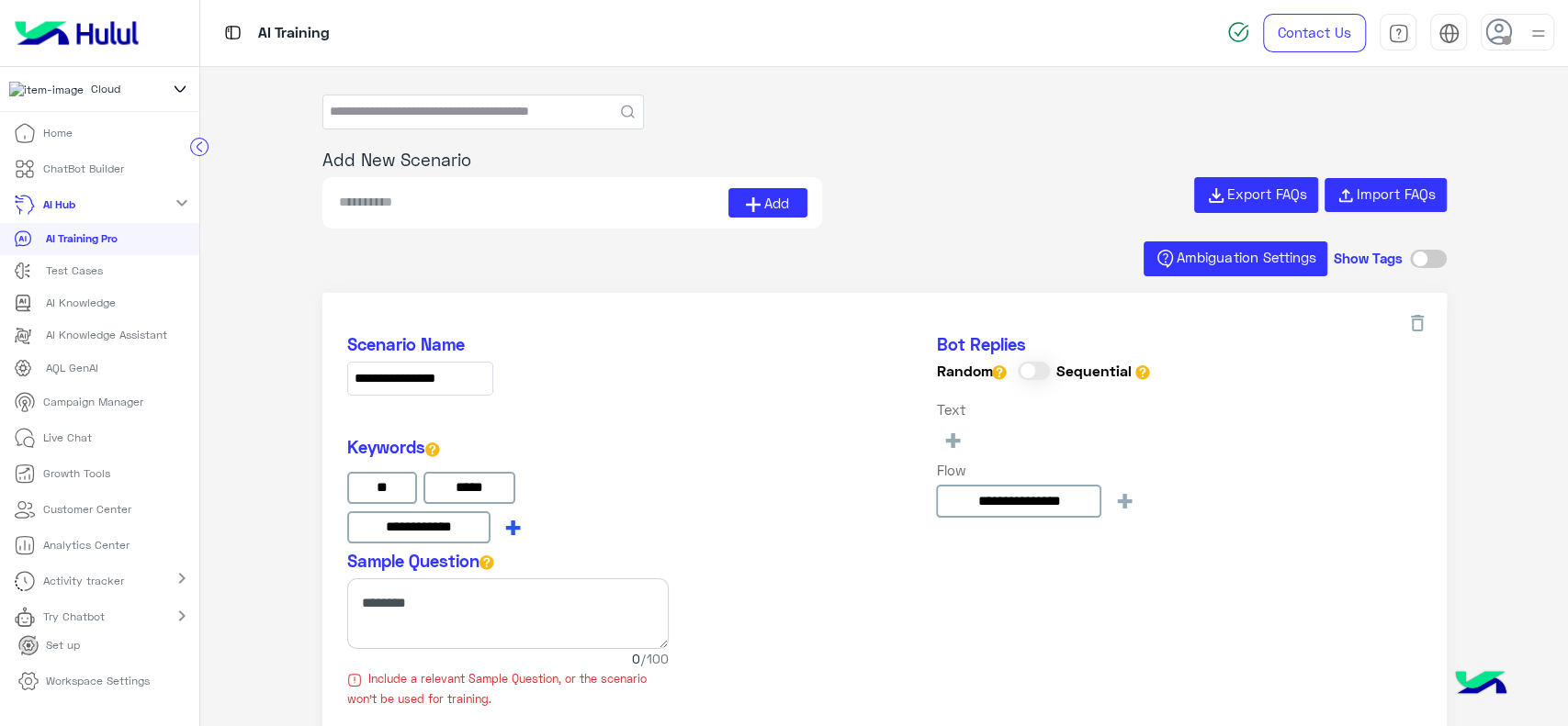
type input "**********"
type input "*"
type input "***"
click at [603, 519] on span "+" at bounding box center [597, 526] width 22 height 30
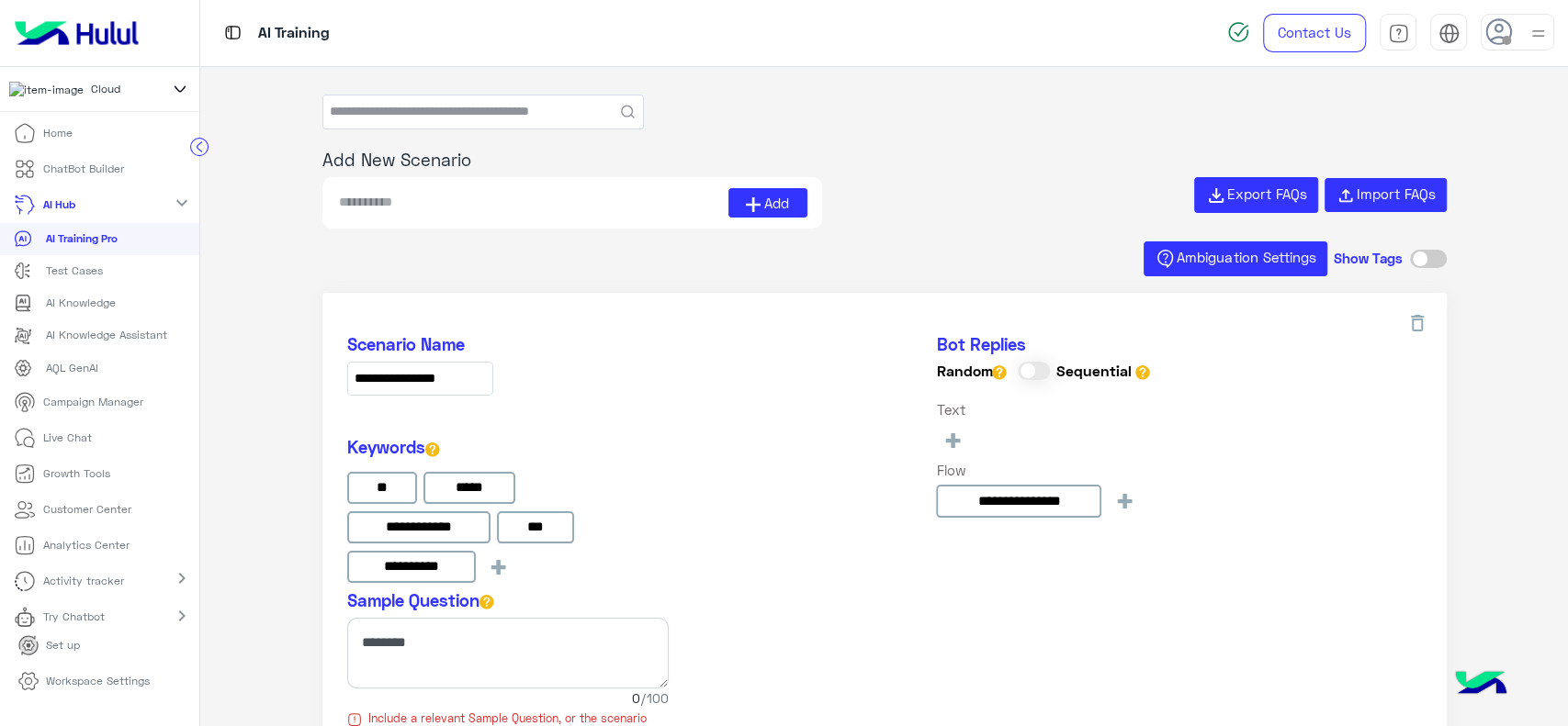
type input "**********"
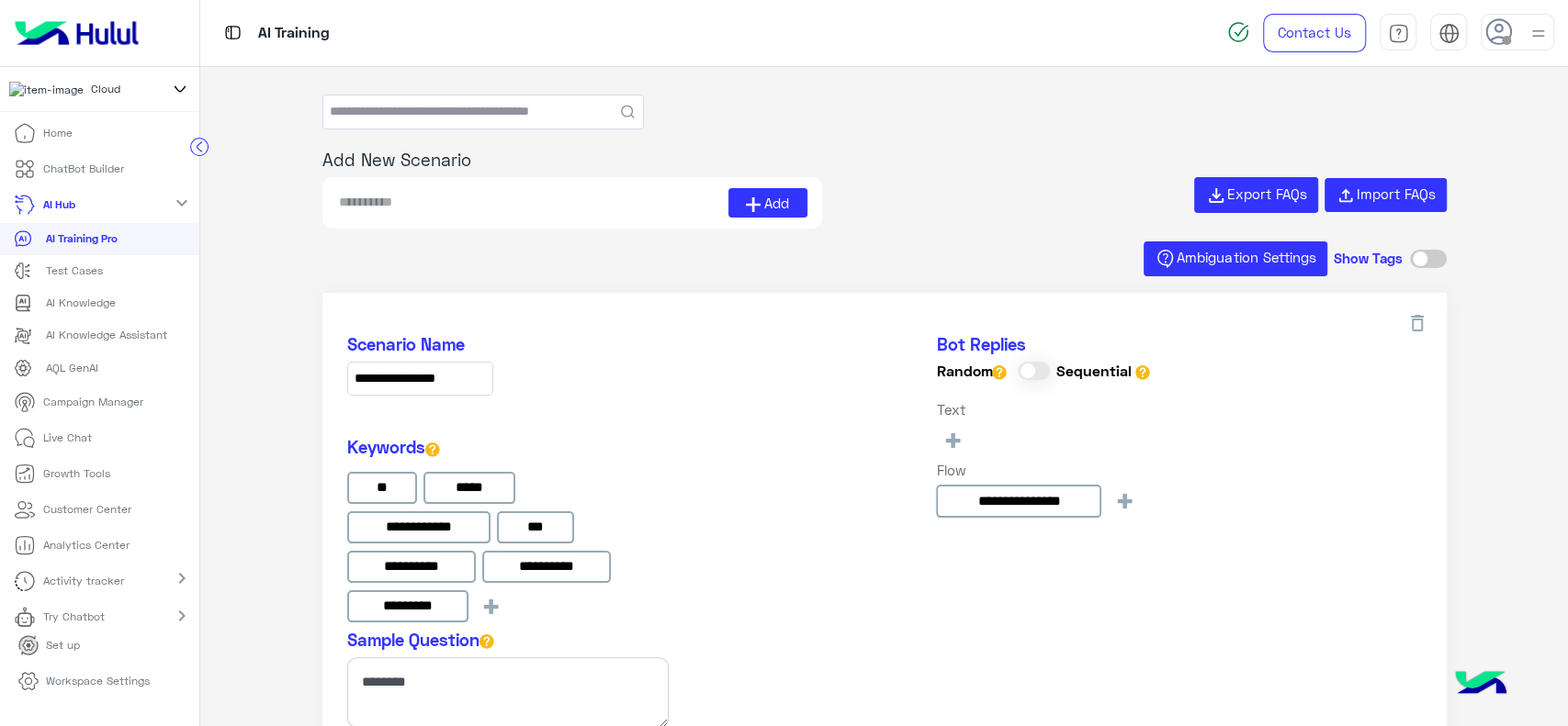
type input "*********"
click at [475, 590] on button "+" at bounding box center [491, 605] width 32 height 30
type input "*******"
type input "***"
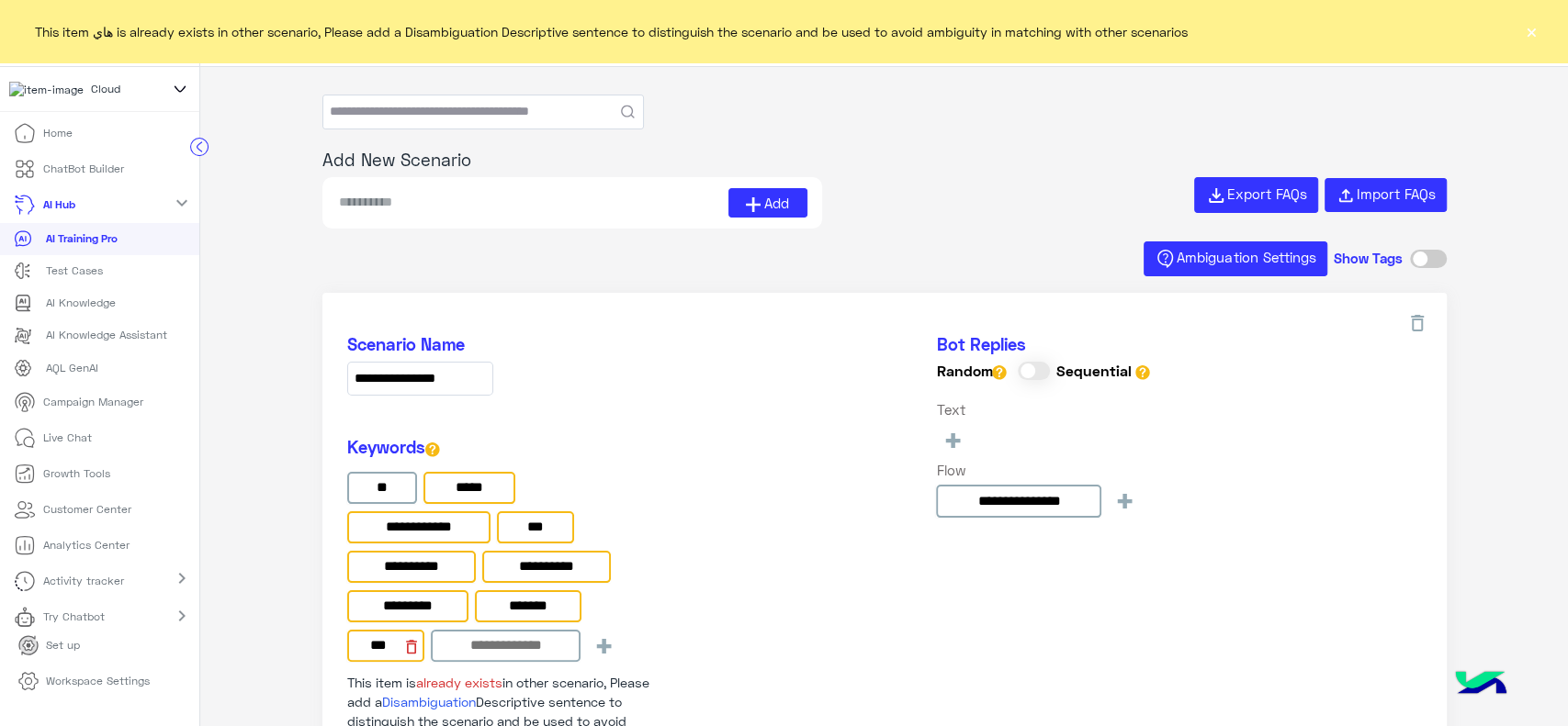
click at [409, 650] on div "**********" at bounding box center [507, 593] width 321 height 314
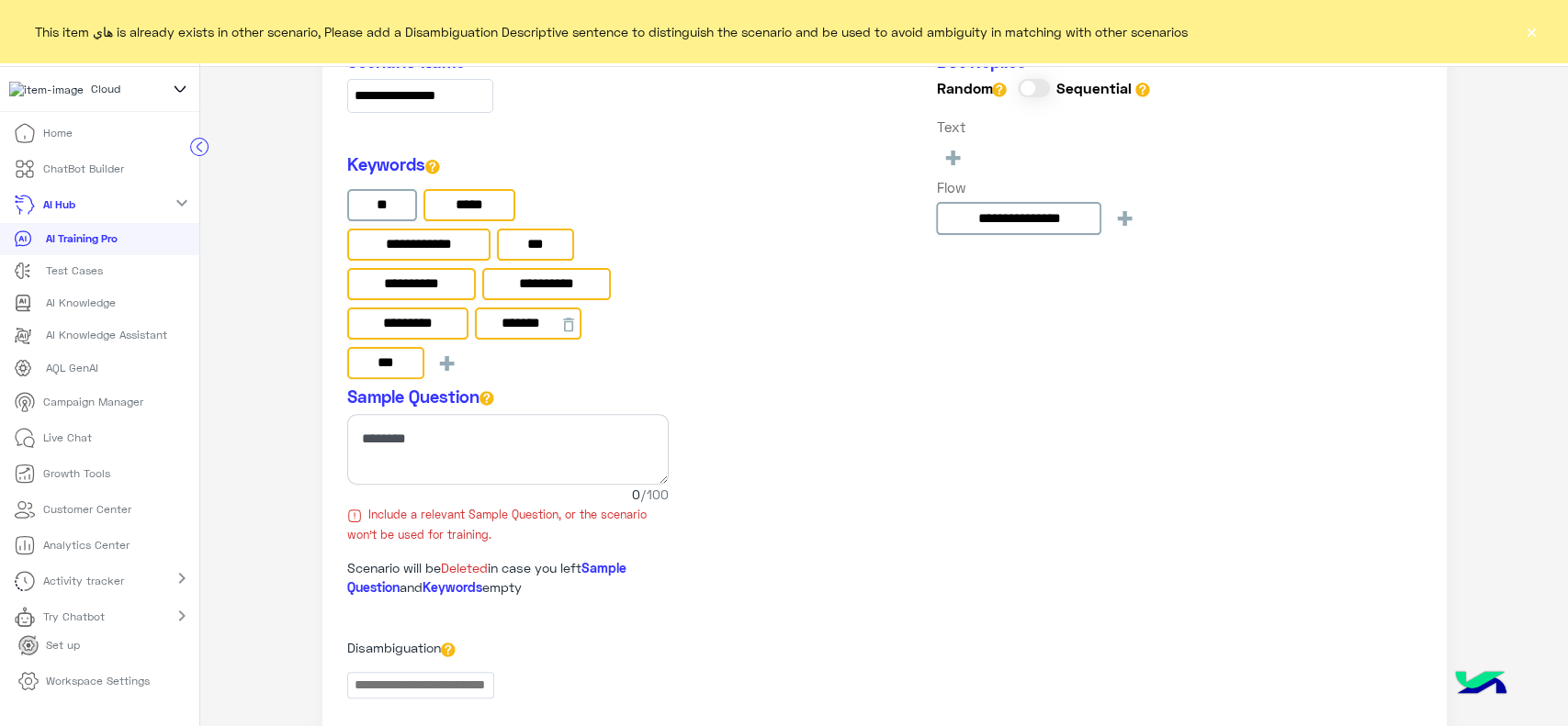
scroll to position [272, 0]
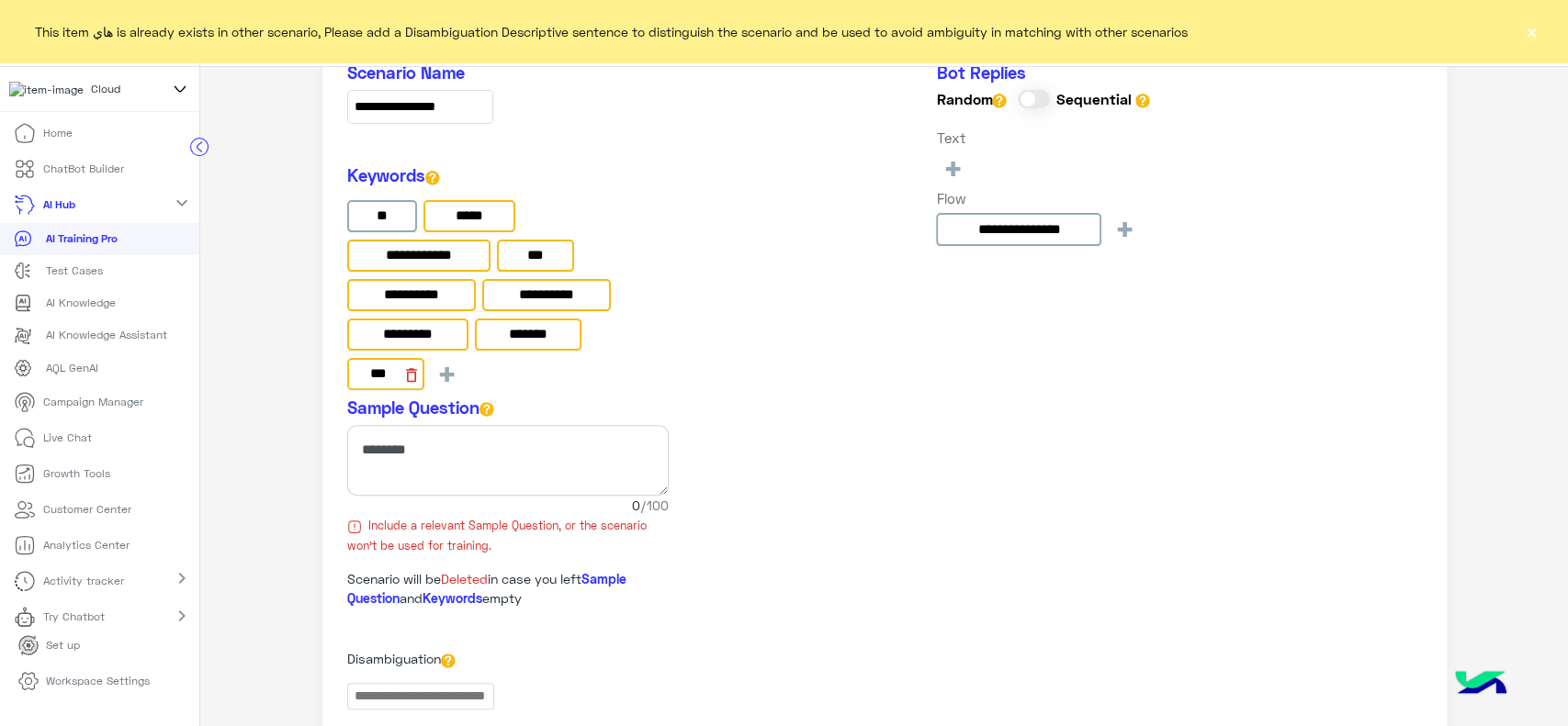
click at [415, 380] on icon at bounding box center [411, 376] width 19 height 19
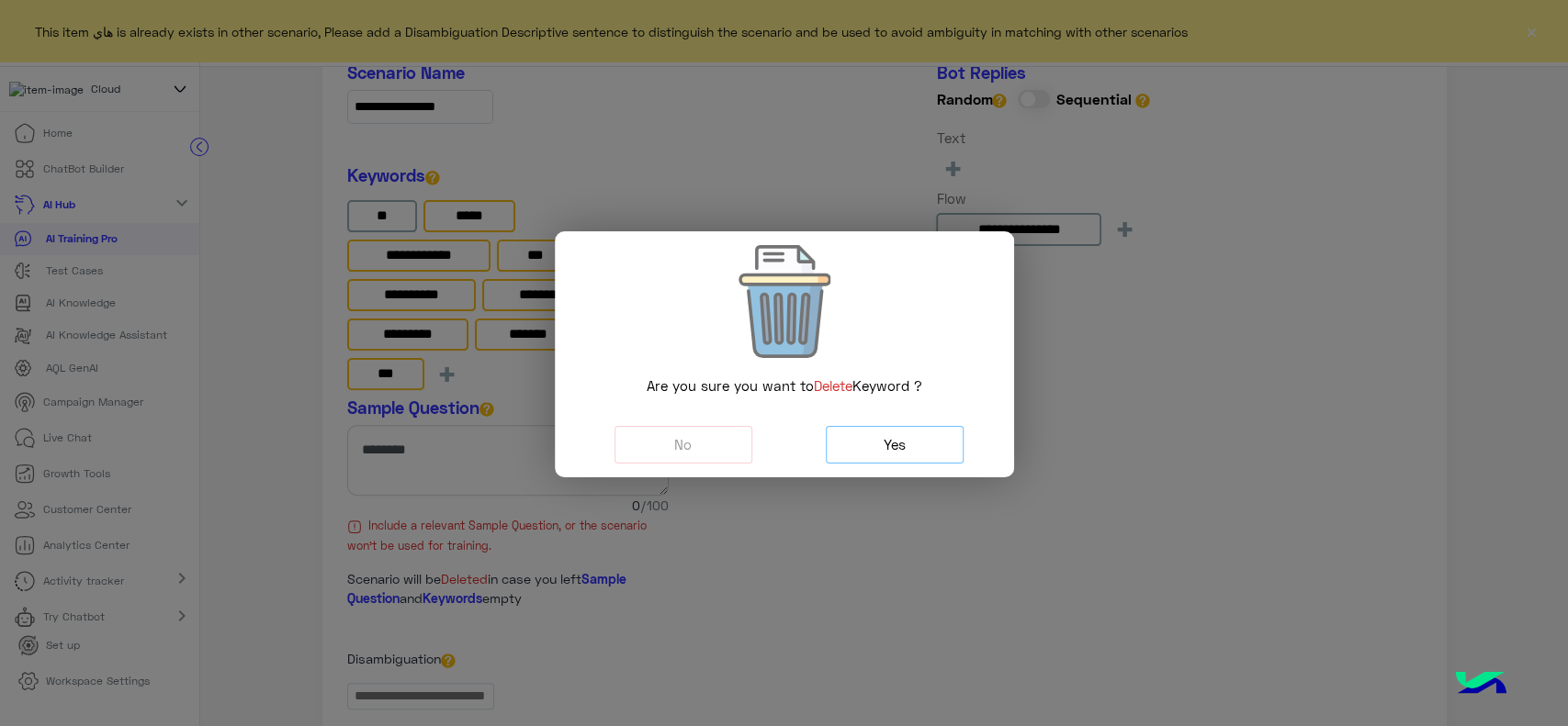
click at [881, 448] on button "Yes" at bounding box center [894, 445] width 138 height 37
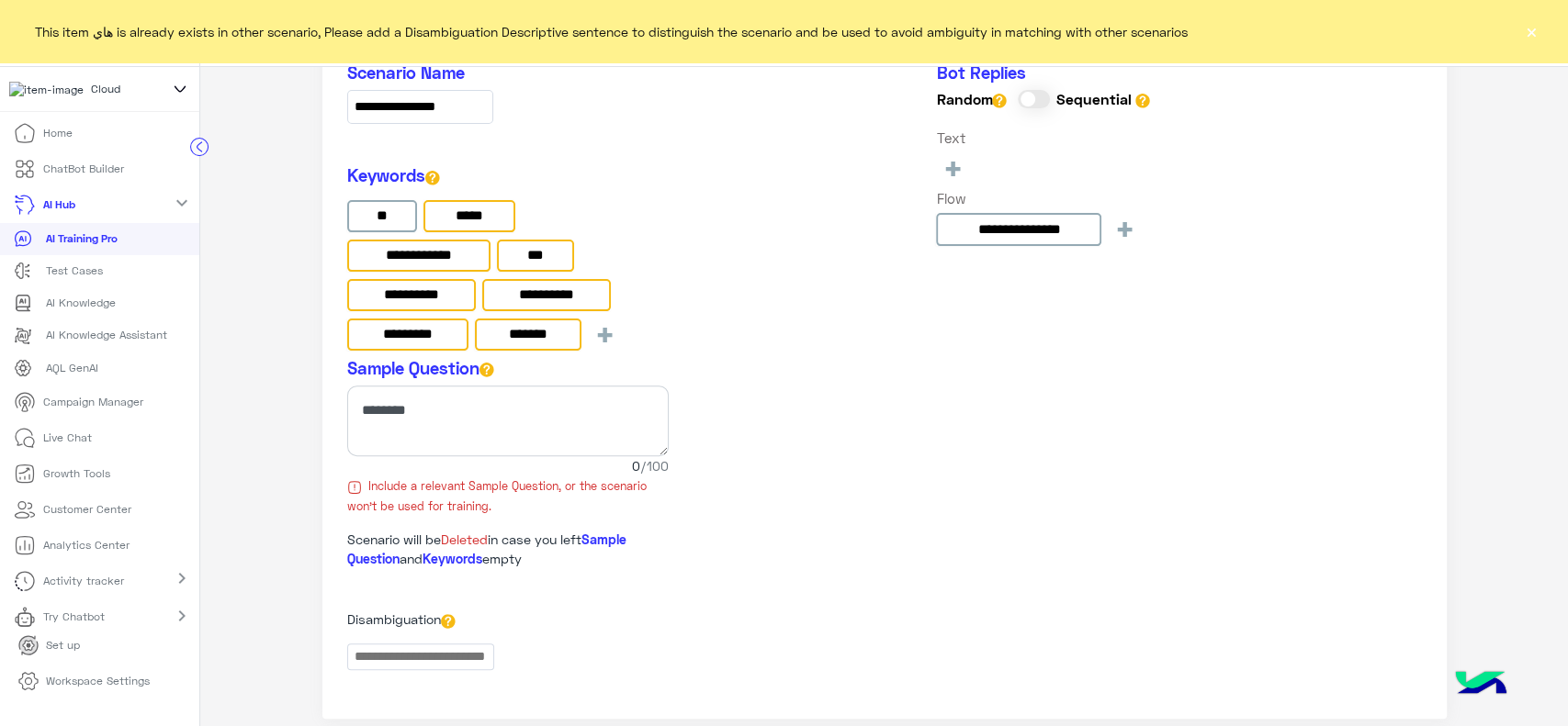
click at [779, 378] on div "**********" at bounding box center [884, 370] width 1124 height 697
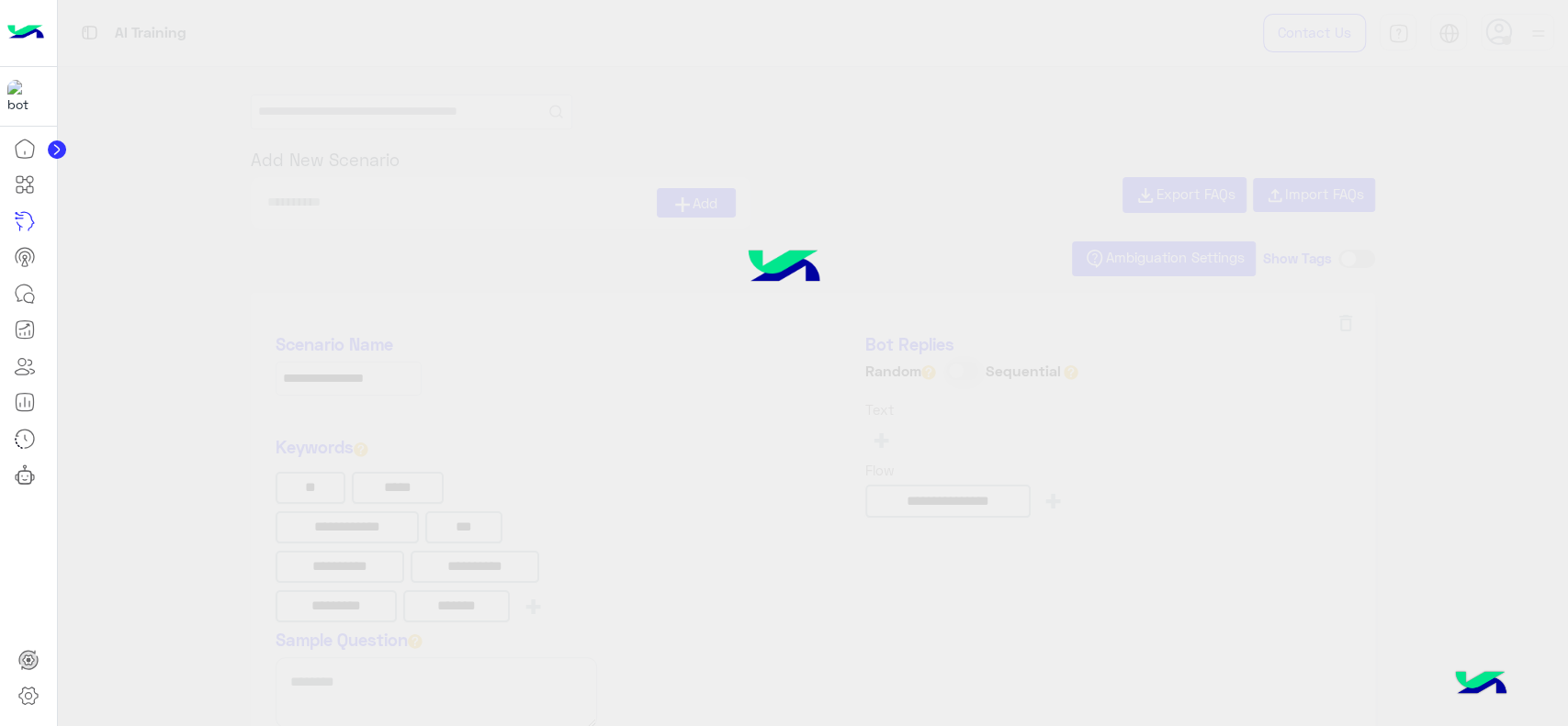
type input "**********"
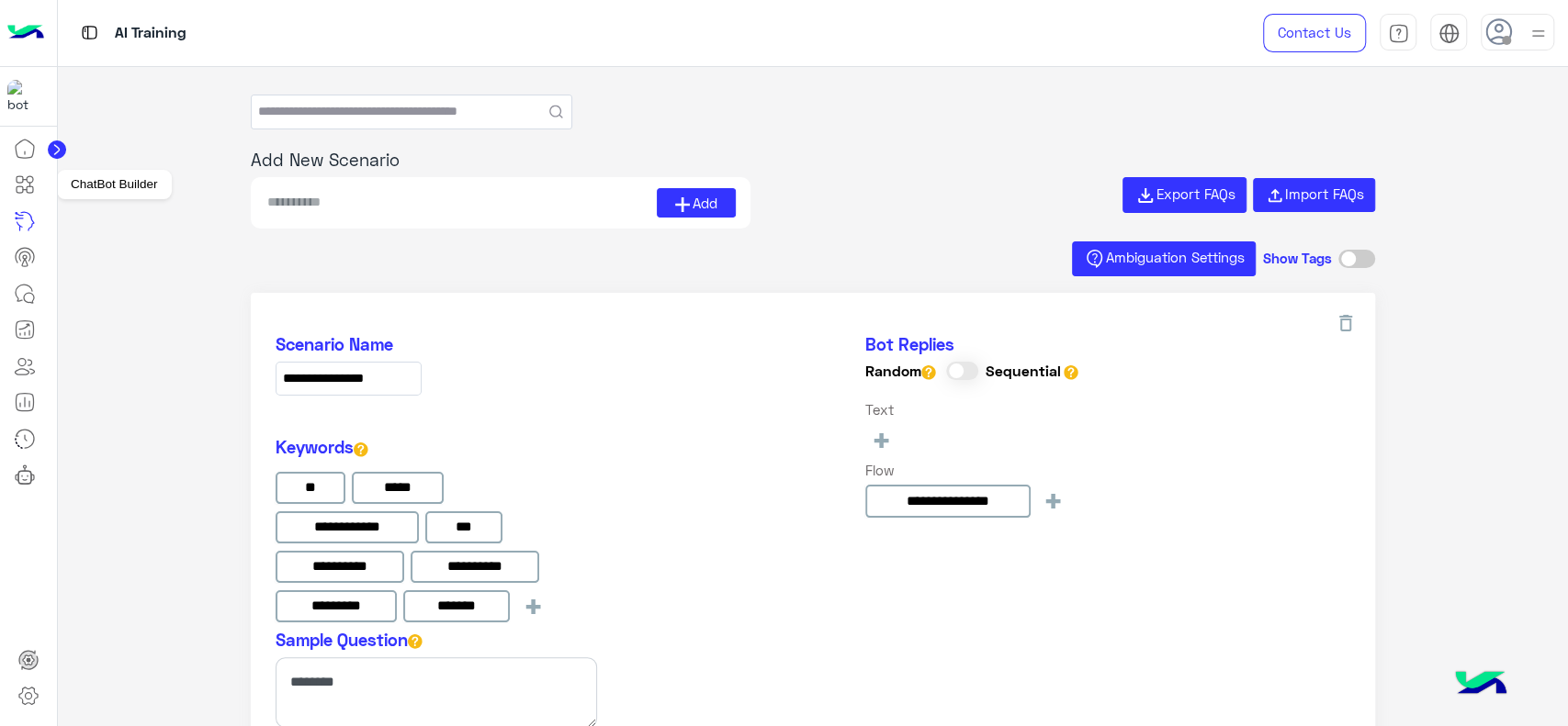
click at [27, 185] on icon at bounding box center [25, 185] width 22 height 22
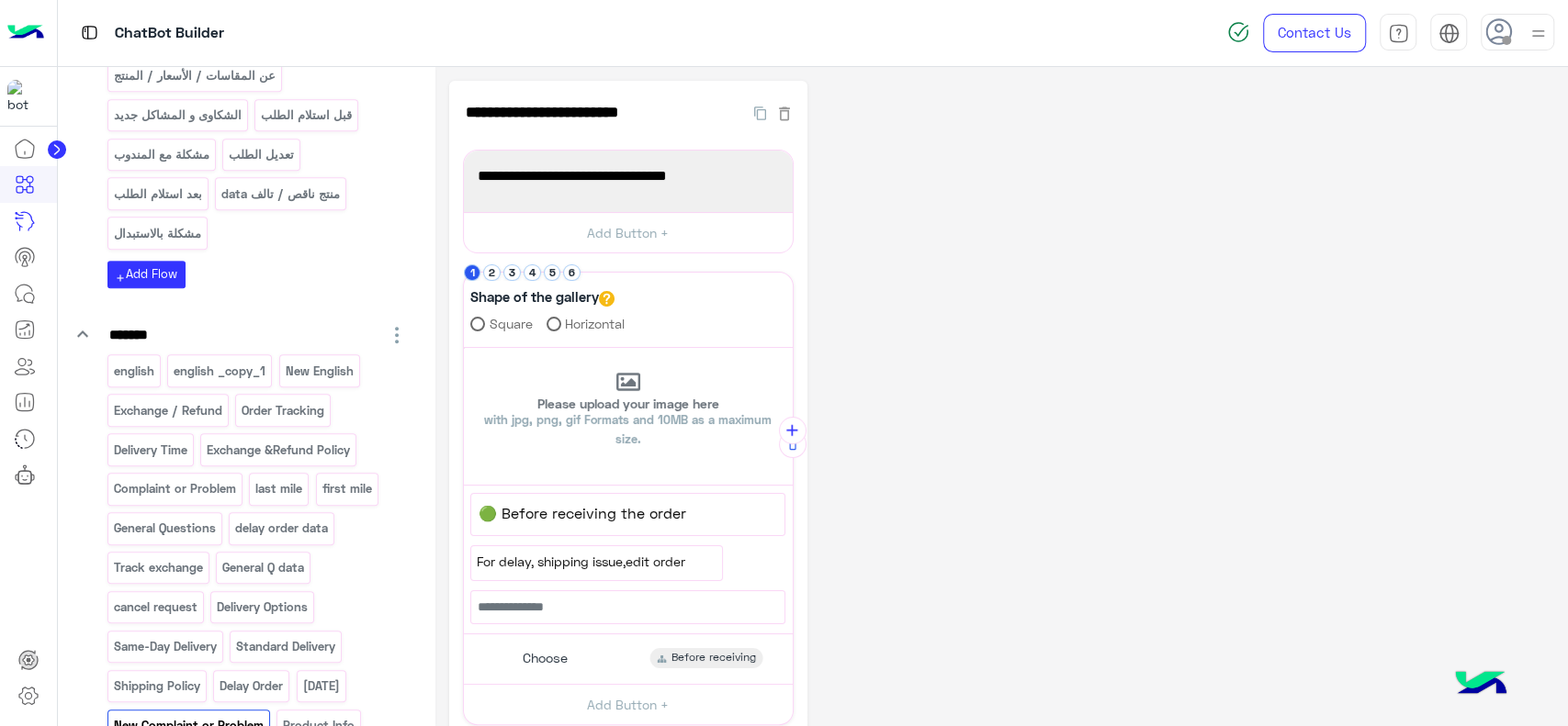
scroll to position [647, 0]
click at [317, 380] on div "New English" at bounding box center [320, 369] width 81 height 32
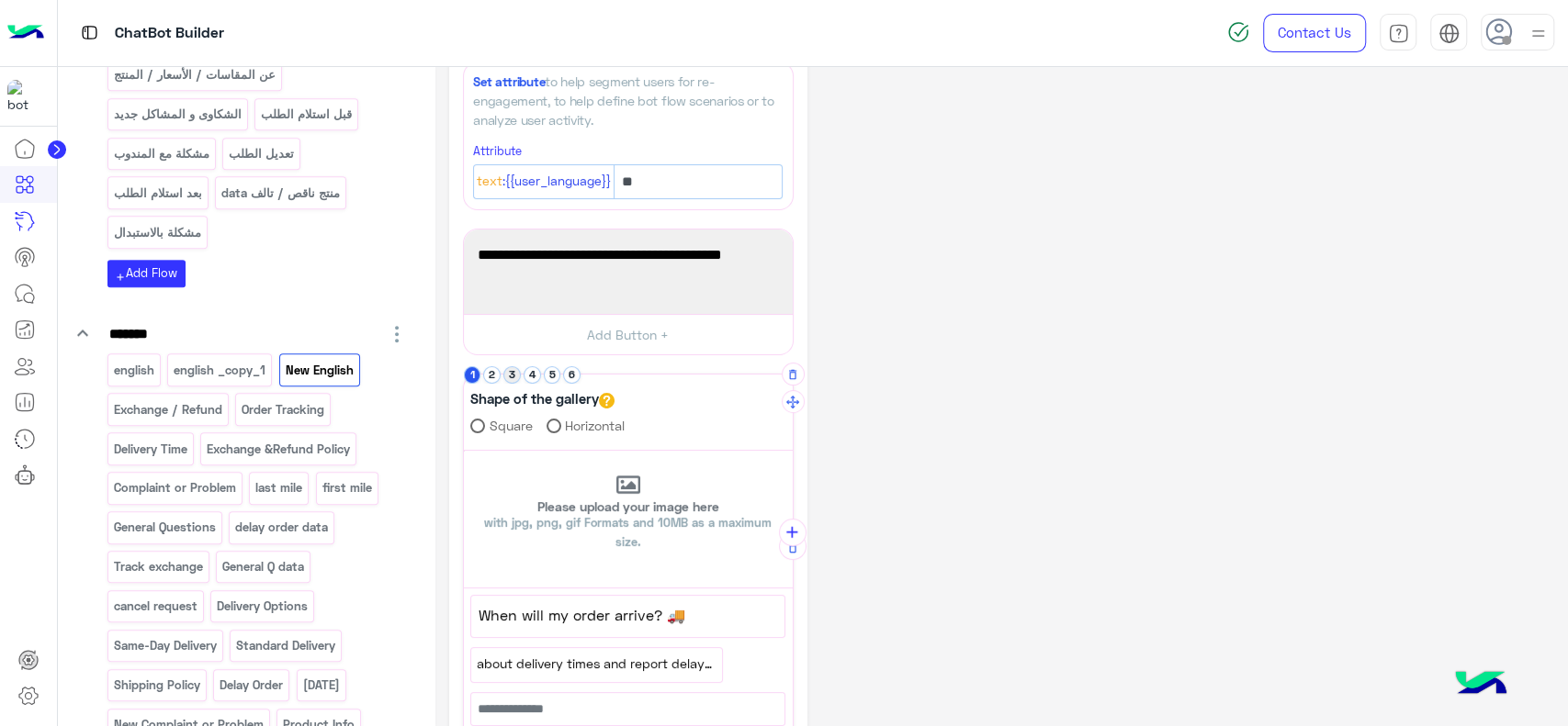
scroll to position [107, 0]
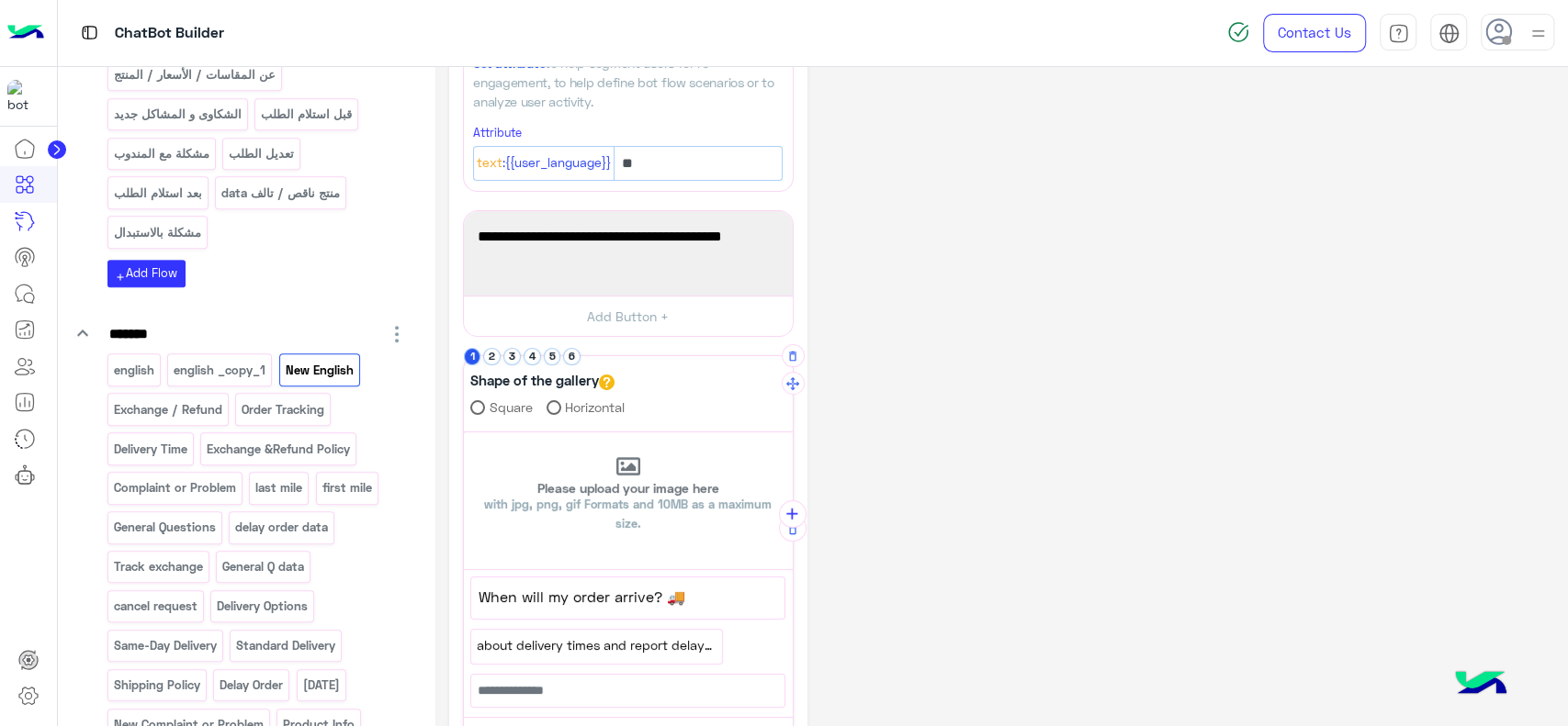
click at [575, 649] on span "about delivery times and report delays if needed" at bounding box center [596, 645] width 239 height 21
drag, startPoint x: 630, startPoint y: 639, endPoint x: 636, endPoint y: 662, distance: 23.8
click at [636, 662] on span "about delivery times and report delays if needed" at bounding box center [596, 652] width 241 height 41
click at [630, 641] on span "about delivery times andshipping police" at bounding box center [596, 642] width 241 height 21
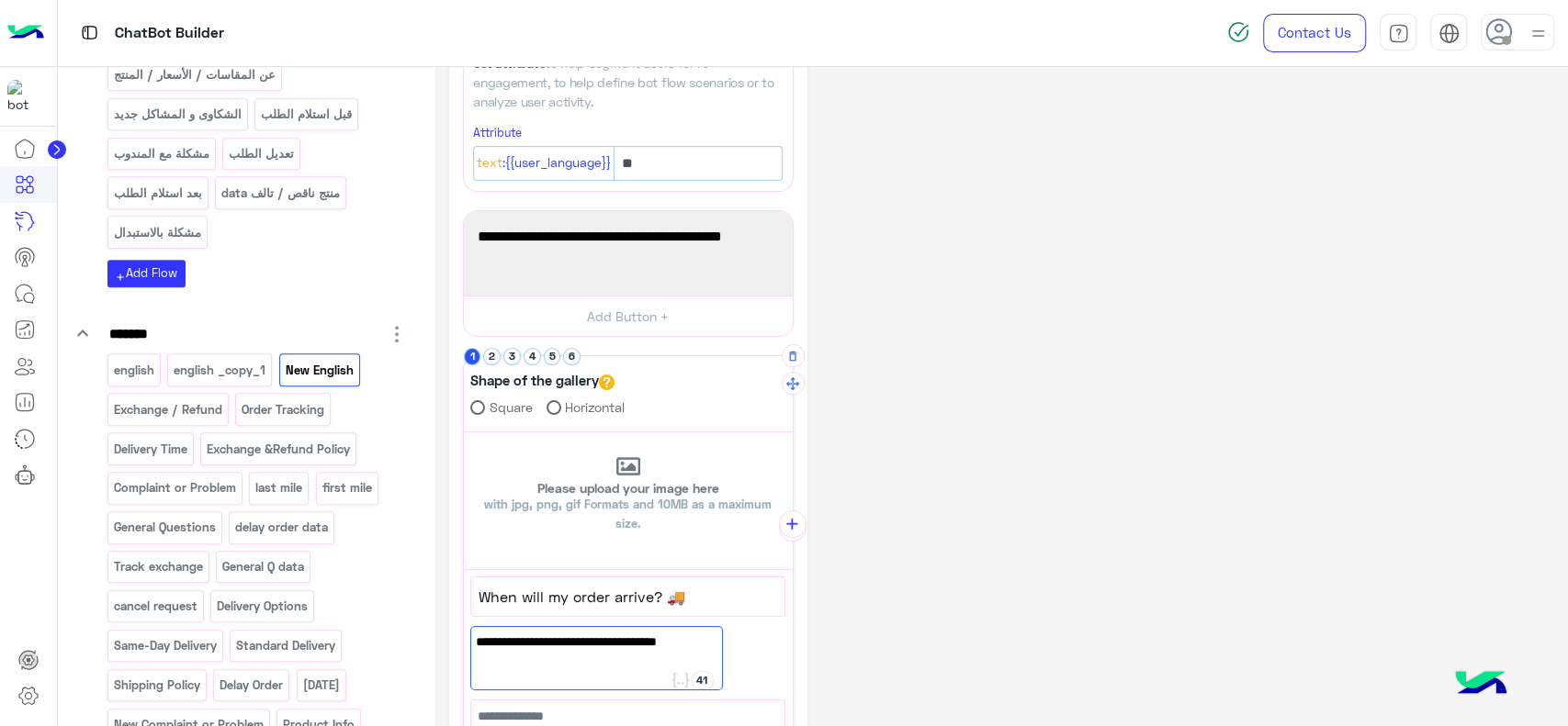
click at [627, 641] on span "about delivery times andshipping police" at bounding box center [596, 642] width 241 height 21
type textarea "**********"
click at [948, 566] on div "**********" at bounding box center [1001, 530] width 1105 height 1111
